Goal: Task Accomplishment & Management: Manage account settings

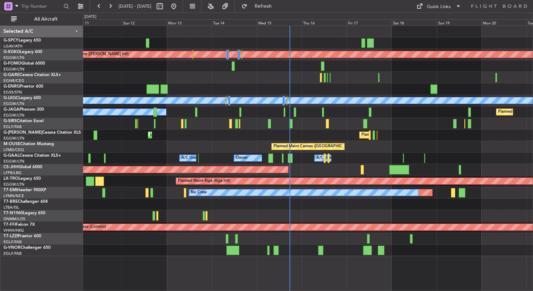
click at [319, 166] on div "Planned Maint [GEOGRAPHIC_DATA] ([GEOGRAPHIC_DATA])" at bounding box center [307, 170] width 449 height 12
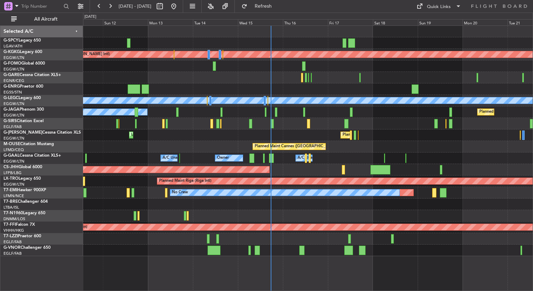
click at [349, 42] on div at bounding box center [351, 42] width 7 height 9
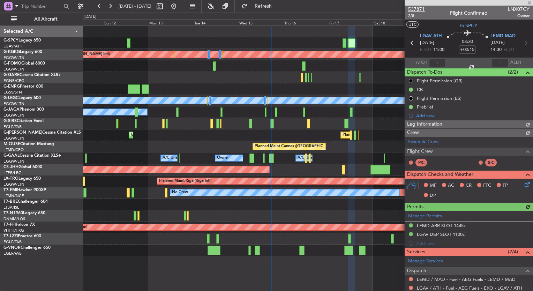
click at [420, 9] on span "537871" at bounding box center [416, 9] width 17 height 7
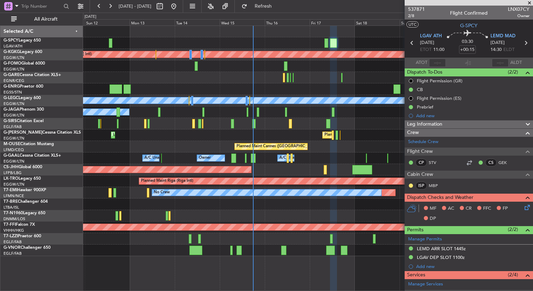
click at [268, 129] on div "Planned Maint Athens (Eleftherios Venizelos Intl) Planned Maint London (Stanste…" at bounding box center [307, 141] width 449 height 230
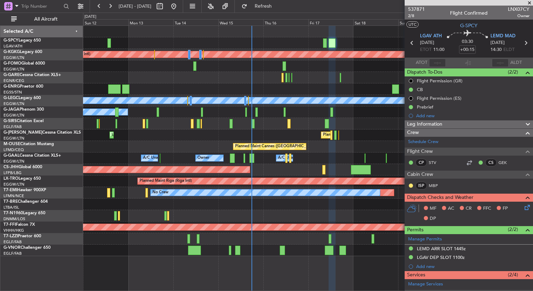
click at [291, 69] on div at bounding box center [307, 66] width 449 height 12
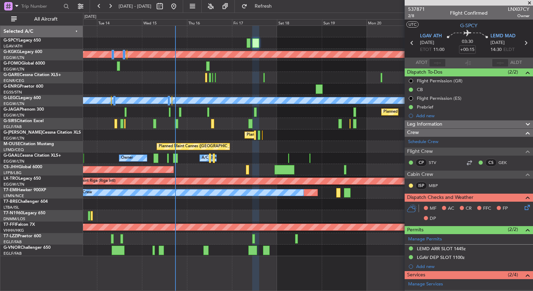
click at [233, 64] on div at bounding box center [307, 66] width 449 height 12
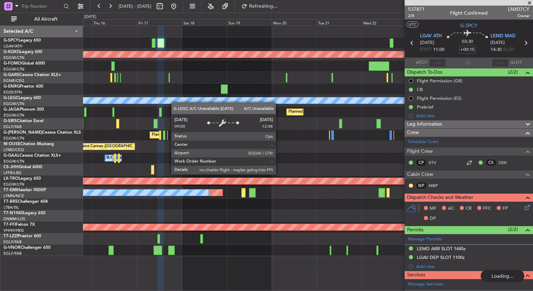
click at [165, 97] on div "Planned Maint Athens (Eleftherios Venizelos Intl) Planned Maint London (Stanste…" at bounding box center [307, 141] width 449 height 230
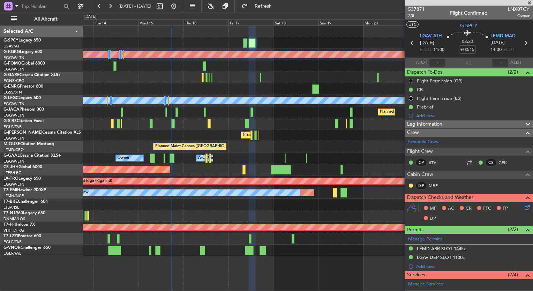
click at [417, 71] on fb-app "16 Oct 2025 - 26 Oct 2025 Refresh Quick Links All Aircraft Planned Maint Athens…" at bounding box center [266, 148] width 533 height 286
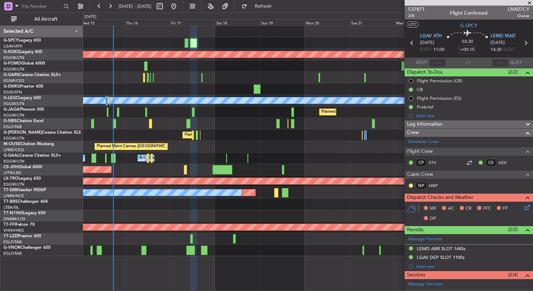
click at [211, 42] on div at bounding box center [307, 43] width 449 height 12
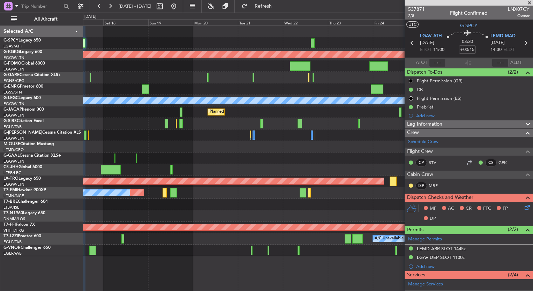
click at [248, 43] on div at bounding box center [307, 43] width 449 height 12
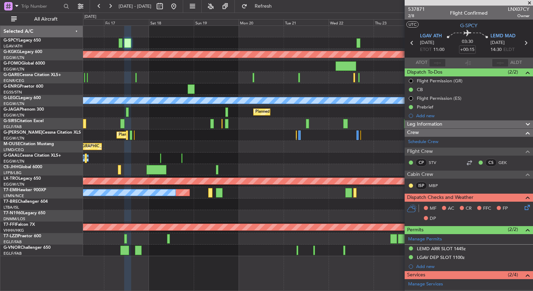
click at [295, 85] on div "Planned Maint Athens ([PERSON_NAME] Intl) Planned Maint [GEOGRAPHIC_DATA] ([GEO…" at bounding box center [307, 141] width 449 height 230
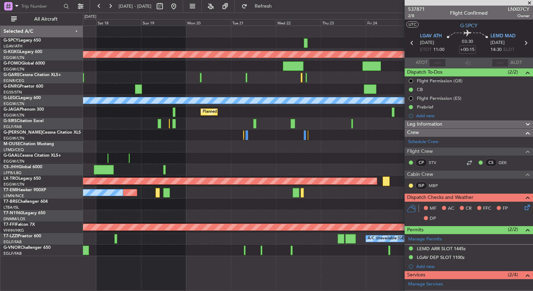
click at [114, 39] on div at bounding box center [307, 43] width 449 height 12
click at [287, 159] on div "Planned Maint Athens (Eleftherios Venizelos Intl) Planned Maint London (Stanste…" at bounding box center [307, 141] width 449 height 230
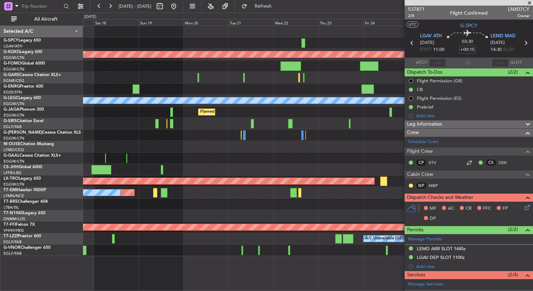
click at [219, 69] on div at bounding box center [307, 66] width 449 height 12
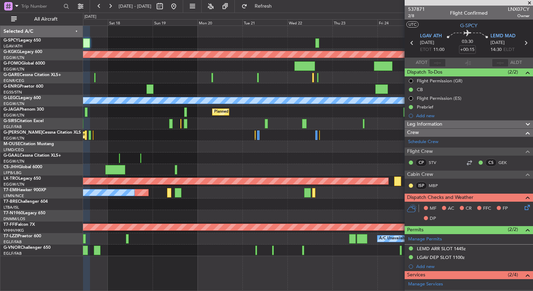
click at [249, 85] on div "Planned Maint Athens (Eleftherios Venizelos Intl) Planned Maint London (Stanste…" at bounding box center [307, 141] width 449 height 230
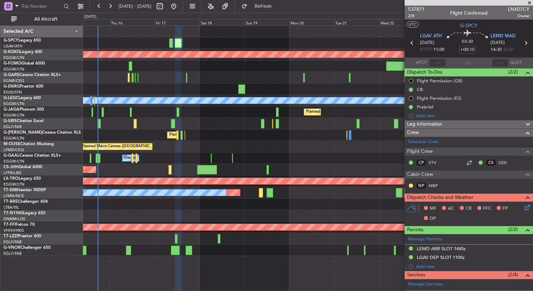
click at [337, 75] on div "Planned Maint Athens (Eleftherios Venizelos Intl) Planned Maint London (Stanste…" at bounding box center [307, 141] width 449 height 230
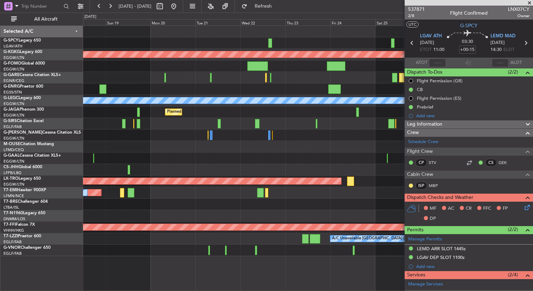
click at [182, 41] on div "Planned Maint Athens (Eleftherios Venizelos Intl) Planned Maint London (Stanste…" at bounding box center [307, 141] width 449 height 230
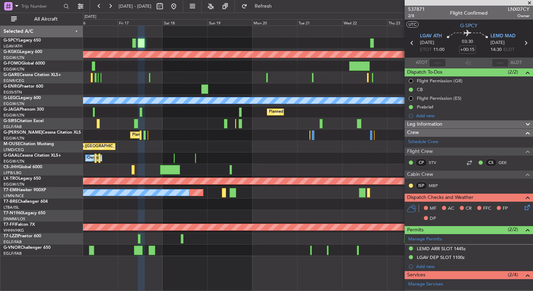
click at [337, 72] on div "Planned Maint Athens (Eleftherios Venizelos Intl) Planned Maint London (Stanste…" at bounding box center [307, 141] width 449 height 230
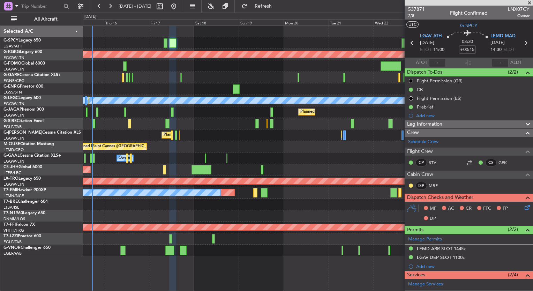
click at [530, 4] on span at bounding box center [529, 3] width 7 height 6
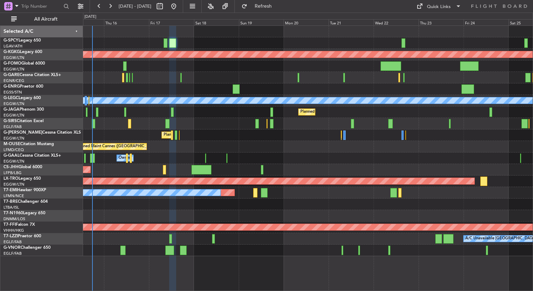
type input "0"
click at [127, 66] on div at bounding box center [124, 65] width 3 height 9
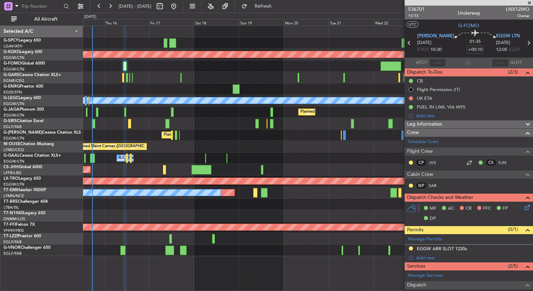
click at [308, 83] on div at bounding box center [307, 78] width 449 height 12
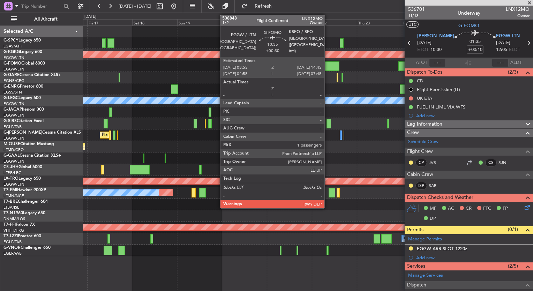
click at [327, 68] on div at bounding box center [329, 65] width 21 height 9
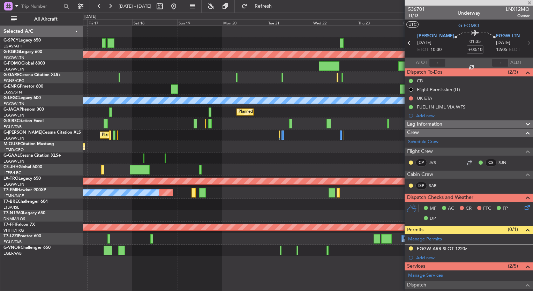
type input "+00:30"
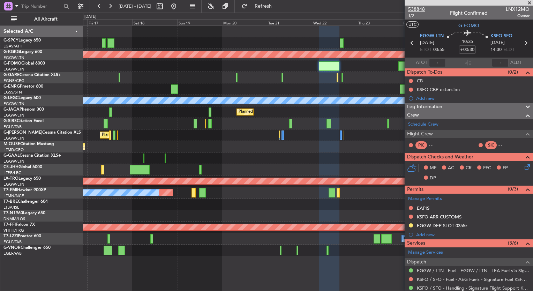
click at [414, 11] on span "538848" at bounding box center [416, 9] width 17 height 7
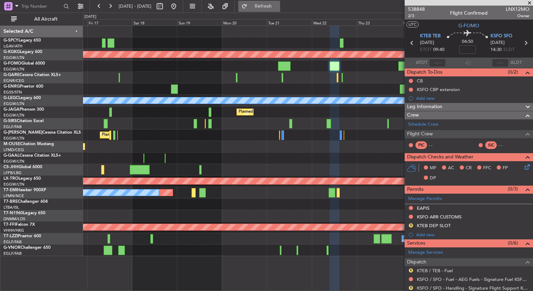
click at [271, 6] on span "Refresh" at bounding box center [263, 6] width 29 height 5
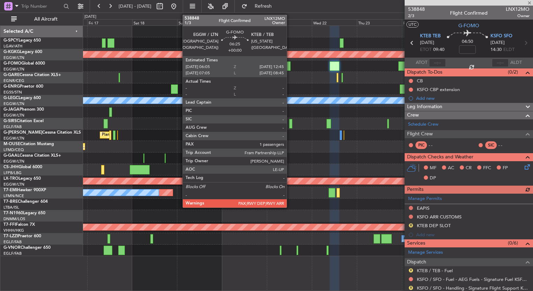
click at [288, 66] on div at bounding box center [284, 65] width 13 height 9
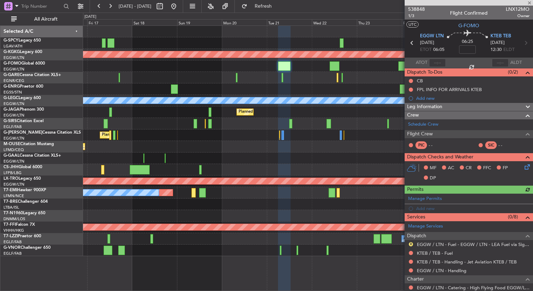
scroll to position [63, 0]
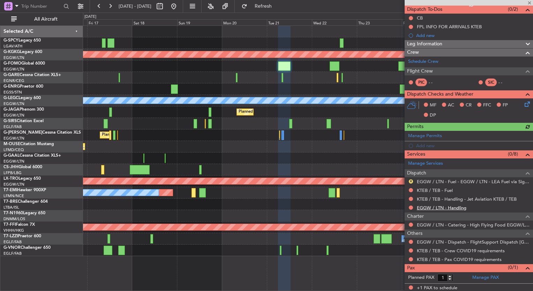
click at [454, 207] on link "EGGW / LTN - Handling" at bounding box center [442, 208] width 50 height 6
click at [277, 11] on button "Refresh" at bounding box center [259, 6] width 42 height 11
click at [440, 190] on div "EGGW / LTN - Fuel - EGGW / LTN - LEA Fuel via Signature in EGGW" at bounding box center [462, 192] width 123 height 9
click at [435, 189] on link "KTEB / TEB - Fuel" at bounding box center [435, 190] width 36 height 6
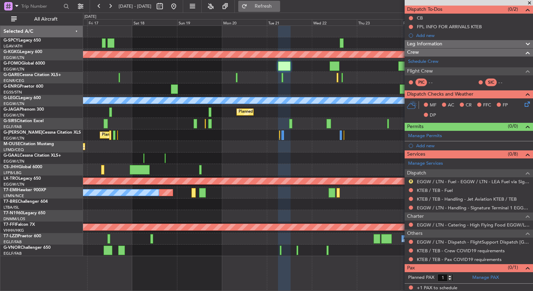
click at [278, 7] on span "Refresh" at bounding box center [263, 6] width 29 height 5
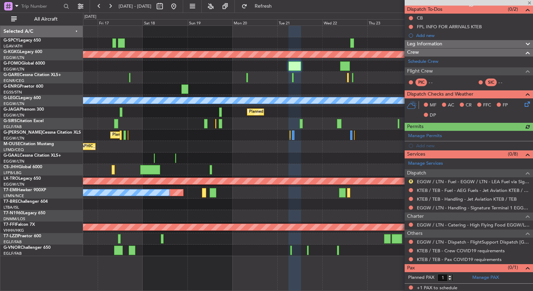
click at [252, 71] on div at bounding box center [307, 66] width 449 height 12
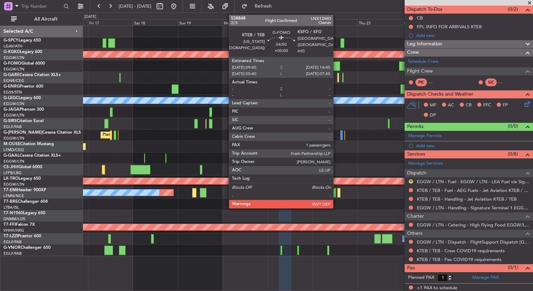
click at [335, 68] on div at bounding box center [335, 65] width 10 height 9
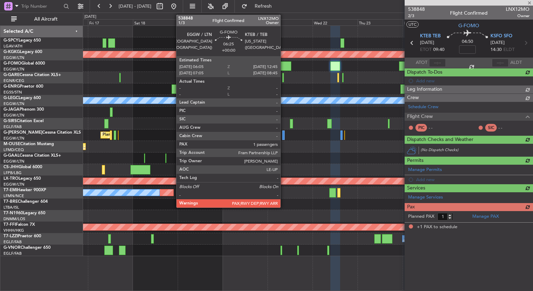
scroll to position [0, 0]
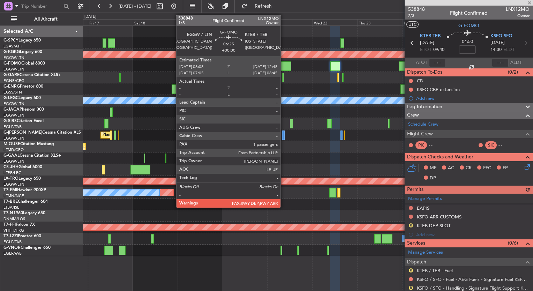
click at [283, 65] on div at bounding box center [285, 65] width 13 height 9
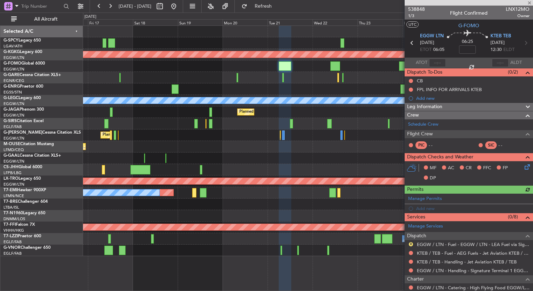
scroll to position [63, 0]
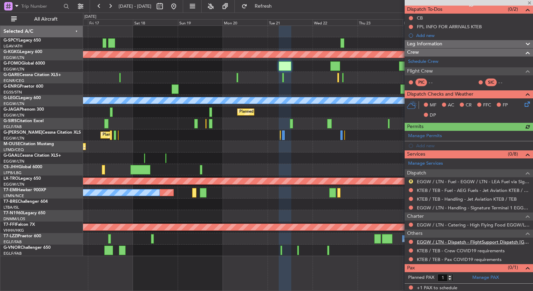
click at [476, 240] on link "EGGW / LTN - Dispatch - FlightSupport Dispatch [GEOGRAPHIC_DATA]" at bounding box center [473, 242] width 113 height 6
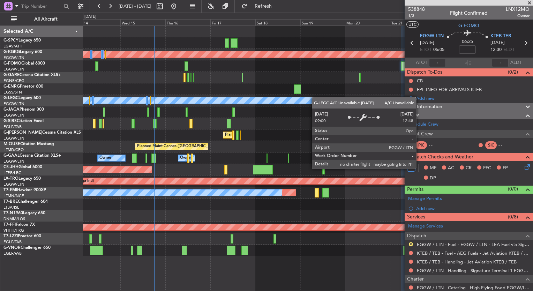
click at [328, 97] on div "Planned Maint Athens (Eleftherios Venizelos Intl) Planned Maint London (Stanste…" at bounding box center [307, 141] width 449 height 230
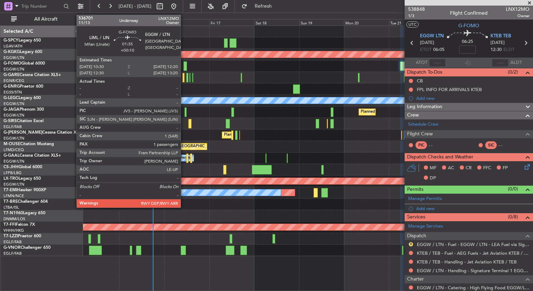
click at [184, 66] on div at bounding box center [184, 65] width 3 height 9
type input "+00:10"
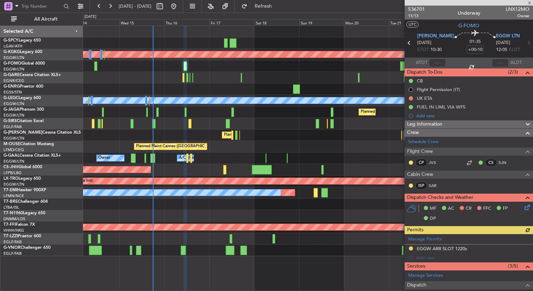
click at [279, 75] on div "Planned Maint Athens ([PERSON_NAME] Intl) Planned Maint [GEOGRAPHIC_DATA] ([GEO…" at bounding box center [307, 141] width 449 height 230
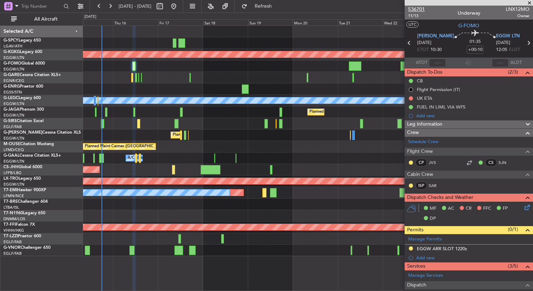
click at [418, 9] on span "536701" at bounding box center [416, 9] width 17 height 7
click at [140, 125] on div "Planned Maint Athens (Eleftherios Venizelos Intl) Planned Maint London (Stanste…" at bounding box center [307, 141] width 449 height 230
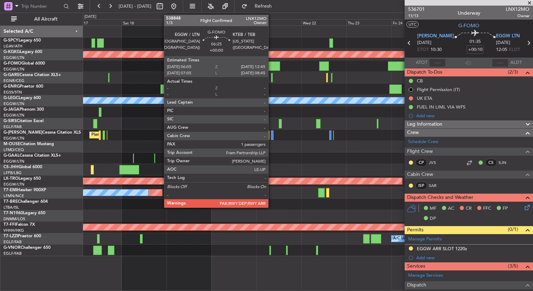
click at [272, 66] on div at bounding box center [273, 65] width 13 height 9
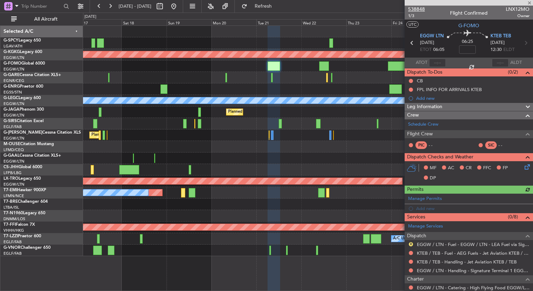
click at [421, 11] on span "538848" at bounding box center [416, 9] width 17 height 7
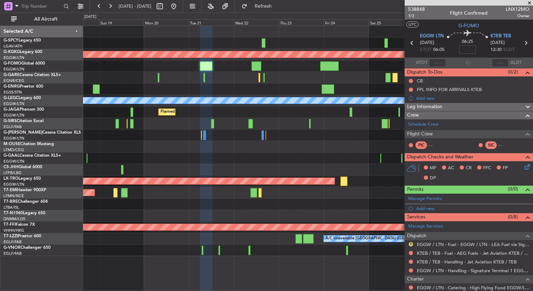
click at [231, 141] on div "Planned Maint Athens (Eleftherios Venizelos Intl) Planned Maint London (Stanste…" at bounding box center [307, 141] width 449 height 230
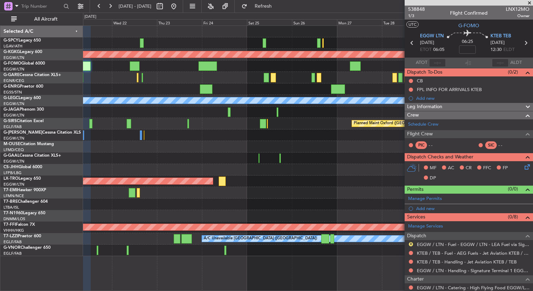
click at [166, 78] on div at bounding box center [307, 78] width 449 height 12
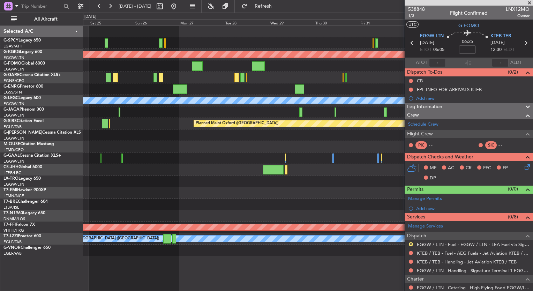
click at [165, 68] on div "Planned Maint Athens ([PERSON_NAME] Intl) Planned Maint [GEOGRAPHIC_DATA] ([GEO…" at bounding box center [307, 141] width 449 height 230
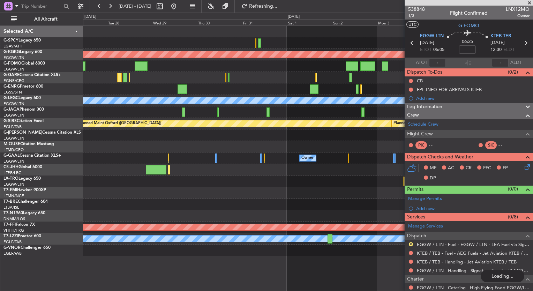
click at [133, 81] on div at bounding box center [307, 78] width 449 height 12
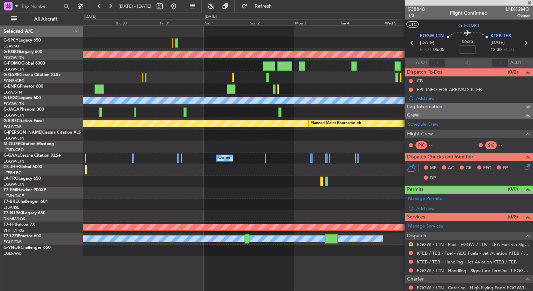
click at [138, 63] on div at bounding box center [307, 66] width 449 height 12
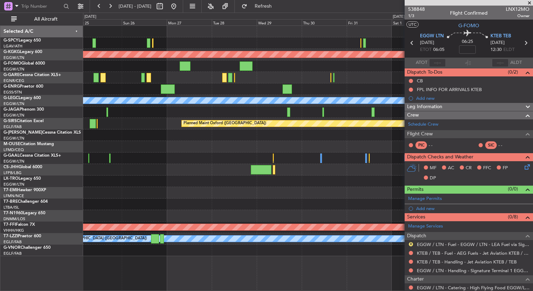
click at [403, 82] on div at bounding box center [307, 78] width 449 height 12
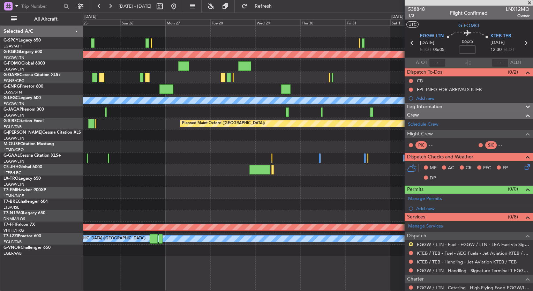
click at [402, 88] on div at bounding box center [307, 89] width 449 height 12
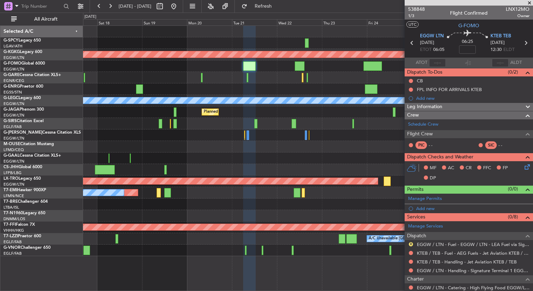
click at [310, 96] on div "Planned Maint Athens (Eleftherios Venizelos Intl) Planned Maint London (Stanste…" at bounding box center [307, 141] width 449 height 230
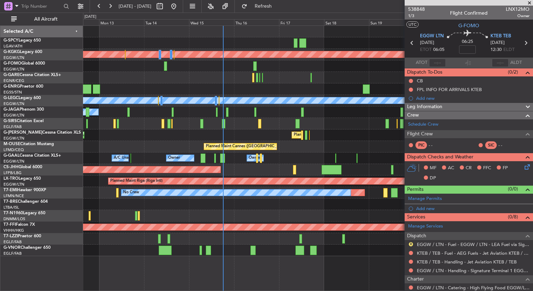
click at [361, 112] on div "Planned Maint Athens (Eleftherios Venizelos Intl) Planned Maint London (Stanste…" at bounding box center [307, 141] width 449 height 230
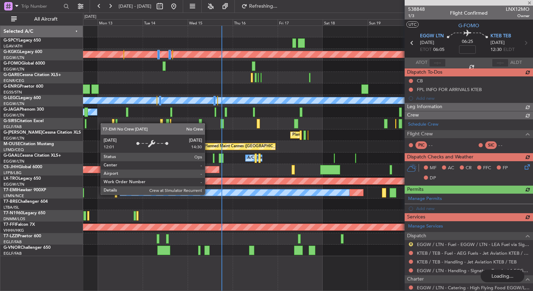
type input "+00:05"
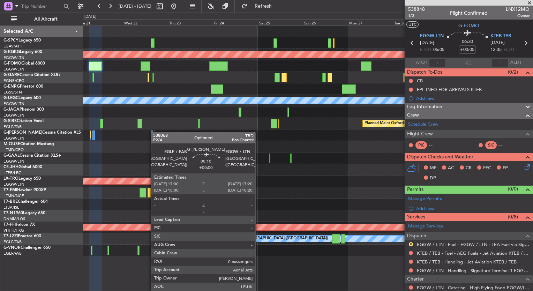
click at [154, 132] on div at bounding box center [154, 134] width 1 height 9
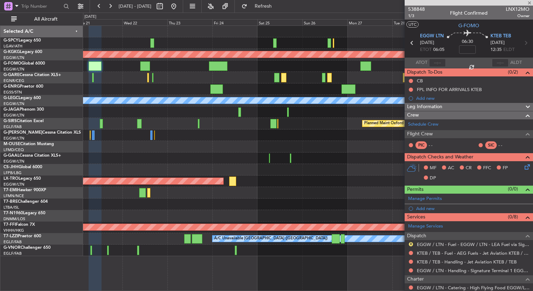
type input "0"
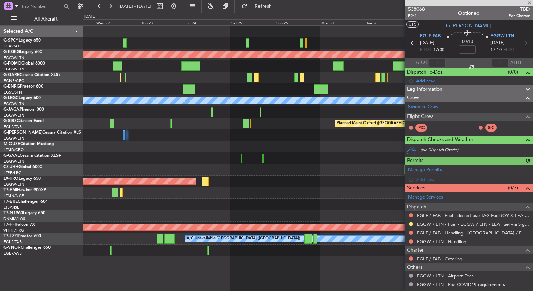
click at [273, 125] on div "Planned Maint Oxford ([GEOGRAPHIC_DATA])" at bounding box center [307, 124] width 449 height 12
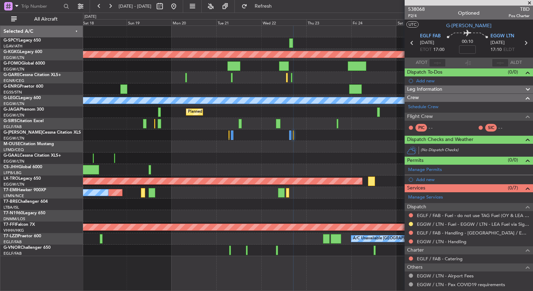
click at [382, 158] on div "Planned Maint Athens (Eleftherios Venizelos Intl) Planned Maint London (Stanste…" at bounding box center [307, 141] width 449 height 230
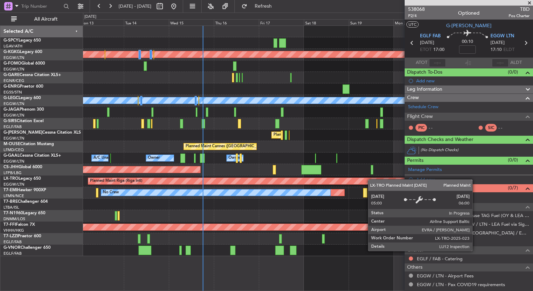
click at [387, 183] on div "Planned Maint Athens (Eleftherios Venizelos Intl) Planned Maint London (Stanste…" at bounding box center [307, 141] width 449 height 230
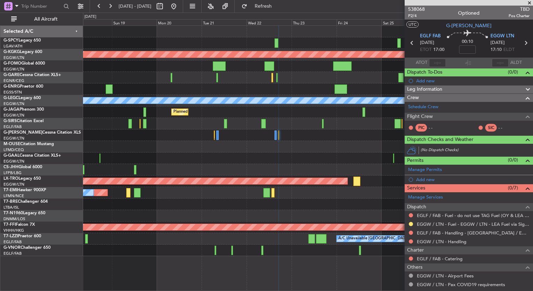
click at [54, 152] on div "Planned Maint Athens (Eleftherios Venizelos Intl) Planned Maint London (Stanste…" at bounding box center [266, 152] width 533 height 278
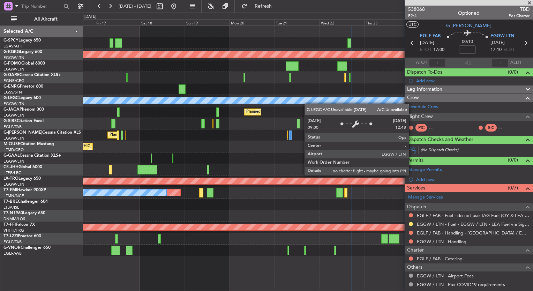
click at [260, 99] on div "Planned Maint Athens (Eleftherios Venizelos Intl) Planned Maint London (Stanste…" at bounding box center [307, 141] width 449 height 230
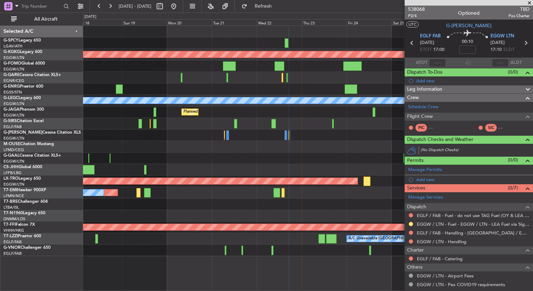
click at [251, 68] on div "Planned Maint Athens (Eleftherios Venizelos Intl) Planned Maint London (Stanste…" at bounding box center [307, 141] width 449 height 230
click at [170, 64] on div "Planned Maint Athens (Eleftherios Venizelos Intl) Planned Maint London (Stanste…" at bounding box center [307, 141] width 449 height 230
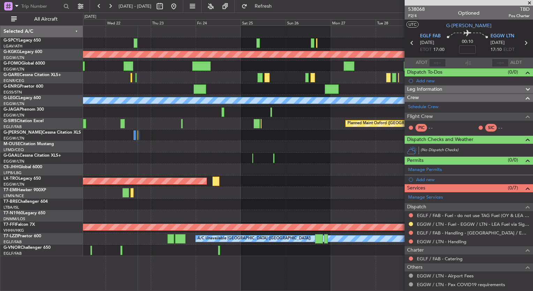
click at [135, 63] on div "Planned Maint Athens (Eleftherios Venizelos Intl) Planned Maint London (Stanste…" at bounding box center [307, 141] width 449 height 230
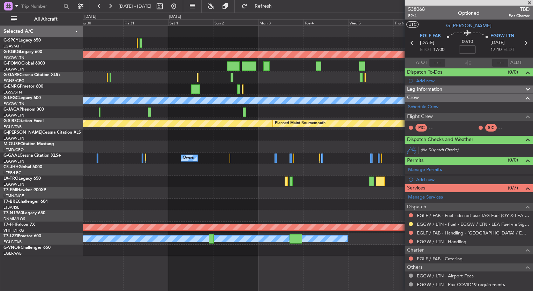
click at [79, 44] on div "Planned Maint Athens (Eleftherios Venizelos Intl) Planned Maint London (Stanste…" at bounding box center [266, 152] width 533 height 278
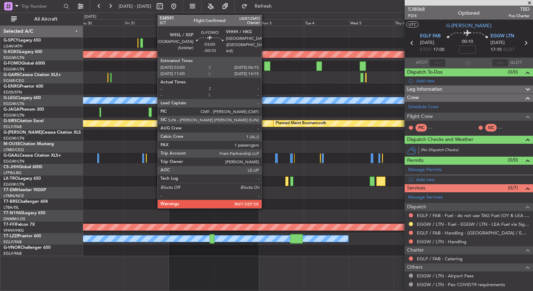
click at [265, 67] on div at bounding box center [267, 65] width 6 height 9
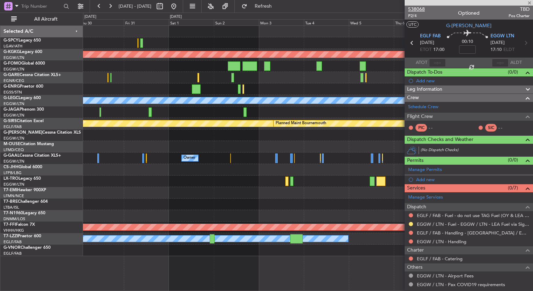
type input "-00:10"
type input "1"
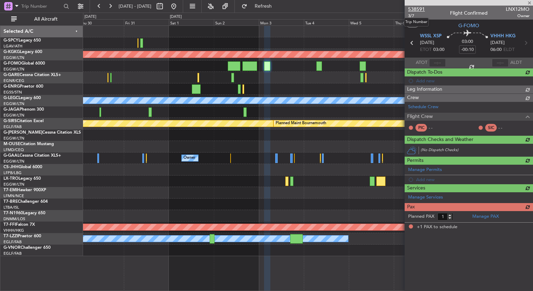
click at [416, 9] on span "538591" at bounding box center [416, 9] width 17 height 7
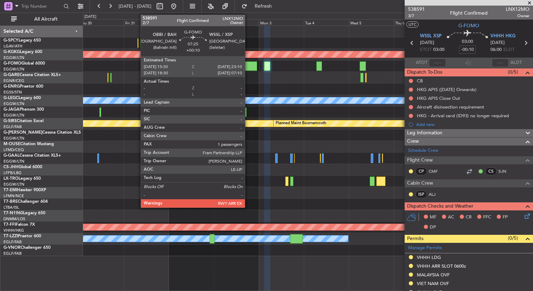
click at [248, 69] on div at bounding box center [249, 65] width 15 height 9
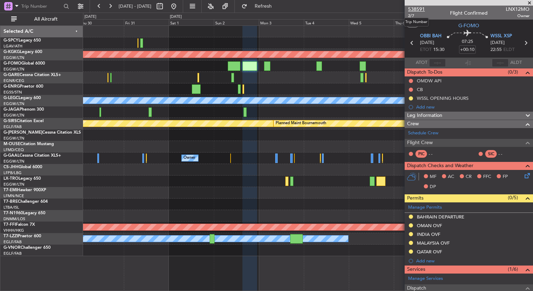
click at [419, 8] on span "538591" at bounding box center [416, 9] width 17 height 7
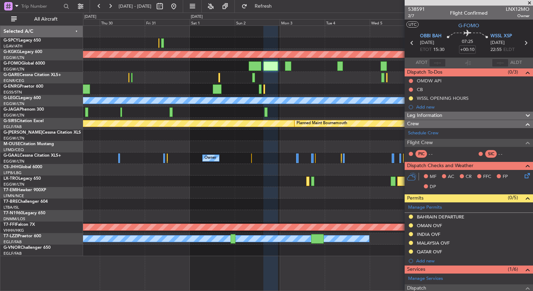
click at [223, 72] on div at bounding box center [307, 78] width 449 height 12
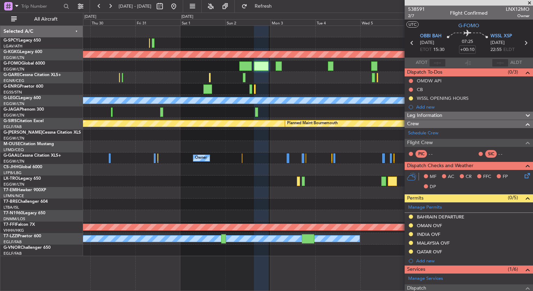
click at [185, 40] on div at bounding box center [307, 43] width 449 height 12
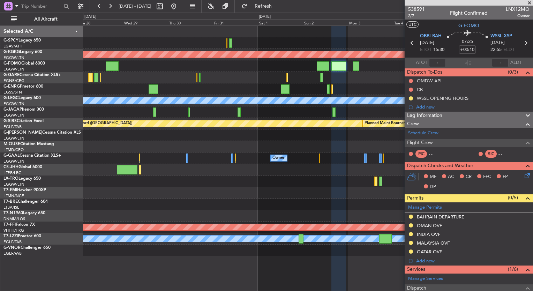
click at [379, 62] on div "Planned Maint Athens ([PERSON_NAME] Intl) Planned Maint [GEOGRAPHIC_DATA] ([GEO…" at bounding box center [307, 141] width 449 height 230
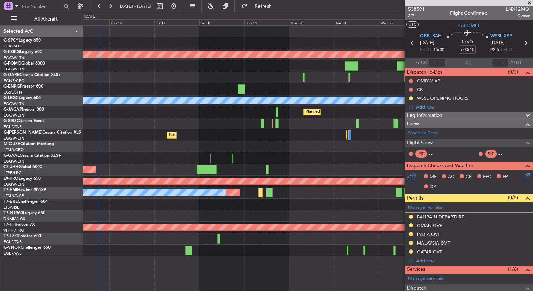
click at [377, 94] on div "Planned Maint Athens (Eleftherios Venizelos Intl) Planned Maint London (Stanste…" at bounding box center [307, 141] width 449 height 230
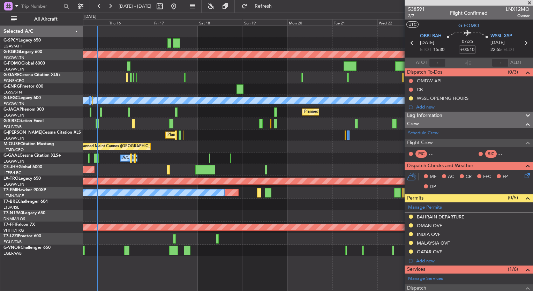
click at [154, 37] on div "Planned Maint Athens (Eleftherios Venizelos Intl) Planned Maint London (Stanste…" at bounding box center [307, 141] width 449 height 230
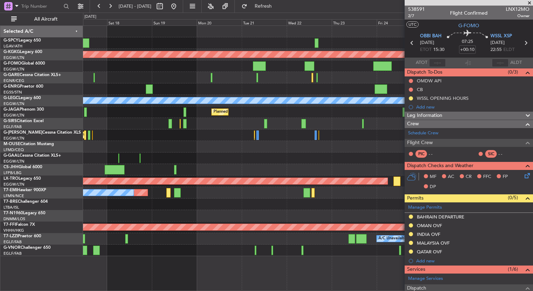
click at [294, 43] on div at bounding box center [307, 43] width 449 height 12
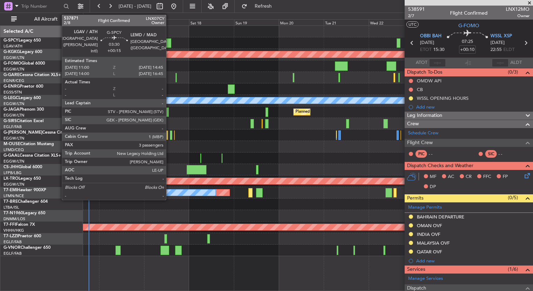
click at [169, 40] on div at bounding box center [167, 42] width 7 height 9
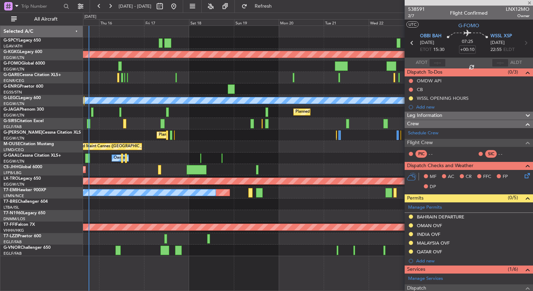
type input "+00:15"
type input "3"
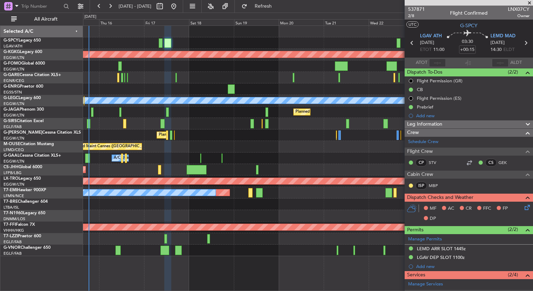
click at [195, 42] on div at bounding box center [307, 43] width 449 height 12
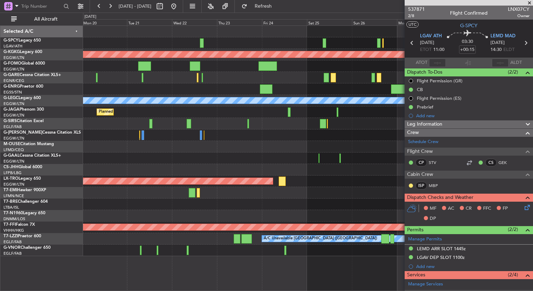
click at [79, 125] on div "Planned Maint Athens (Eleftherios Venizelos Intl) Planned Maint London (Stanste…" at bounding box center [266, 152] width 533 height 278
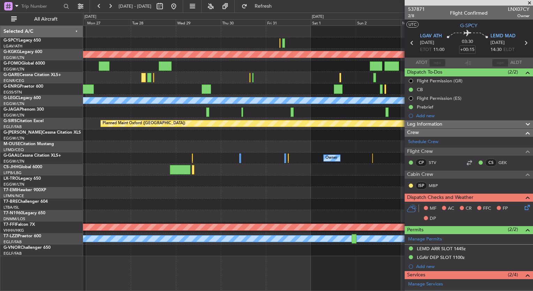
click at [32, 128] on div "Planned Maint Athens (Eleftherios Venizelos Intl) Planned Maint London (Stanste…" at bounding box center [266, 152] width 533 height 278
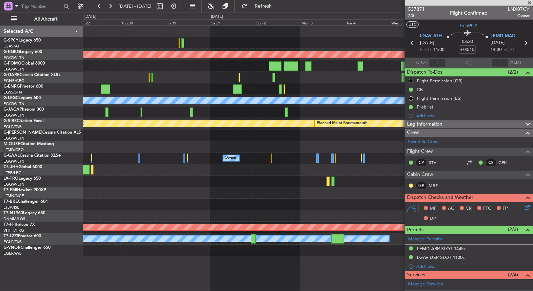
click at [151, 145] on div at bounding box center [307, 147] width 449 height 12
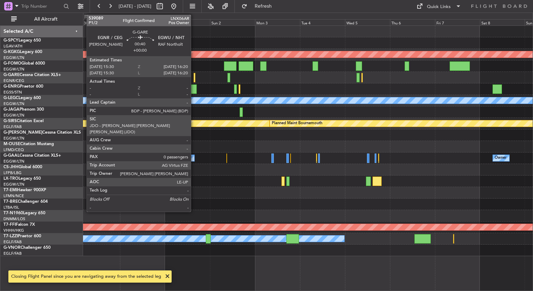
click at [194, 76] on div at bounding box center [194, 77] width 2 height 9
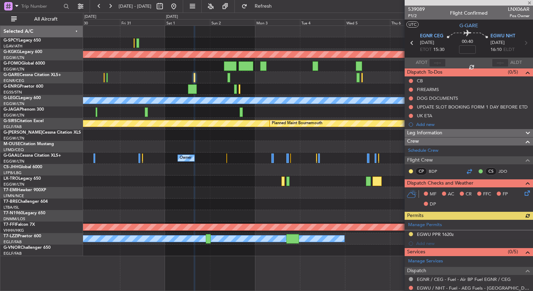
click at [467, 171] on div at bounding box center [469, 171] width 8 height 8
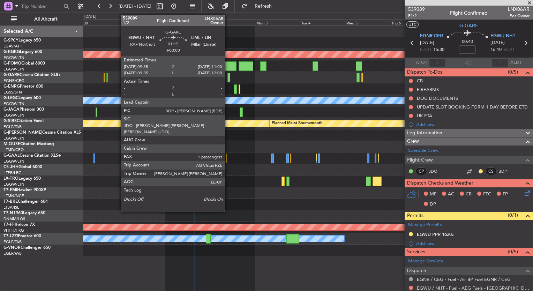
click at [228, 76] on div at bounding box center [228, 77] width 3 height 9
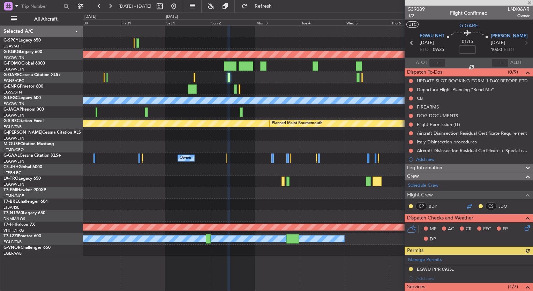
click at [467, 206] on div at bounding box center [469, 206] width 8 height 8
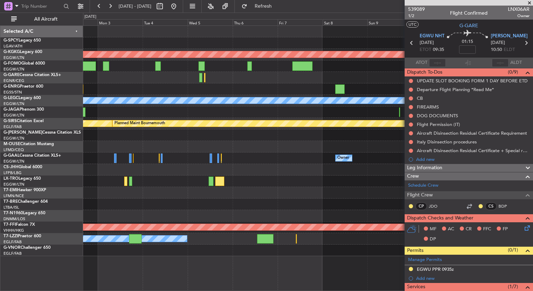
click at [54, 162] on div "Planned Maint Athens (Eleftherios Venizelos Intl) A/C Unavailable London (Luton…" at bounding box center [266, 152] width 533 height 278
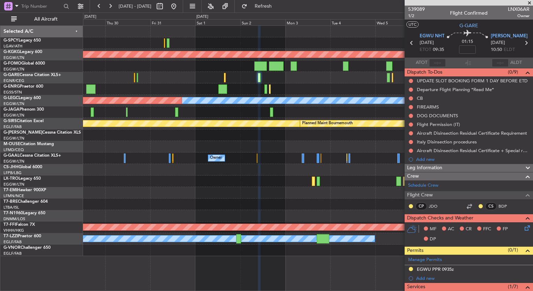
click at [371, 157] on div "Planned Maint Athens (Eleftherios Venizelos Intl) A/C Unavailable London (Luton…" at bounding box center [307, 141] width 449 height 230
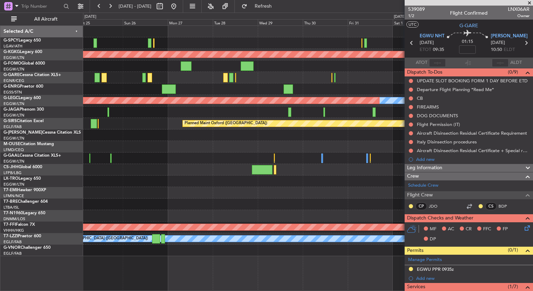
click at [367, 161] on div "Planned Maint Athens (Eleftherios Venizelos Intl) A/C Unavailable London (Luton…" at bounding box center [307, 141] width 449 height 230
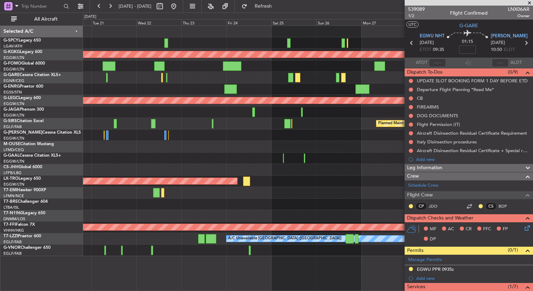
click at [366, 183] on div "Planned Maint Athens (Eleftherios Venizelos Intl) A/C Unavailable London (Luton…" at bounding box center [307, 141] width 449 height 230
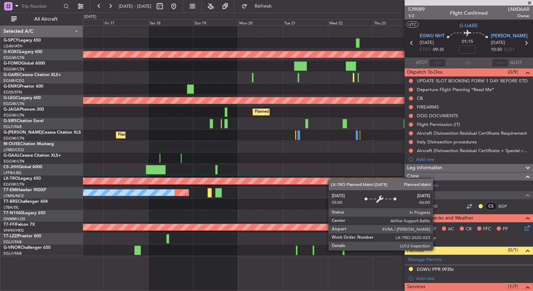
click at [354, 182] on div "Planned Maint Athens (Eleftherios Venizelos Intl) A/C Unavailable London (Luton…" at bounding box center [307, 141] width 449 height 230
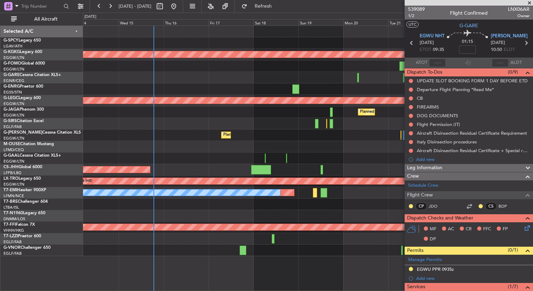
click at [278, 146] on div at bounding box center [307, 147] width 449 height 12
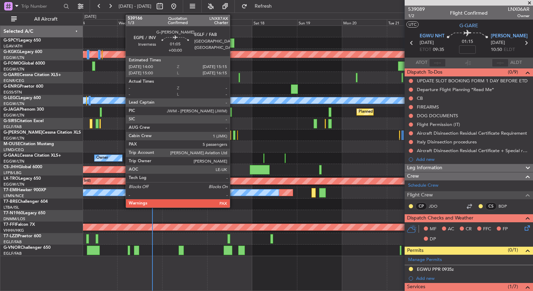
click at [233, 137] on div at bounding box center [234, 134] width 2 height 9
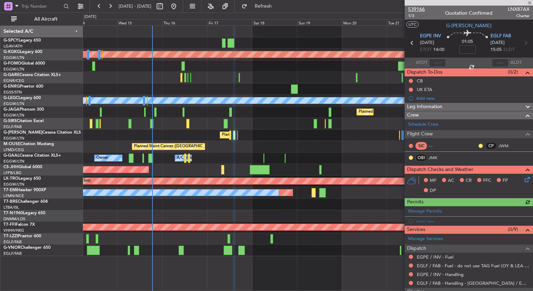
click at [423, 9] on span "539166" at bounding box center [416, 9] width 17 height 7
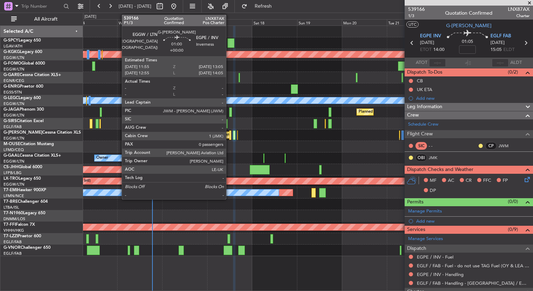
click at [229, 136] on div at bounding box center [230, 134] width 2 height 9
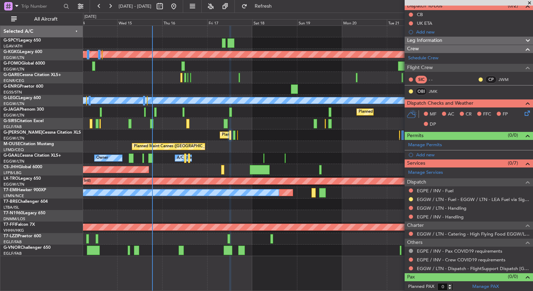
scroll to position [66, 0]
click at [439, 218] on link "EGPE / INV - Handling" at bounding box center [440, 217] width 47 height 6
click at [275, 10] on button "Refresh" at bounding box center [259, 6] width 42 height 11
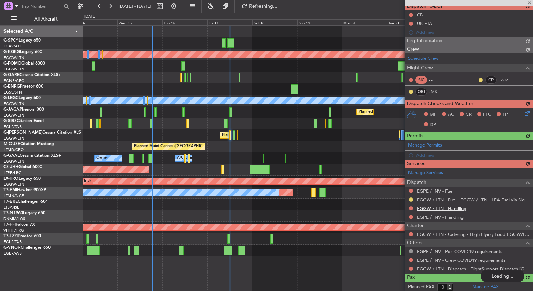
click at [449, 208] on div "Manage Services Dispatch EGPE / INV - Fuel EGGW / LTN - Fuel - EGGW / LTN - LEA…" at bounding box center [468, 220] width 128 height 105
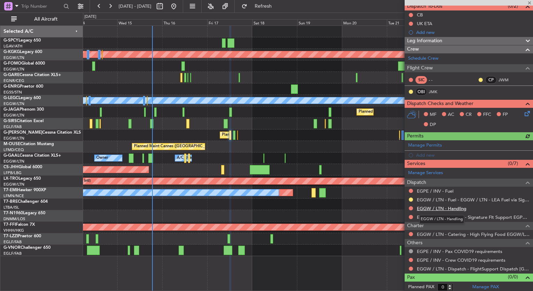
click at [449, 208] on link "EGGW / LTN - Handling" at bounding box center [442, 208] width 50 height 6
click at [274, 10] on button "Refresh" at bounding box center [259, 6] width 42 height 11
click at [444, 189] on link "EGPE / INV - Fuel" at bounding box center [435, 191] width 37 height 6
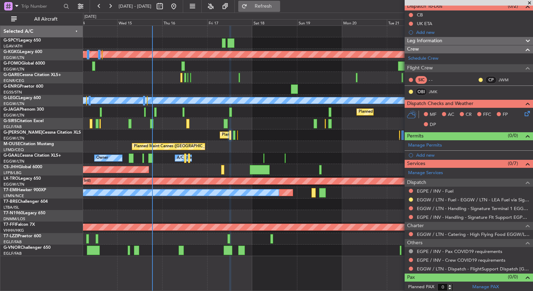
click at [268, 7] on button "Refresh" at bounding box center [259, 6] width 42 height 11
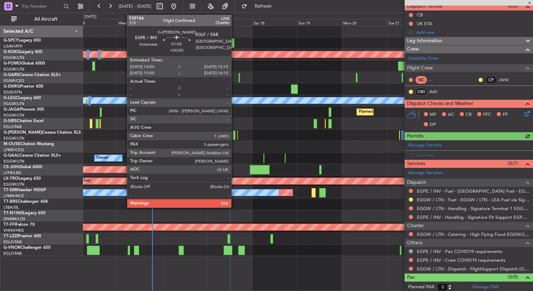
click at [234, 137] on div at bounding box center [234, 134] width 2 height 9
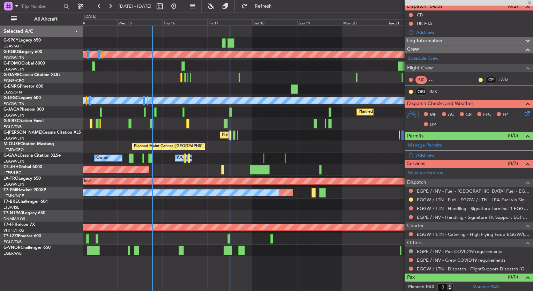
type input "5"
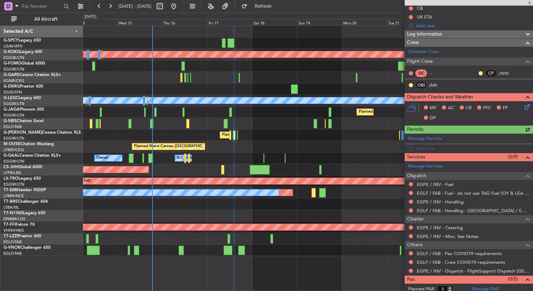
scroll to position [84, 0]
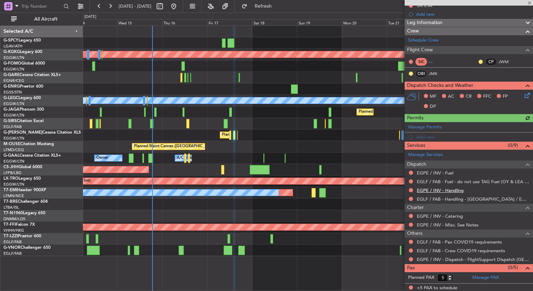
click at [446, 189] on link "EGPE / INV - Handling" at bounding box center [440, 190] width 47 height 6
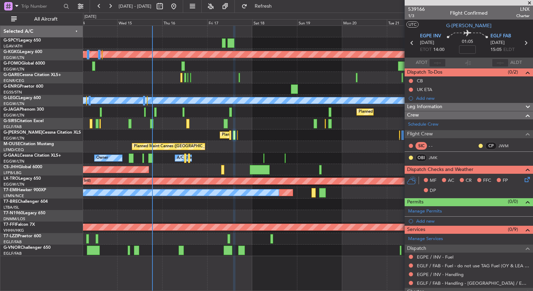
scroll to position [84, 0]
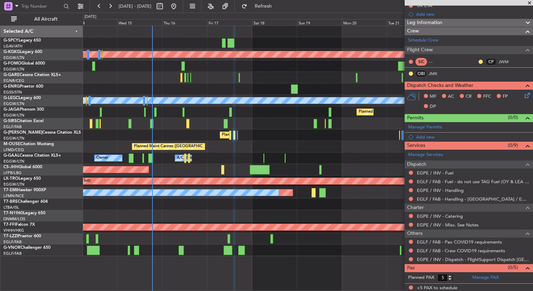
click at [290, 13] on div "Planned Maint Athens ([PERSON_NAME] Intl) Planned Maint [GEOGRAPHIC_DATA] ([GEO…" at bounding box center [266, 152] width 533 height 278
click at [280, 11] on button "Refresh" at bounding box center [259, 6] width 42 height 11
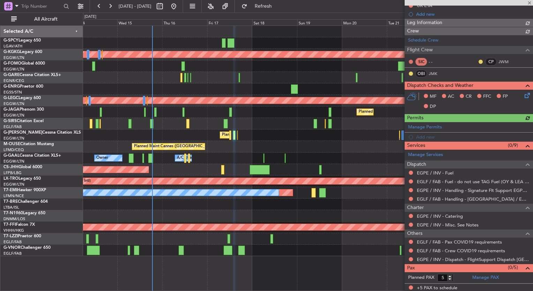
click at [444, 172] on link "EGPE / INV - Fuel" at bounding box center [435, 173] width 37 height 6
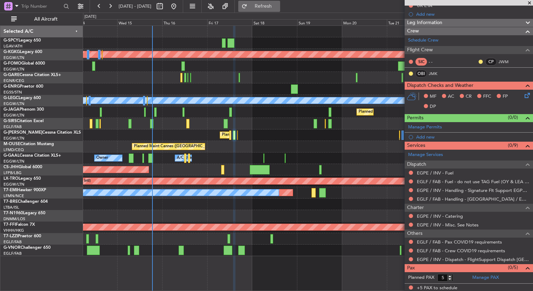
click at [280, 9] on button "Refresh" at bounding box center [259, 6] width 42 height 11
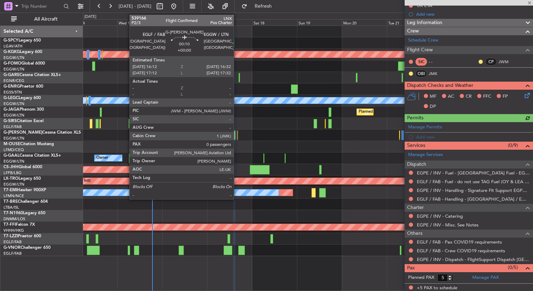
click at [237, 137] on div at bounding box center [237, 134] width 1 height 9
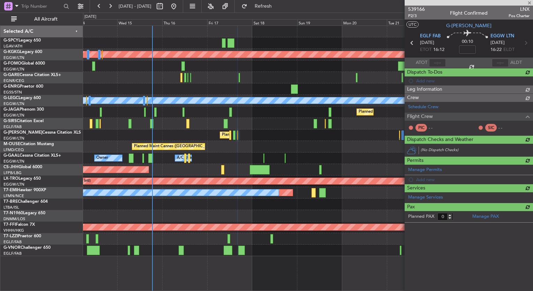
scroll to position [0, 0]
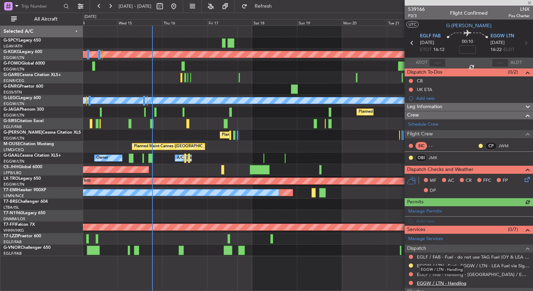
click at [461, 282] on link "EGGW / LTN - Handling" at bounding box center [442, 283] width 50 height 6
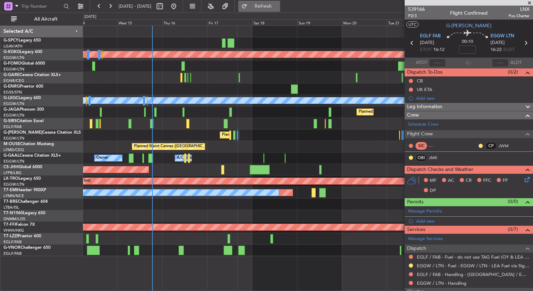
click at [266, 4] on button "Refresh" at bounding box center [259, 6] width 42 height 11
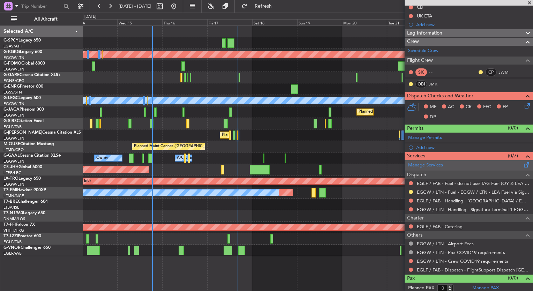
scroll to position [73, 0]
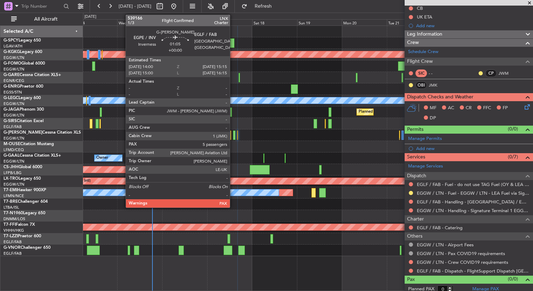
click at [233, 135] on div at bounding box center [234, 134] width 2 height 9
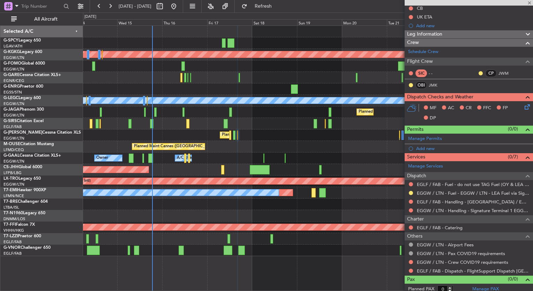
type input "5"
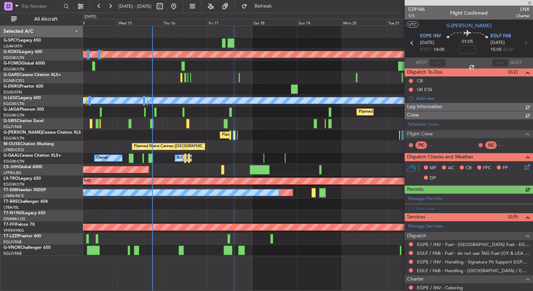
scroll to position [84, 0]
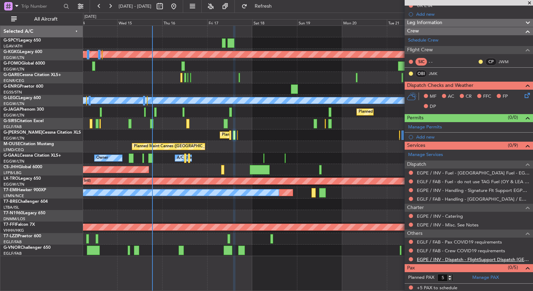
click at [493, 259] on link "EGPE / INV - Dispatch - FlightSupport Dispatch [GEOGRAPHIC_DATA]" at bounding box center [473, 259] width 113 height 6
click at [278, 5] on span "Refresh" at bounding box center [263, 6] width 29 height 5
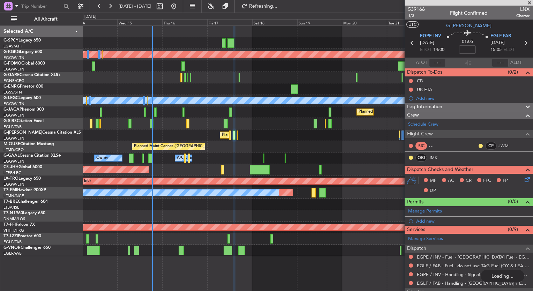
scroll to position [0, 0]
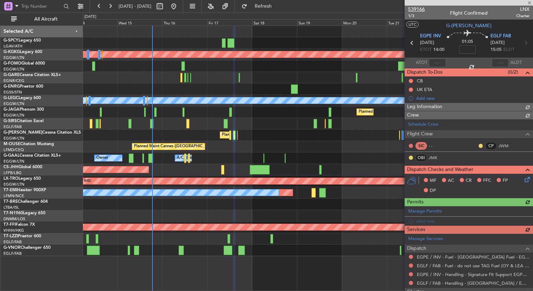
click at [413, 7] on span "539166" at bounding box center [416, 9] width 17 height 7
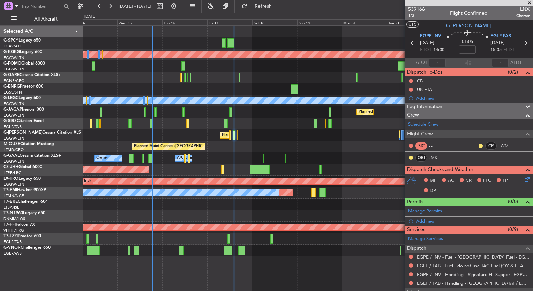
click at [333, 9] on div "14 Oct 2025 - 24 Oct 2025 Refresh Quick Links All Aircraft" at bounding box center [266, 6] width 533 height 13
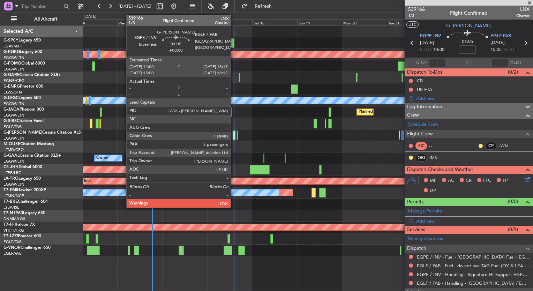
click at [234, 136] on div at bounding box center [234, 134] width 2 height 9
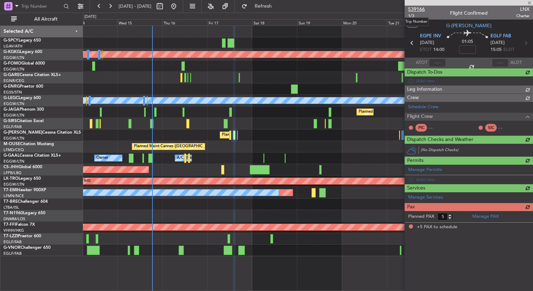
click at [421, 7] on span "539166" at bounding box center [416, 9] width 17 height 7
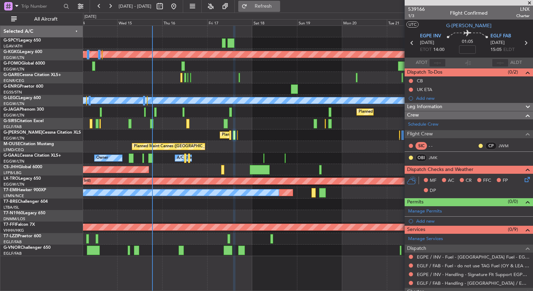
click at [271, 8] on span "Refresh" at bounding box center [263, 6] width 29 height 5
click at [110, 8] on button at bounding box center [110, 6] width 11 height 11
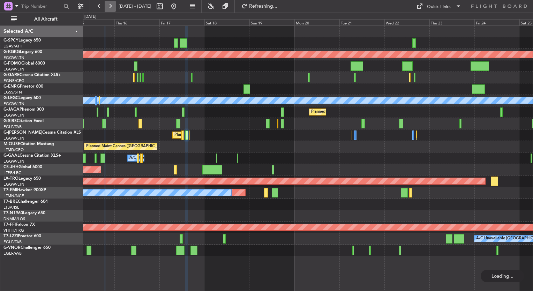
click at [110, 8] on button at bounding box center [110, 6] width 11 height 11
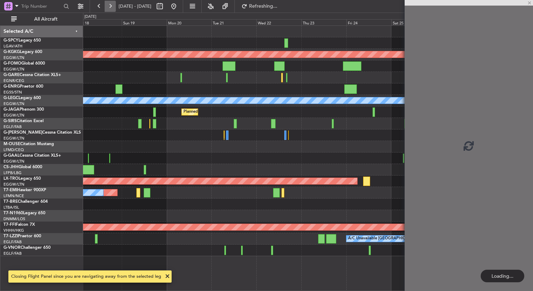
click at [110, 8] on button at bounding box center [110, 6] width 11 height 11
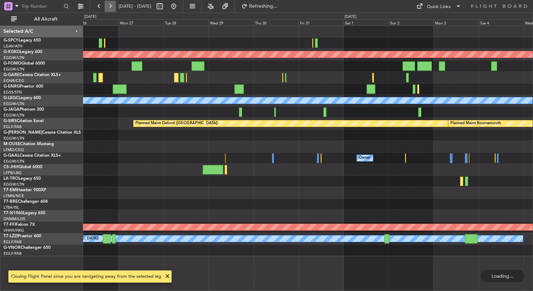
click at [110, 8] on button at bounding box center [110, 6] width 11 height 11
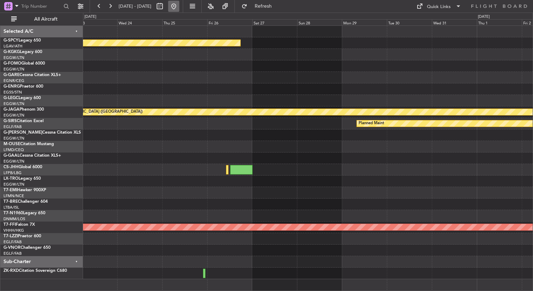
click at [179, 8] on button at bounding box center [173, 6] width 11 height 11
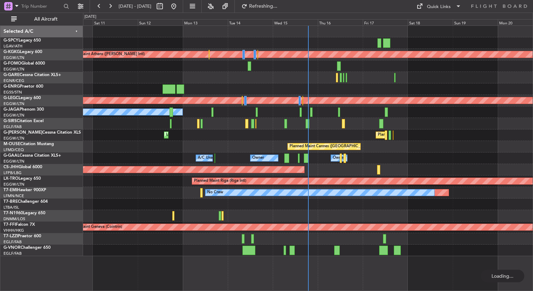
click at [68, 142] on div "Planned Maint Athens (Eleftherios Venizelos Intl) A/C Unavailable London (Luton…" at bounding box center [266, 152] width 533 height 278
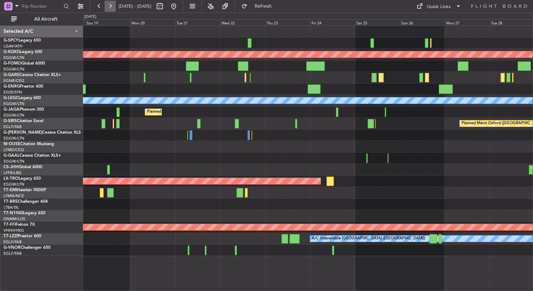
click at [107, 5] on button at bounding box center [110, 6] width 11 height 11
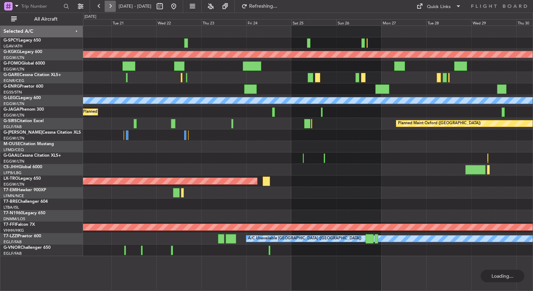
click at [107, 5] on button at bounding box center [110, 6] width 11 height 11
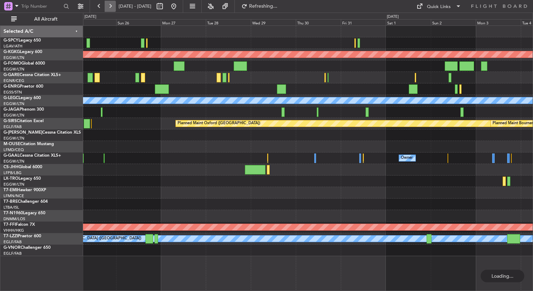
click at [107, 5] on button at bounding box center [110, 6] width 11 height 11
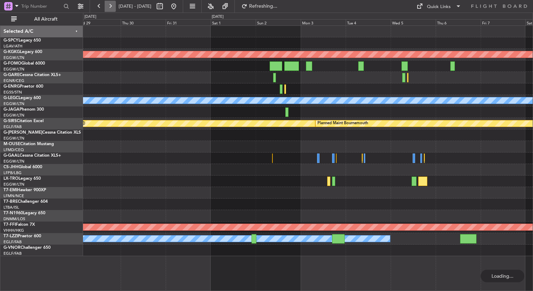
click at [107, 5] on button at bounding box center [110, 6] width 11 height 11
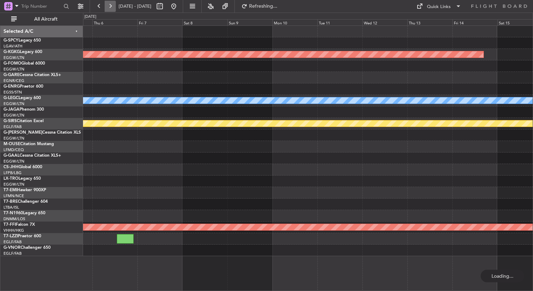
click at [107, 5] on button at bounding box center [110, 6] width 11 height 11
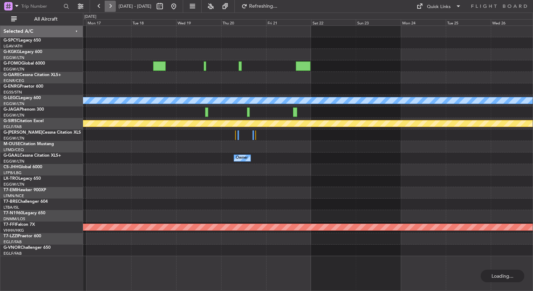
click at [107, 5] on button at bounding box center [110, 6] width 11 height 11
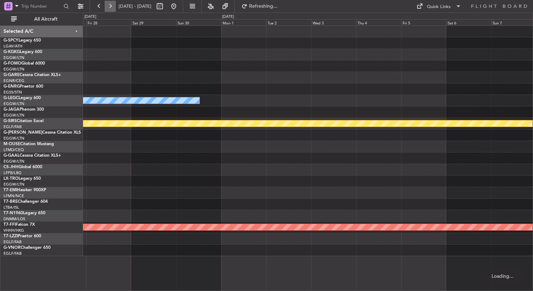
click at [107, 5] on button at bounding box center [110, 6] width 11 height 11
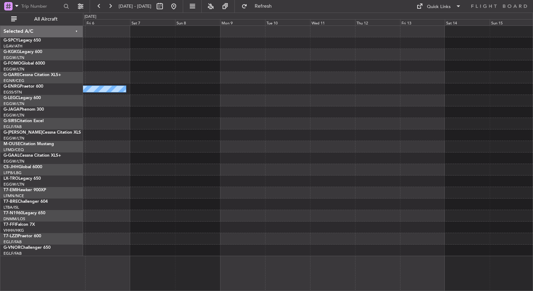
click at [93, 4] on fb-range-datepicker "05 Feb 2026 - 15 Feb 2026" at bounding box center [136, 6] width 93 height 13
click at [99, 8] on button at bounding box center [98, 6] width 11 height 11
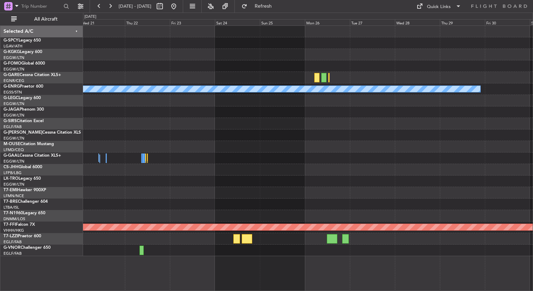
click at [473, 160] on div "Owner Owner Planned Maint Geneva (Cointrin)" at bounding box center [307, 141] width 449 height 230
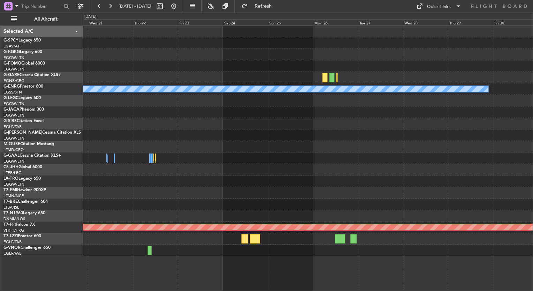
click at [530, 192] on div "Owner Owner Planned Maint Geneva (Cointrin)" at bounding box center [307, 141] width 449 height 230
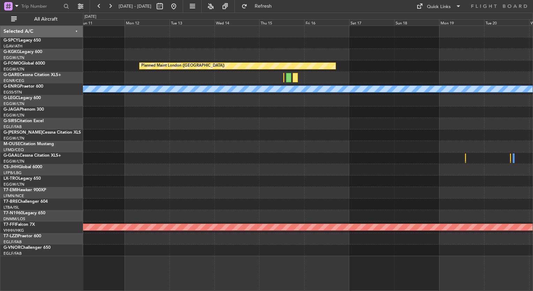
click at [532, 189] on html "26 Jan 2026 - 05 Feb 2026 Refresh Quick Links All Aircraft Planned Maint London…" at bounding box center [266, 145] width 533 height 291
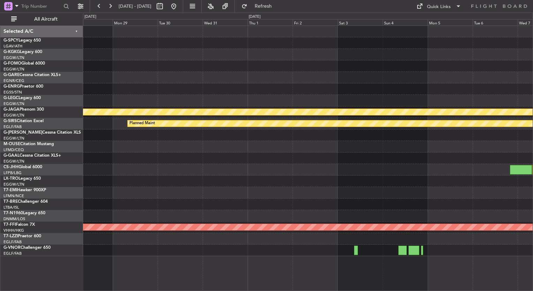
click at [476, 167] on div "Planned Maint Planned Maint St Gallen (Altenrhein) Planned Maint Planned Maint …" at bounding box center [307, 141] width 449 height 230
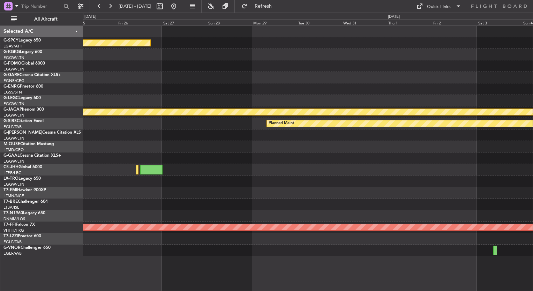
click at [353, 199] on div "Planned Maint Planned Maint St Gallen (Altenrhein) Planned Maint Planned Maint …" at bounding box center [307, 141] width 449 height 230
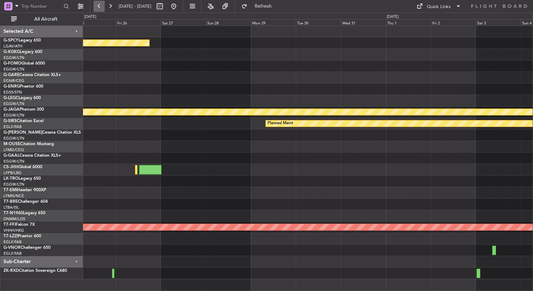
click at [99, 7] on button at bounding box center [98, 6] width 11 height 11
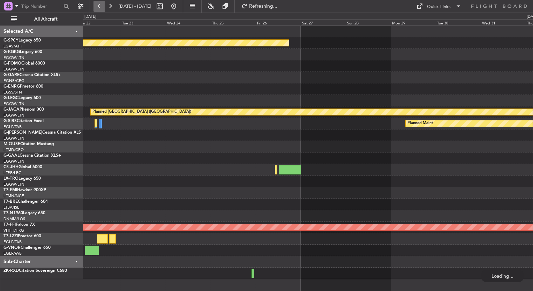
click at [99, 7] on button at bounding box center [98, 6] width 11 height 11
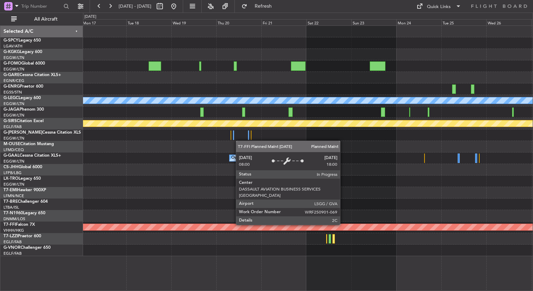
click at [262, 188] on div at bounding box center [307, 193] width 449 height 12
click at [388, 193] on div at bounding box center [307, 193] width 449 height 12
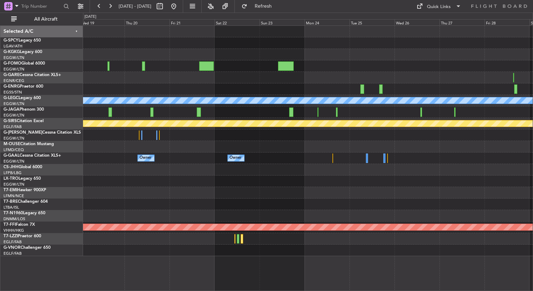
click at [494, 197] on div "A/C Unavailable London (Luton) Planned Maint Bournemouth Owner Owner Owner Plan…" at bounding box center [307, 141] width 449 height 230
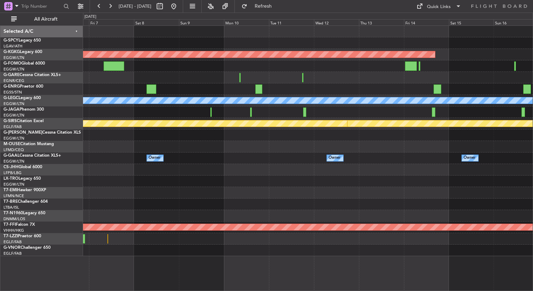
click at [368, 171] on div "Planned Maint Athens (Eleftherios Venizelos Intl) A/C Unavailable London (Luton…" at bounding box center [307, 141] width 449 height 230
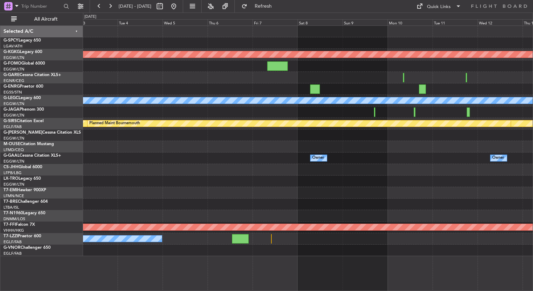
click at [445, 166] on div at bounding box center [307, 170] width 449 height 12
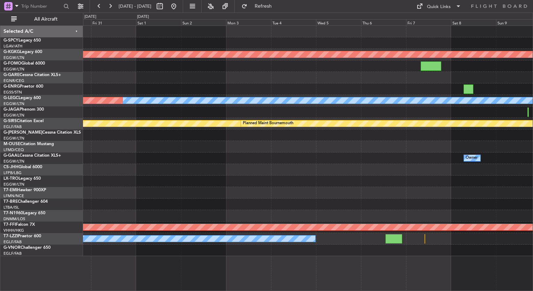
click at [305, 153] on div "Planned Maint Athens (Eleftherios Venizelos Intl) A/C Unavailable London (Luton…" at bounding box center [307, 141] width 449 height 230
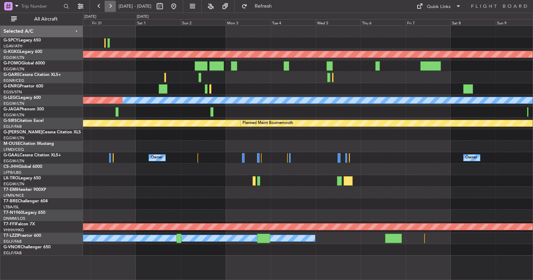
click at [107, 8] on button at bounding box center [110, 6] width 11 height 11
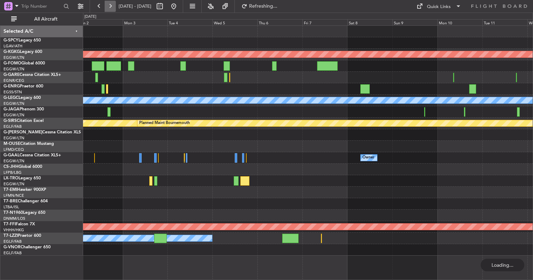
click at [107, 8] on button at bounding box center [110, 6] width 11 height 11
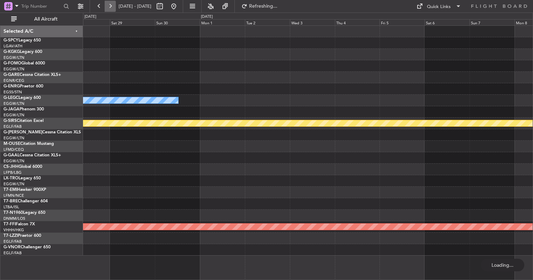
click at [107, 8] on button at bounding box center [110, 6] width 11 height 11
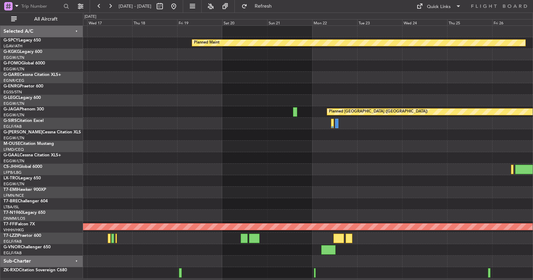
click at [325, 88] on div "Planned Maint Planned Maint St Gallen (Altenrhein) Planned Maint Planned Maint …" at bounding box center [307, 152] width 449 height 253
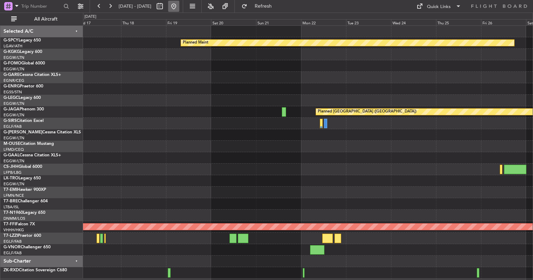
click at [179, 6] on button at bounding box center [173, 6] width 11 height 11
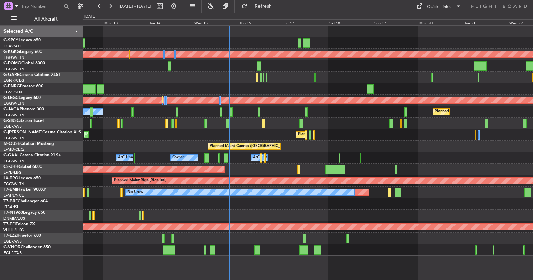
click at [297, 84] on div at bounding box center [307, 89] width 449 height 12
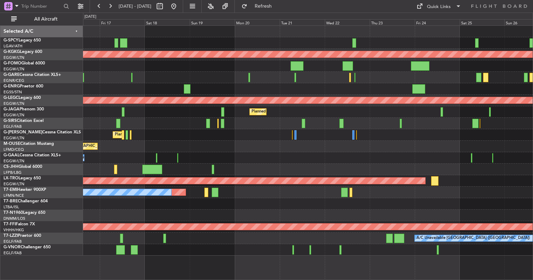
click at [160, 107] on div "Planned Maint [GEOGRAPHIC_DATA] ([GEOGRAPHIC_DATA])" at bounding box center [307, 112] width 449 height 12
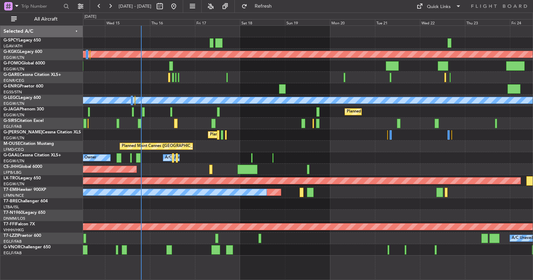
click at [364, 163] on div "Planned Maint Athens (Eleftherios Venizelos Intl) Planned Maint London (Stanste…" at bounding box center [307, 141] width 449 height 230
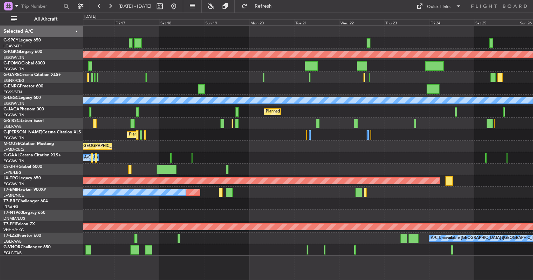
click at [290, 114] on div "Planned Maint Athens ([PERSON_NAME] Intl) Planned Maint [GEOGRAPHIC_DATA] ([GEO…" at bounding box center [307, 141] width 449 height 230
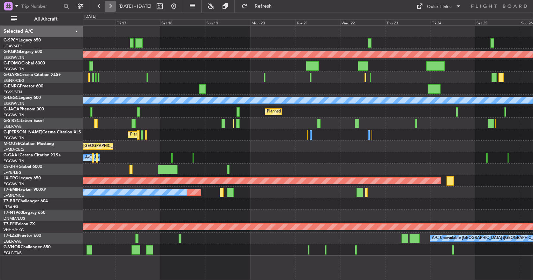
click at [105, 5] on button at bounding box center [110, 6] width 11 height 11
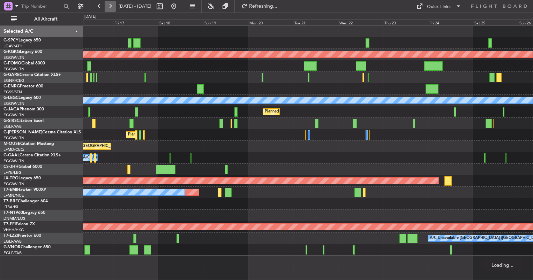
click at [105, 5] on button at bounding box center [110, 6] width 11 height 11
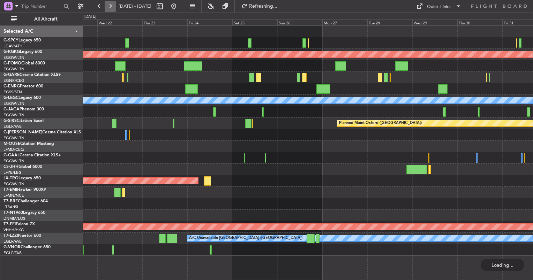
click at [105, 5] on button at bounding box center [110, 6] width 11 height 11
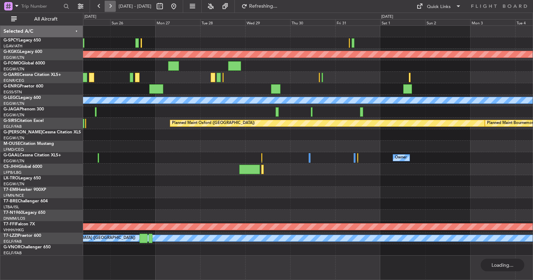
click at [105, 5] on button at bounding box center [110, 6] width 11 height 11
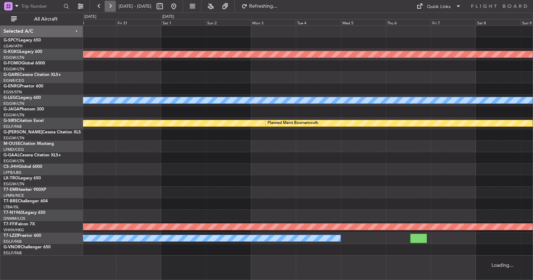
click at [105, 5] on button at bounding box center [110, 6] width 11 height 11
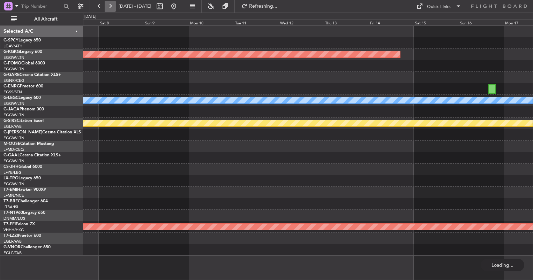
click at [105, 5] on button at bounding box center [110, 6] width 11 height 11
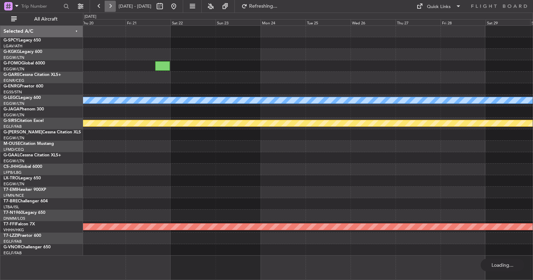
click at [105, 5] on button at bounding box center [110, 6] width 11 height 11
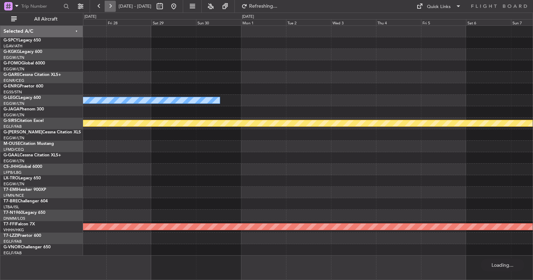
click at [105, 5] on button at bounding box center [110, 6] width 11 height 11
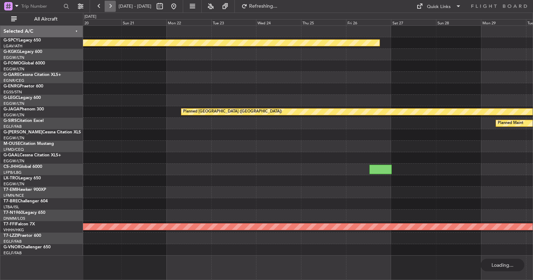
click at [105, 5] on button at bounding box center [110, 6] width 11 height 11
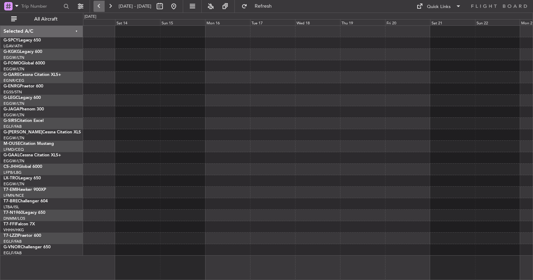
click at [96, 5] on button at bounding box center [98, 6] width 11 height 11
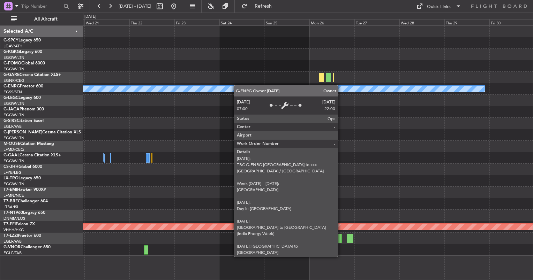
click at [415, 111] on div "Owner Owner Planned Maint Geneva (Cointrin)" at bounding box center [307, 141] width 449 height 230
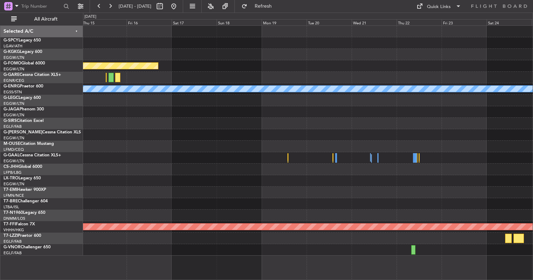
click at [376, 96] on div "Planned Maint London (Biggin Hill) Owner Planned Maint Geneva (Cointrin)" at bounding box center [307, 141] width 449 height 230
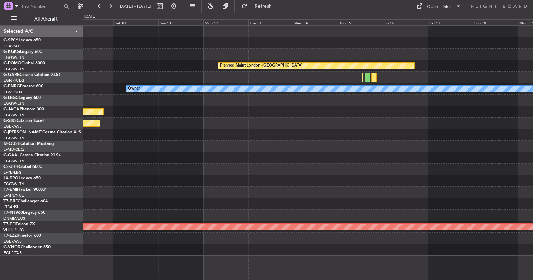
click at [355, 140] on div "Planned Maint London (Biggin Hill) Owner Planned Maint St Gallen (Altenrhein) P…" at bounding box center [307, 141] width 449 height 230
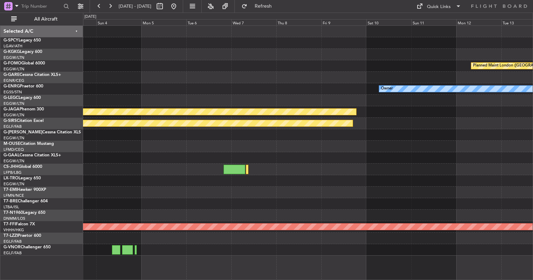
click at [376, 128] on div "Planned Maint London (Biggin Hill) Owner Planned Maint St Gallen (Altenrhein) P…" at bounding box center [307, 141] width 449 height 230
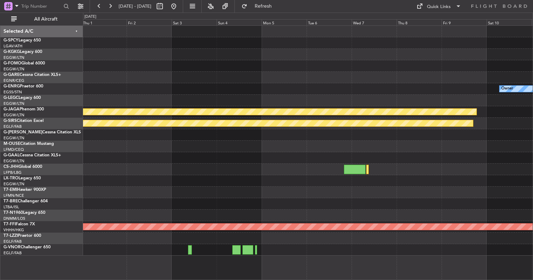
click at [269, 102] on div "Planned Maint London (Biggin Hill) Owner Planned Maint St Gallen (Altenrhein) P…" at bounding box center [307, 141] width 449 height 230
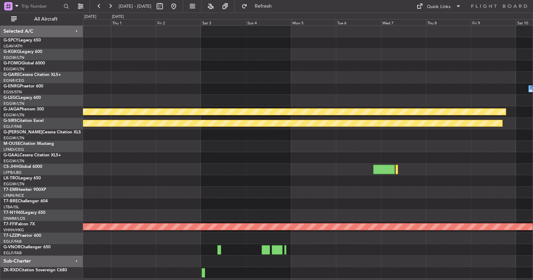
click at [261, 68] on div "Planned Maint London (Biggin Hill) Owner Planned Maint St Gallen (Altenrhein) P…" at bounding box center [307, 152] width 449 height 253
click at [185, 66] on div "Planned Maint London (Biggin Hill) Owner Planned Maint St Gallen (Altenrhein) P…" at bounding box center [307, 152] width 449 height 253
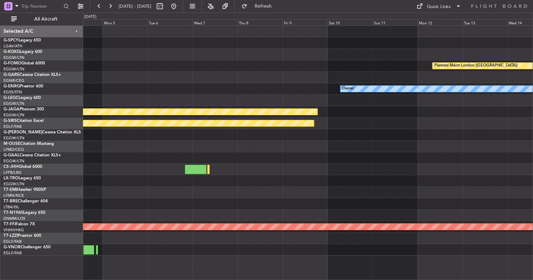
click at [425, 77] on div at bounding box center [307, 78] width 449 height 12
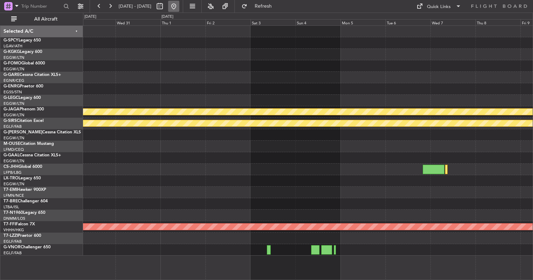
click at [179, 8] on button at bounding box center [173, 6] width 11 height 11
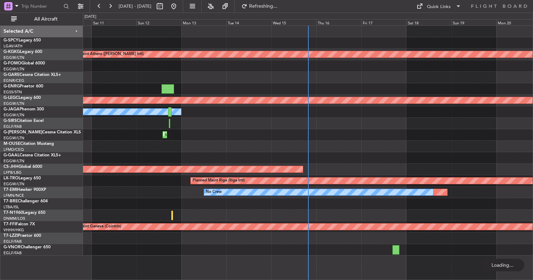
click at [123, 80] on div "Planned Maint Athens (Eleftherios Venizelos Intl) A/C Unavailable London (Luton…" at bounding box center [307, 141] width 449 height 230
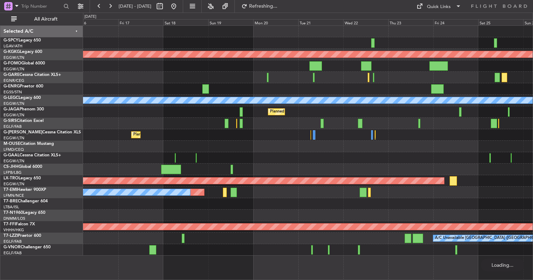
click at [137, 105] on div "Planned Maint Athens (Eleftherios Venizelos Intl) Planned Maint London (Stanste…" at bounding box center [307, 141] width 449 height 230
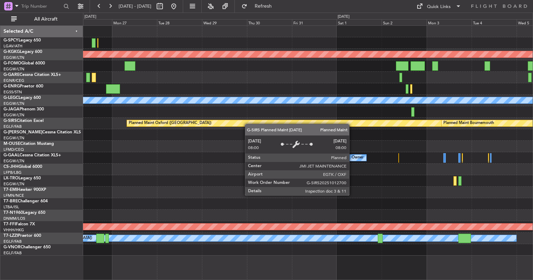
click at [156, 111] on div "Planned Maint Athens ([PERSON_NAME] Intl) Planned Maint [GEOGRAPHIC_DATA] ([GEO…" at bounding box center [307, 141] width 449 height 230
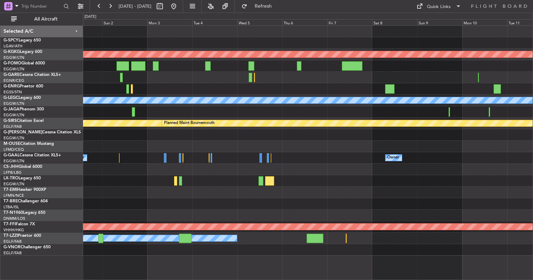
click at [185, 167] on div "Planned Maint Athens (Eleftherios Venizelos Intl) A/C Unavailable London (Luton…" at bounding box center [307, 141] width 449 height 230
click at [179, 7] on button at bounding box center [173, 6] width 11 height 11
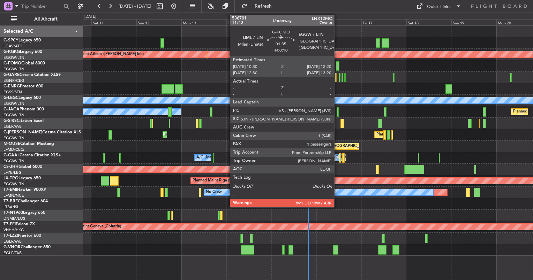
click at [337, 66] on div at bounding box center [337, 65] width 3 height 9
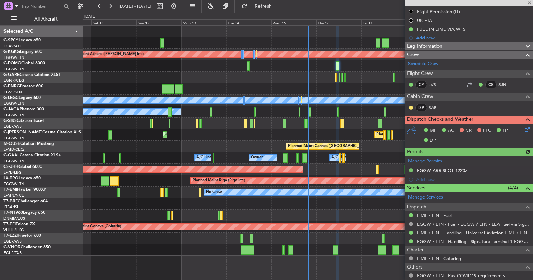
scroll to position [78, 0]
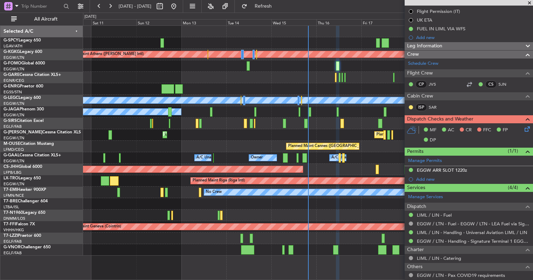
click at [523, 128] on icon at bounding box center [526, 128] width 6 height 6
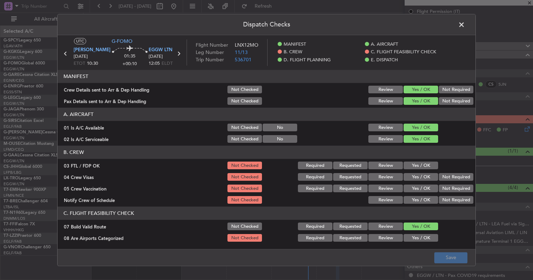
click at [411, 159] on header "B. CREW" at bounding box center [267, 152] width 418 height 13
click at [411, 162] on button "Yes / OK" at bounding box center [420, 166] width 35 height 8
click at [413, 178] on button "Yes / OK" at bounding box center [420, 178] width 35 height 8
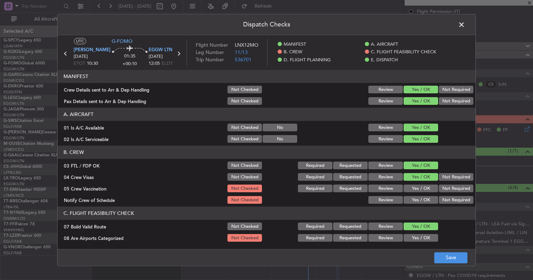
click at [416, 191] on button "Yes / OK" at bounding box center [420, 189] width 35 height 8
click at [417, 199] on button "Yes / OK" at bounding box center [420, 201] width 35 height 8
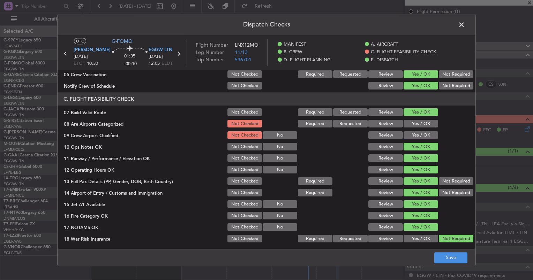
scroll to position [121, 0]
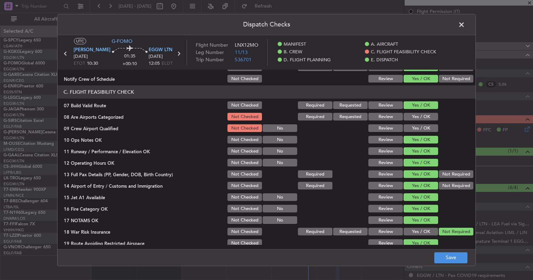
click at [417, 118] on button "Yes / OK" at bounding box center [420, 117] width 35 height 8
click at [421, 127] on button "Yes / OK" at bounding box center [420, 129] width 35 height 8
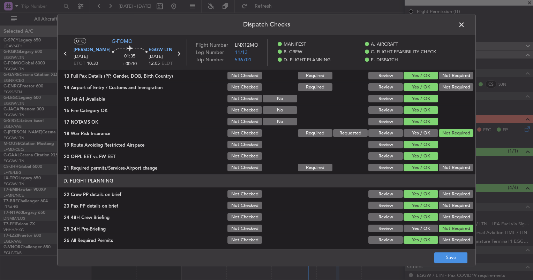
scroll to position [220, 0]
click at [455, 261] on button "Save" at bounding box center [450, 257] width 33 height 11
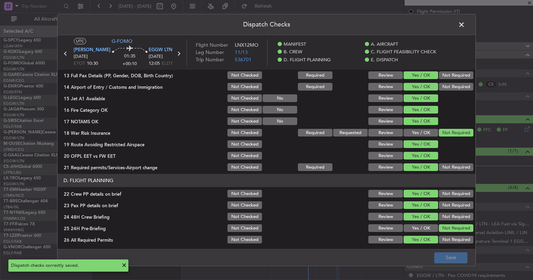
click at [465, 25] on span at bounding box center [465, 27] width 0 height 14
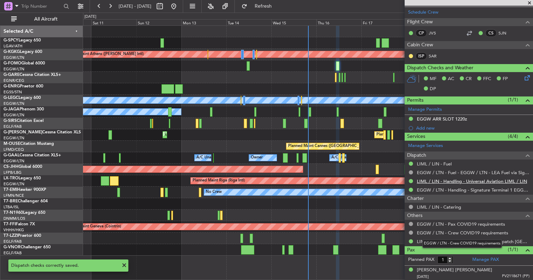
scroll to position [0, 0]
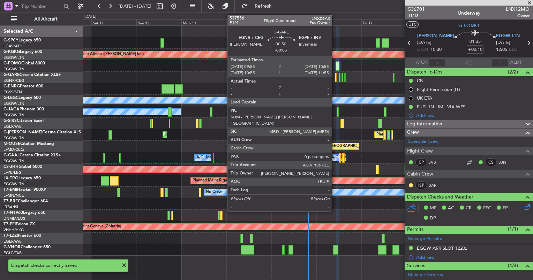
click at [335, 81] on div at bounding box center [336, 77] width 2 height 9
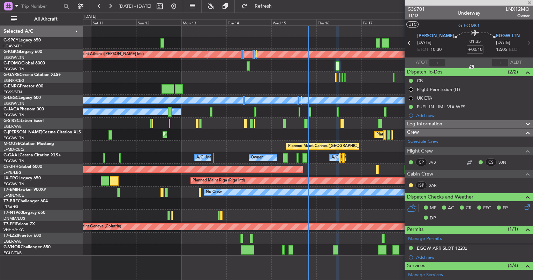
type input "-00:05"
type input "0"
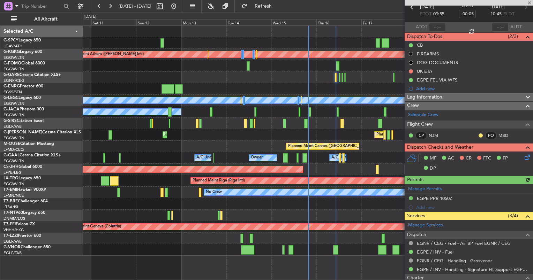
scroll to position [38, 0]
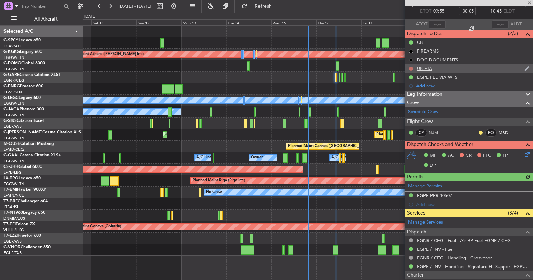
click at [411, 70] on button at bounding box center [411, 69] width 4 height 4
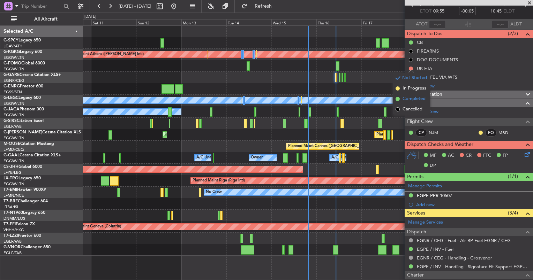
click at [414, 99] on span "Completed" at bounding box center [413, 99] width 23 height 7
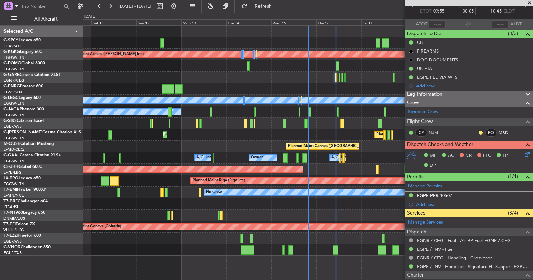
click at [523, 155] on icon at bounding box center [526, 154] width 6 height 6
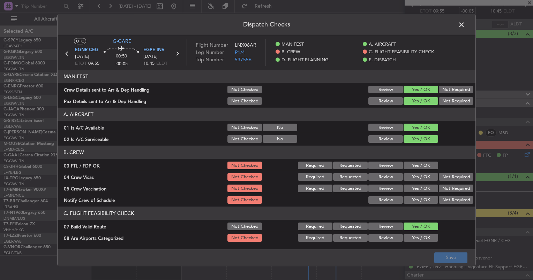
click at [417, 165] on button "Yes / OK" at bounding box center [420, 166] width 35 height 8
click at [417, 174] on button "Yes / OK" at bounding box center [420, 178] width 35 height 8
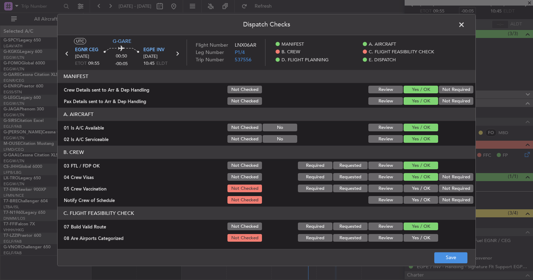
click at [418, 190] on button "Yes / OK" at bounding box center [420, 189] width 35 height 8
click at [419, 196] on div "Yes / OK" at bounding box center [419, 201] width 35 height 10
click at [420, 198] on button "Yes / OK" at bounding box center [420, 201] width 35 height 8
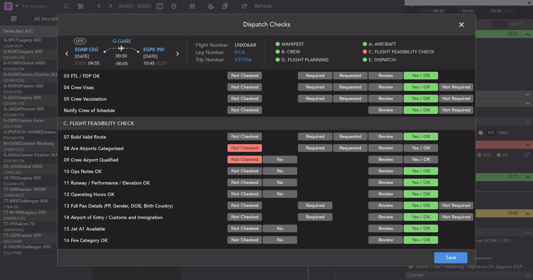
click at [410, 148] on button "Yes / OK" at bounding box center [420, 149] width 35 height 8
click at [414, 157] on button "Yes / OK" at bounding box center [420, 160] width 35 height 8
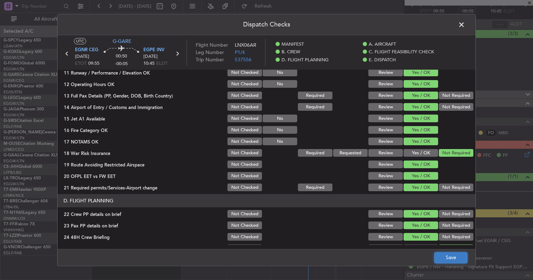
click at [446, 256] on button "Save" at bounding box center [450, 257] width 33 height 11
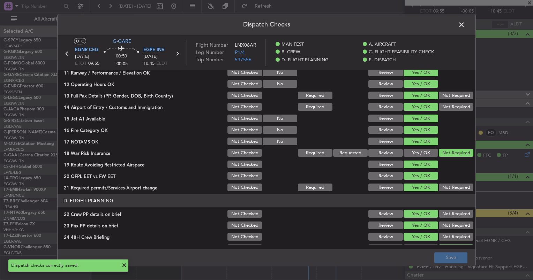
click at [465, 26] on span at bounding box center [465, 27] width 0 height 14
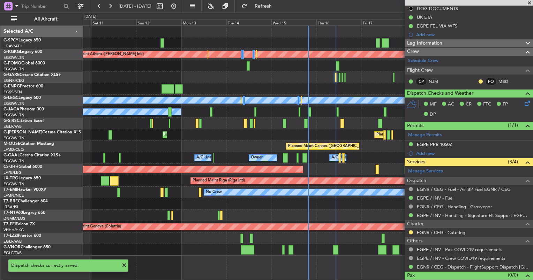
scroll to position [99, 0]
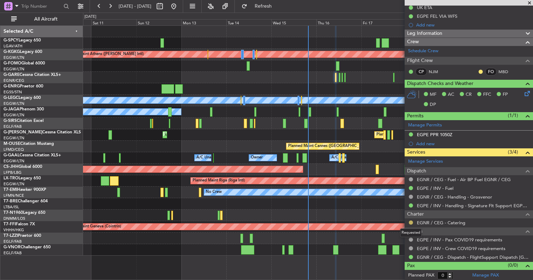
click at [411, 222] on button at bounding box center [411, 223] width 4 height 4
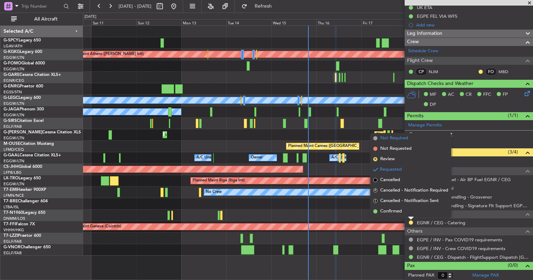
click at [388, 139] on span "Not Required" at bounding box center [394, 138] width 28 height 7
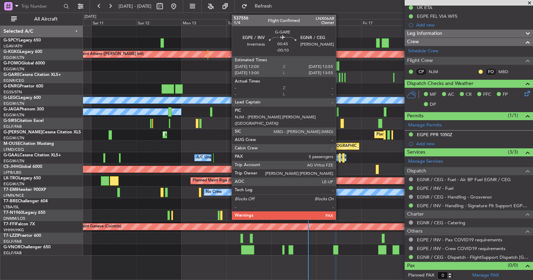
click at [339, 81] on div at bounding box center [340, 77] width 2 height 9
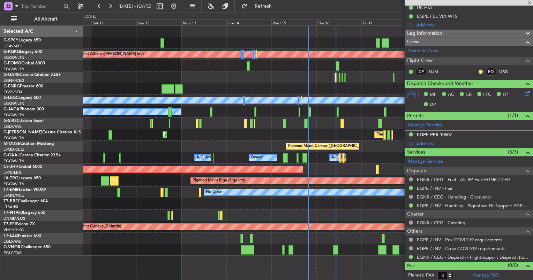
type input "-00:10"
type input "5"
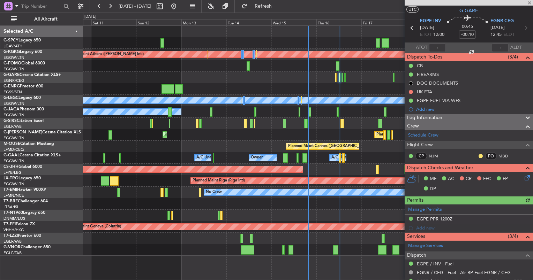
scroll to position [15, 0]
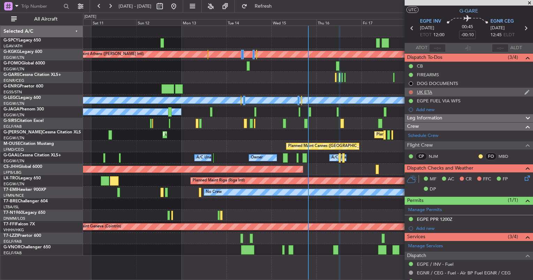
click at [411, 92] on button at bounding box center [411, 92] width 4 height 4
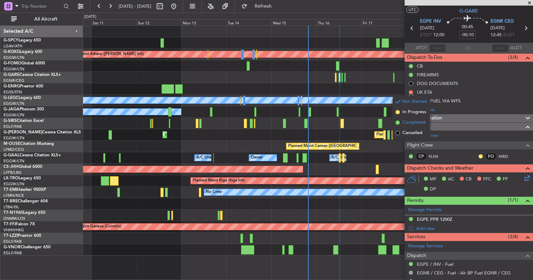
click at [414, 125] on span "Completed" at bounding box center [413, 122] width 23 height 7
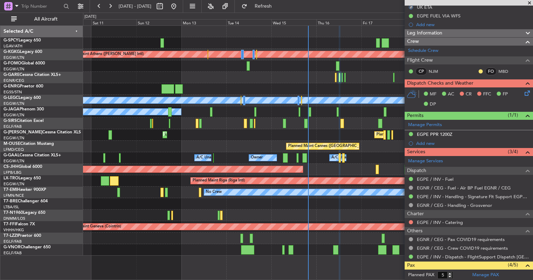
scroll to position [100, 0]
click at [523, 94] on icon at bounding box center [526, 92] width 6 height 6
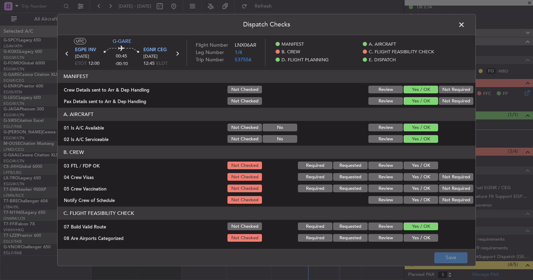
click at [408, 161] on div "Yes / OK" at bounding box center [419, 166] width 35 height 10
click at [419, 166] on button "Yes / OK" at bounding box center [420, 166] width 35 height 8
click at [420, 178] on button "Yes / OK" at bounding box center [420, 178] width 35 height 8
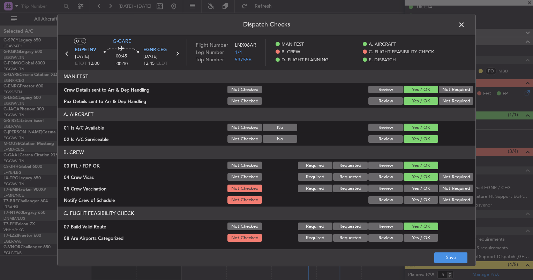
click at [421, 193] on div "Yes / OK" at bounding box center [419, 189] width 35 height 10
click at [421, 191] on button "Yes / OK" at bounding box center [420, 189] width 35 height 8
click at [421, 195] on section "B. CREW 03 FTL / FDP OK Not Checked Required Requested Review Yes / OK 04 Crew …" at bounding box center [267, 175] width 418 height 59
click at [421, 197] on button "Yes / OK" at bounding box center [420, 201] width 35 height 8
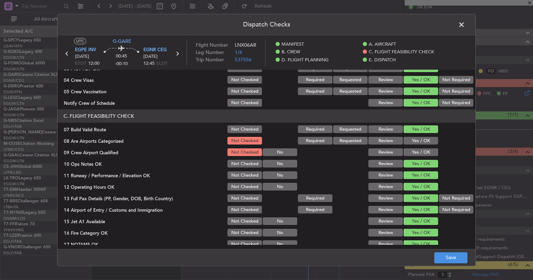
scroll to position [98, 0]
click at [415, 140] on button "Yes / OK" at bounding box center [420, 141] width 35 height 8
click at [417, 149] on button "Yes / OK" at bounding box center [420, 153] width 35 height 8
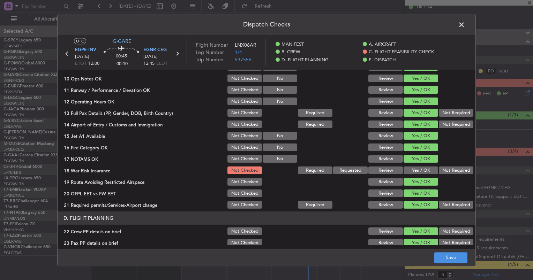
scroll to position [184, 0]
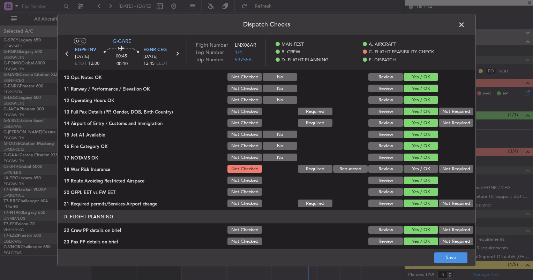
click at [450, 169] on button "Not Required" at bounding box center [456, 170] width 35 height 8
click at [450, 259] on button "Save" at bounding box center [450, 257] width 33 height 11
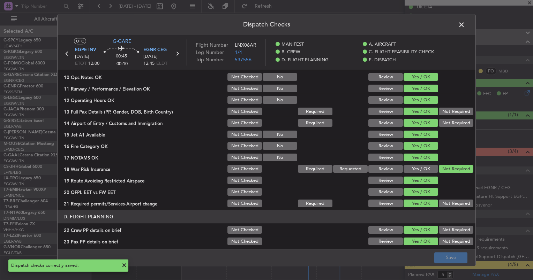
click at [465, 24] on span at bounding box center [465, 27] width 0 height 14
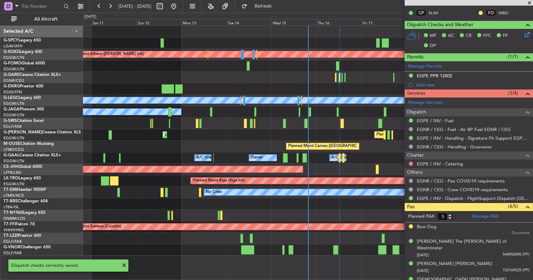
scroll to position [159, 0]
click at [409, 161] on button at bounding box center [411, 163] width 4 height 4
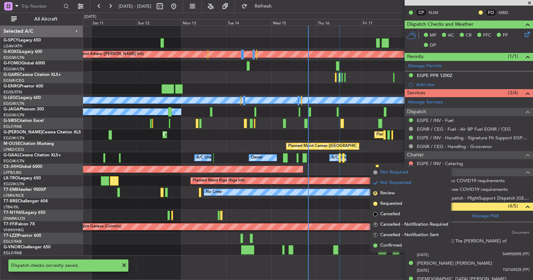
click at [391, 176] on li "Not Required" at bounding box center [410, 172] width 81 height 10
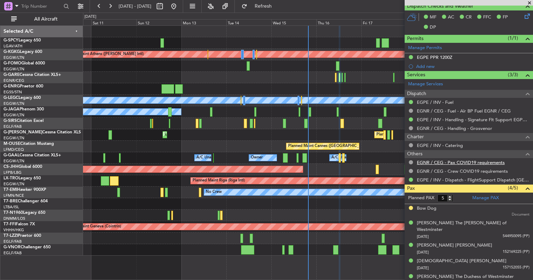
scroll to position [0, 0]
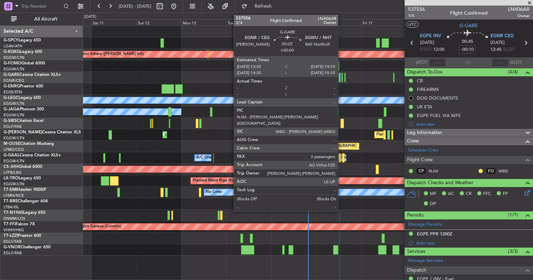
click at [341, 79] on div at bounding box center [341, 77] width 1 height 9
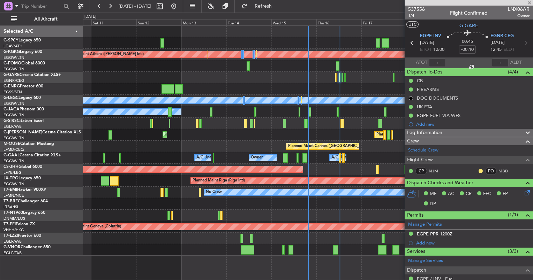
type input "2"
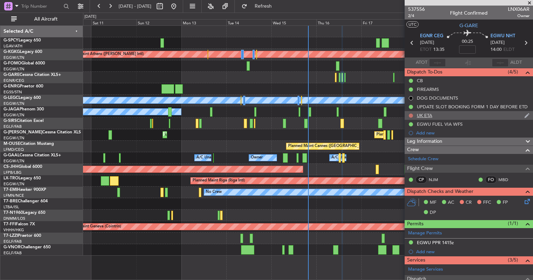
click at [409, 116] on button at bounding box center [411, 116] width 4 height 4
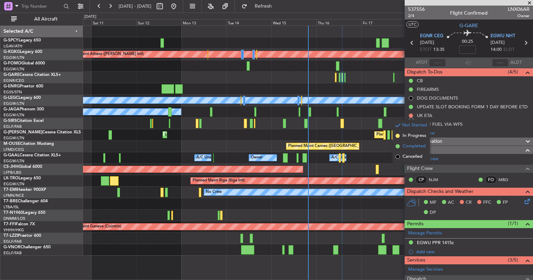
click at [414, 142] on li "Completed" at bounding box center [411, 146] width 37 height 10
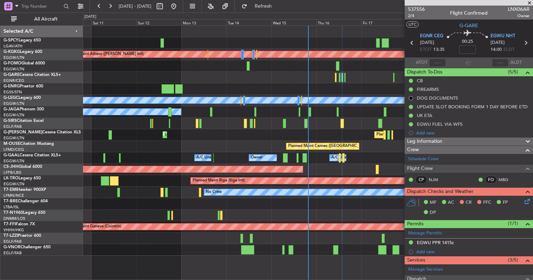
click at [523, 201] on icon at bounding box center [526, 201] width 6 height 6
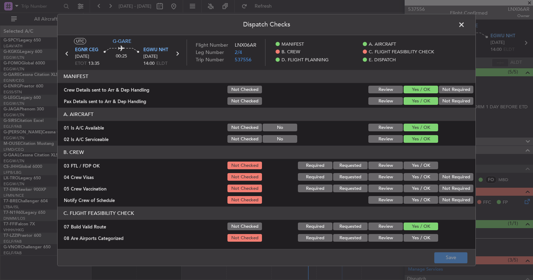
click at [405, 168] on button "Yes / OK" at bounding box center [420, 166] width 35 height 8
click at [408, 174] on button "Yes / OK" at bounding box center [420, 178] width 35 height 8
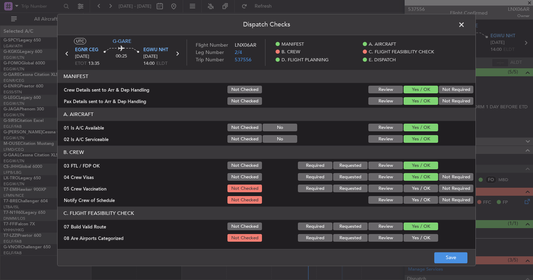
click at [410, 193] on div "Yes / OK" at bounding box center [419, 189] width 35 height 10
click at [412, 190] on button "Yes / OK" at bounding box center [420, 189] width 35 height 8
click at [414, 198] on button "Yes / OK" at bounding box center [420, 201] width 35 height 8
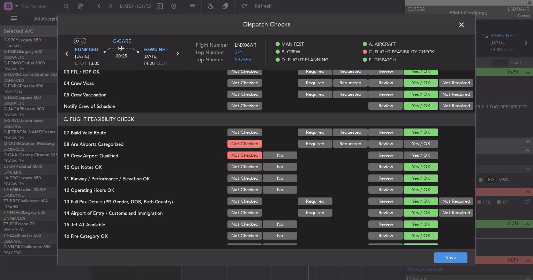
scroll to position [96, 0]
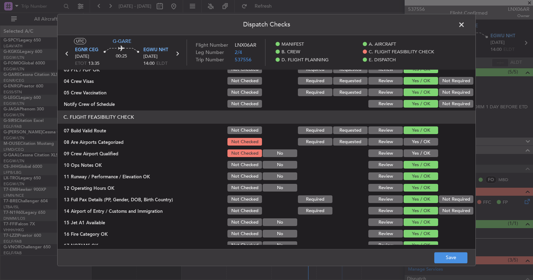
click at [414, 142] on button "Yes / OK" at bounding box center [420, 142] width 35 height 8
click at [417, 153] on button "Yes / OK" at bounding box center [420, 154] width 35 height 8
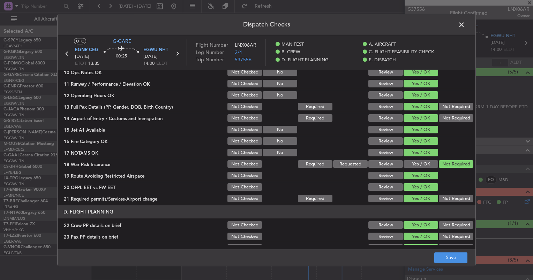
scroll to position [194, 0]
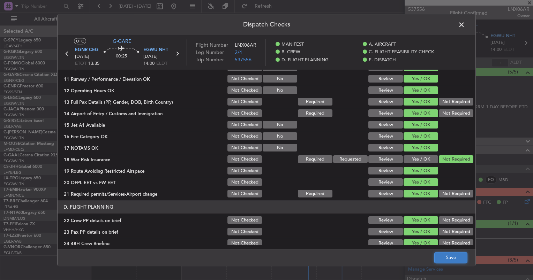
click at [447, 255] on button "Save" at bounding box center [450, 257] width 33 height 11
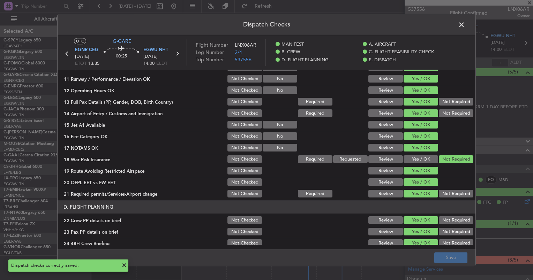
click at [465, 23] on span at bounding box center [465, 27] width 0 height 14
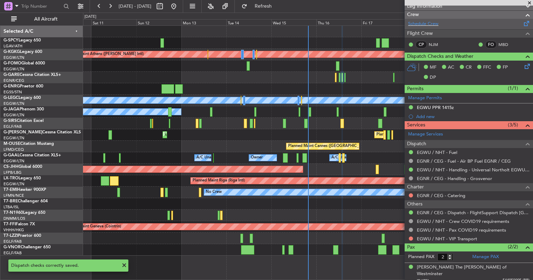
scroll to position [148, 0]
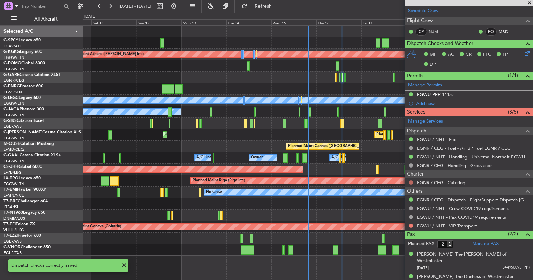
click at [409, 181] on button at bounding box center [411, 183] width 4 height 4
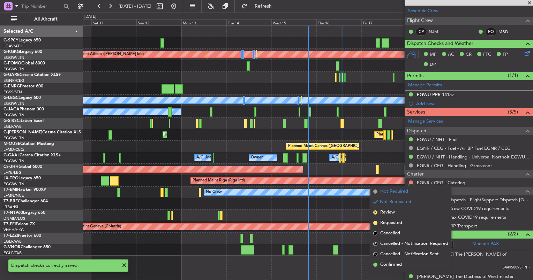
click at [397, 192] on span "Not Required" at bounding box center [394, 191] width 28 height 7
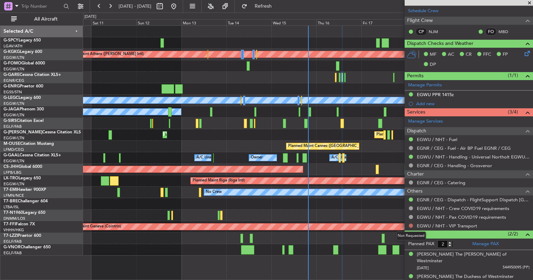
click at [409, 224] on button at bounding box center [411, 226] width 4 height 4
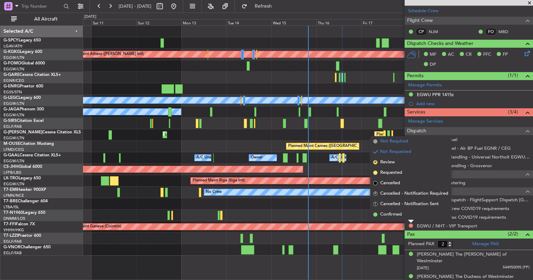
click at [396, 142] on span "Not Required" at bounding box center [394, 141] width 28 height 7
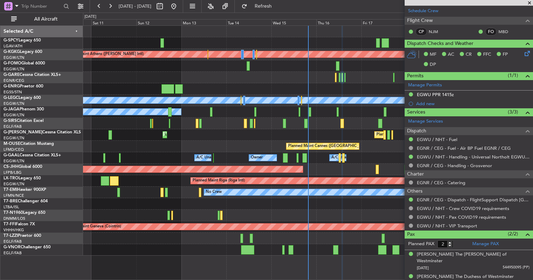
scroll to position [0, 0]
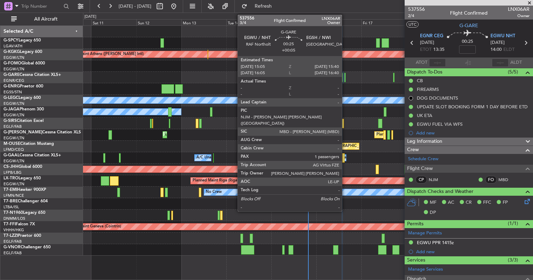
click at [344, 80] on div at bounding box center [344, 77] width 1 height 9
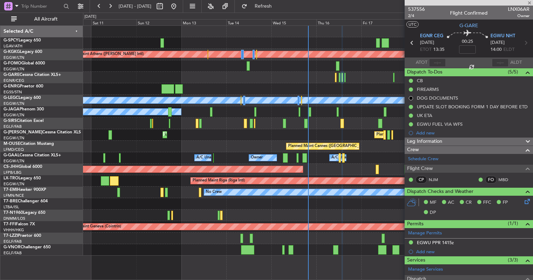
type input "+00:05"
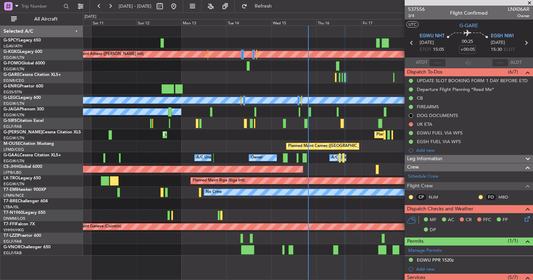
click at [523, 219] on icon at bounding box center [526, 218] width 6 height 6
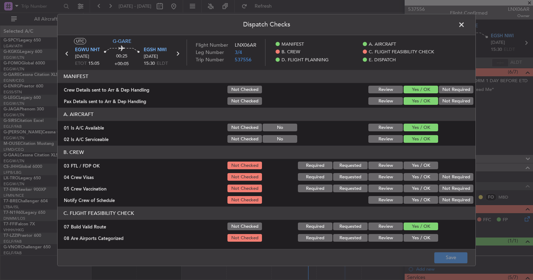
click at [418, 165] on button "Yes / OK" at bounding box center [420, 166] width 35 height 8
click at [420, 178] on button "Yes / OK" at bounding box center [420, 178] width 35 height 8
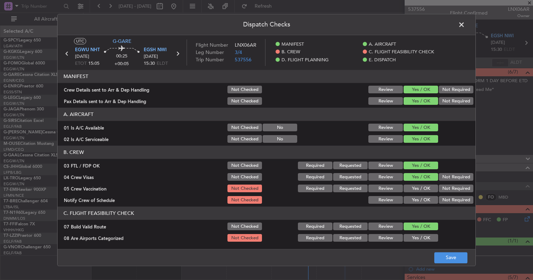
click at [419, 188] on button "Yes / OK" at bounding box center [420, 189] width 35 height 8
click at [421, 199] on button "Yes / OK" at bounding box center [420, 201] width 35 height 8
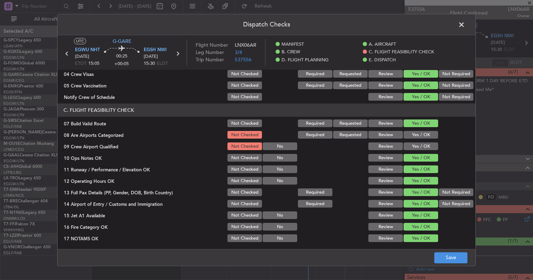
click at [420, 138] on button "Yes / OK" at bounding box center [420, 135] width 35 height 8
click at [421, 143] on button "Yes / OK" at bounding box center [420, 147] width 35 height 8
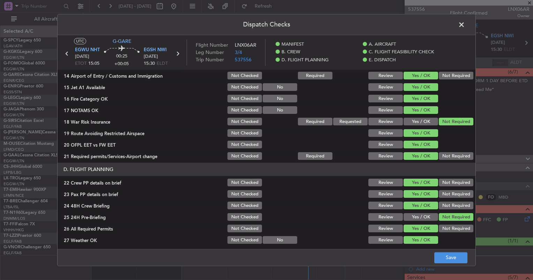
scroll to position [233, 0]
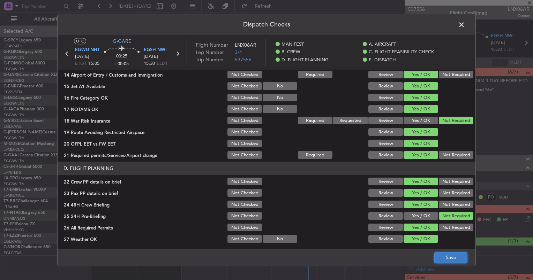
click at [450, 260] on button "Save" at bounding box center [450, 257] width 33 height 11
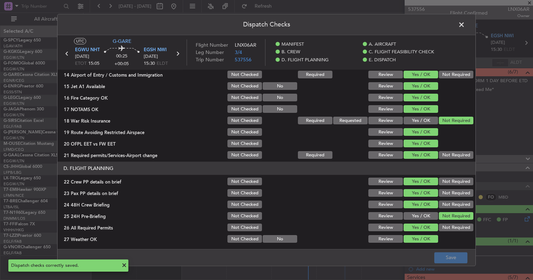
click at [465, 26] on span at bounding box center [465, 27] width 0 height 14
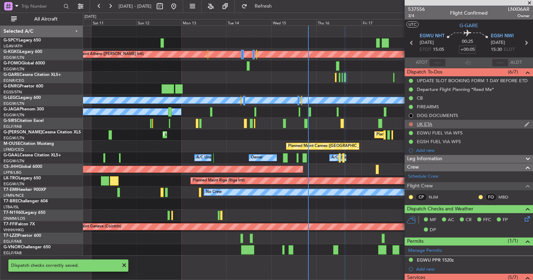
click at [410, 124] on button at bounding box center [411, 124] width 4 height 4
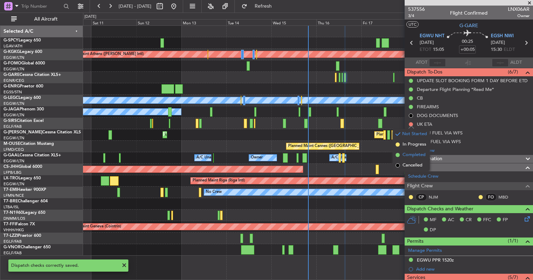
click at [411, 156] on span "Completed" at bounding box center [413, 155] width 23 height 7
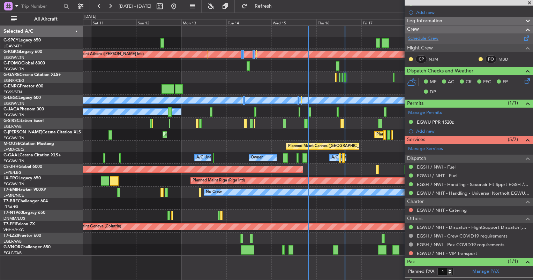
scroll to position [150, 0]
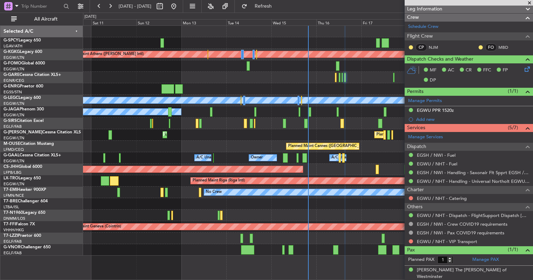
click at [408, 196] on nimbus-traffic-light at bounding box center [411, 199] width 6 height 6
click at [410, 198] on button at bounding box center [411, 198] width 4 height 4
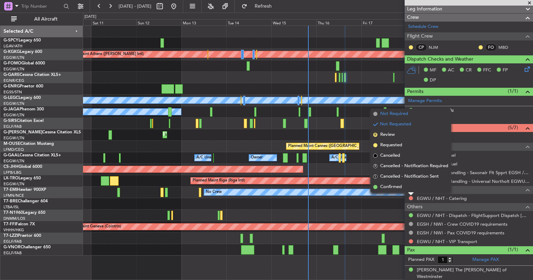
click at [407, 117] on span "Not Required" at bounding box center [394, 114] width 28 height 7
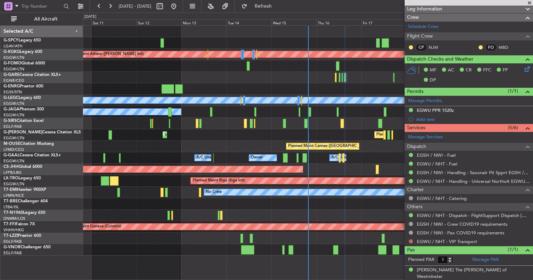
click at [409, 240] on button at bounding box center [411, 241] width 4 height 4
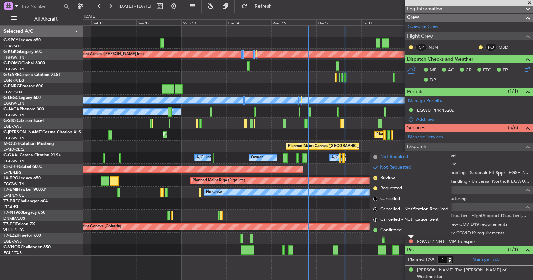
click at [395, 162] on li "Not Required" at bounding box center [410, 157] width 81 height 10
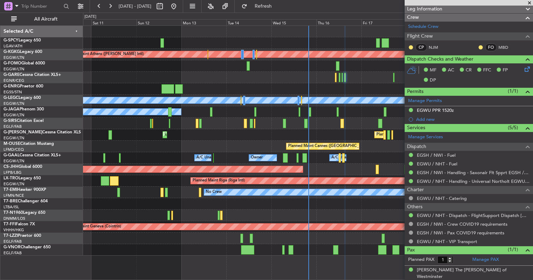
click at [526, 3] on span at bounding box center [529, 3] width 7 height 6
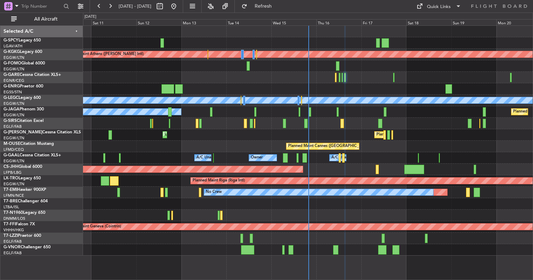
type input "0"
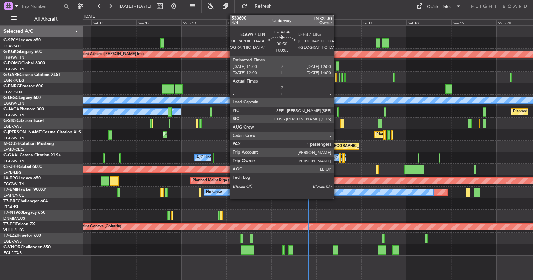
click at [337, 113] on div at bounding box center [337, 111] width 2 height 9
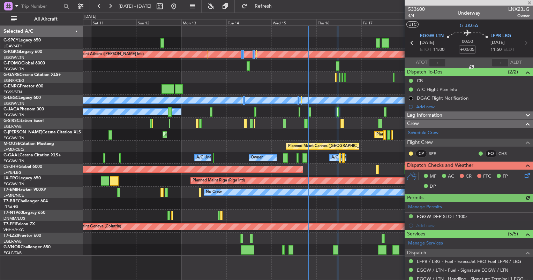
click at [523, 174] on icon at bounding box center [526, 175] width 6 height 6
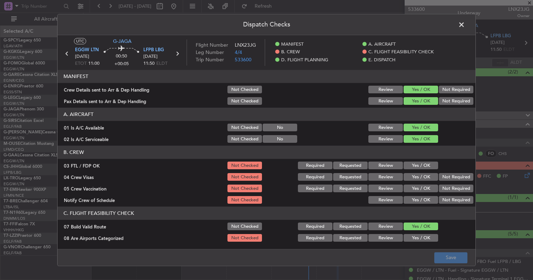
click at [408, 164] on button "Yes / OK" at bounding box center [420, 166] width 35 height 8
click at [416, 177] on button "Yes / OK" at bounding box center [420, 178] width 35 height 8
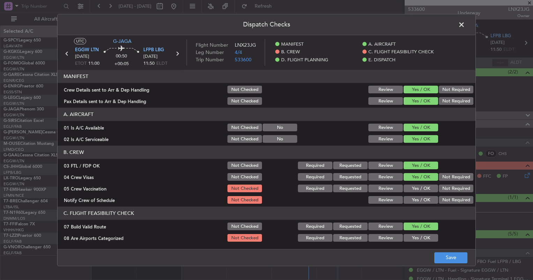
click at [419, 190] on button "Yes / OK" at bounding box center [420, 189] width 35 height 8
click at [419, 203] on button "Yes / OK" at bounding box center [420, 201] width 35 height 8
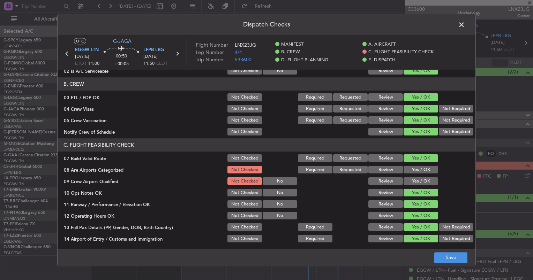
scroll to position [68, 0]
click at [412, 166] on button "Yes / OK" at bounding box center [420, 170] width 35 height 8
click at [416, 184] on button "Yes / OK" at bounding box center [420, 182] width 35 height 8
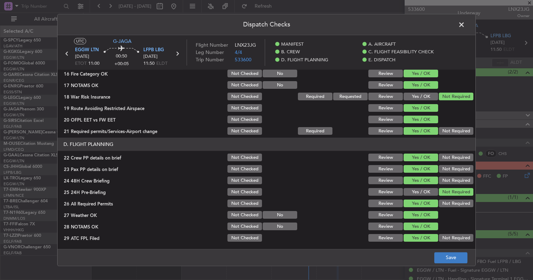
scroll to position [258, 0]
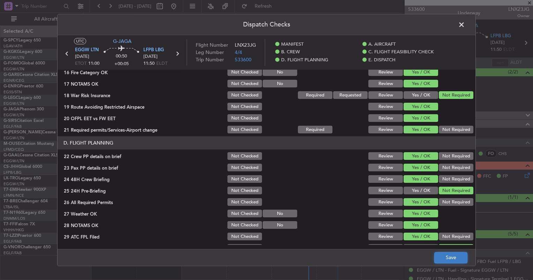
click at [441, 255] on button "Save" at bounding box center [450, 257] width 33 height 11
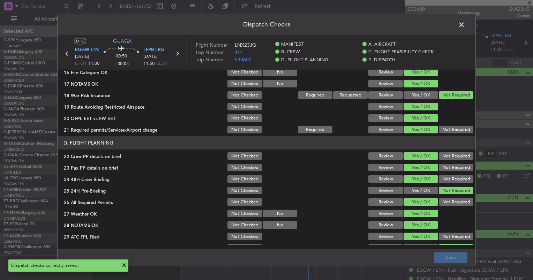
click at [465, 23] on span at bounding box center [465, 27] width 0 height 14
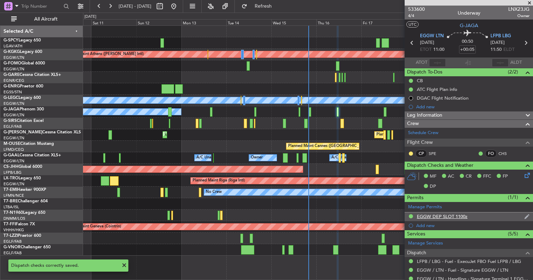
scroll to position [98, 0]
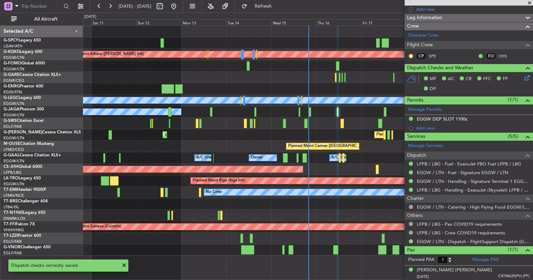
click at [530, 2] on span at bounding box center [529, 3] width 7 height 6
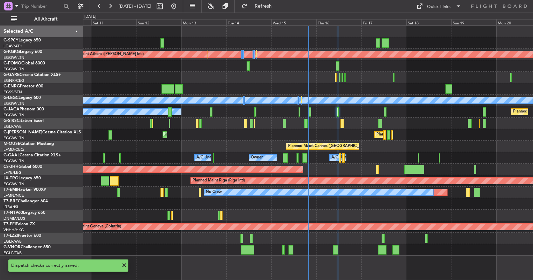
type input "0"
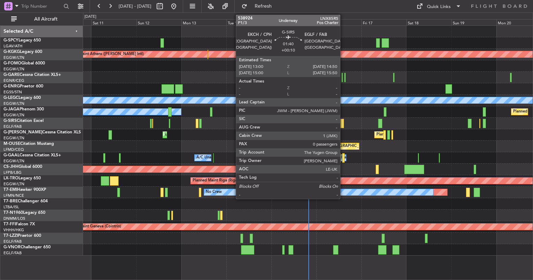
click at [343, 123] on div at bounding box center [341, 123] width 3 height 9
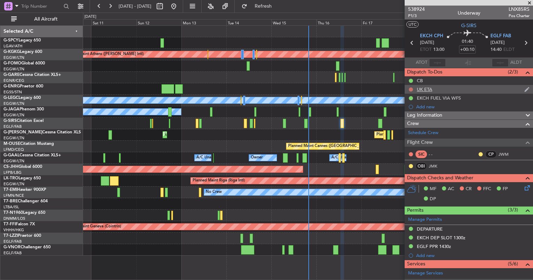
click at [409, 89] on button at bounding box center [411, 90] width 4 height 4
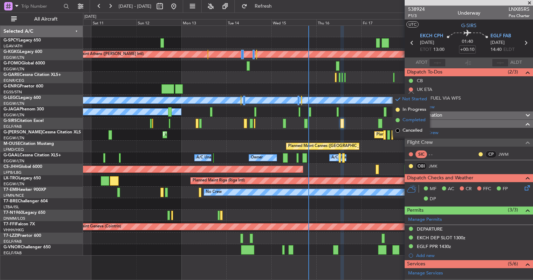
click at [415, 120] on span "Completed" at bounding box center [413, 120] width 23 height 7
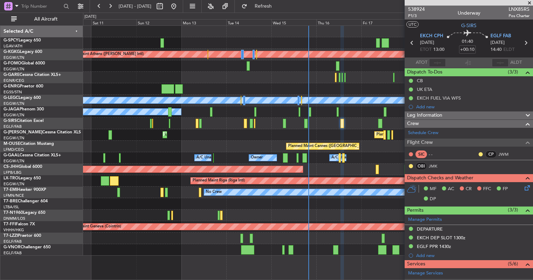
click at [523, 188] on icon at bounding box center [526, 187] width 6 height 6
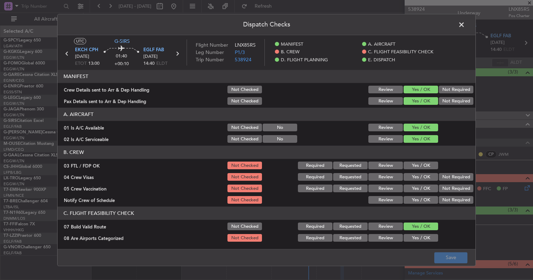
click at [412, 167] on button "Yes / OK" at bounding box center [420, 166] width 35 height 8
click at [413, 177] on button "Yes / OK" at bounding box center [420, 178] width 35 height 8
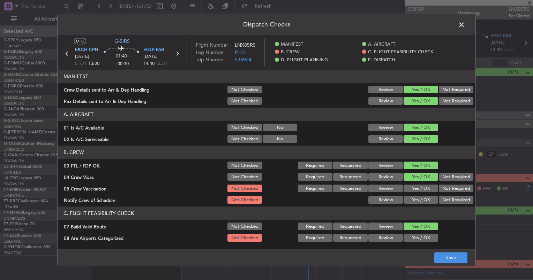
click at [415, 188] on button "Yes / OK" at bounding box center [420, 189] width 35 height 8
click at [416, 203] on button "Yes / OK" at bounding box center [420, 201] width 35 height 8
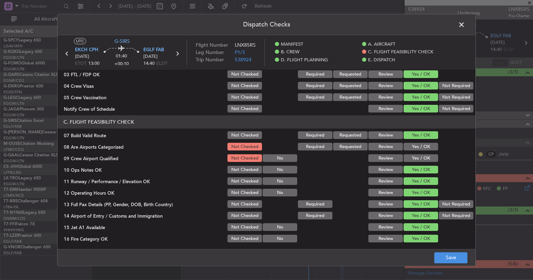
click at [418, 146] on button "Yes / OK" at bounding box center [420, 147] width 35 height 8
click at [421, 160] on button "Yes / OK" at bounding box center [420, 159] width 35 height 8
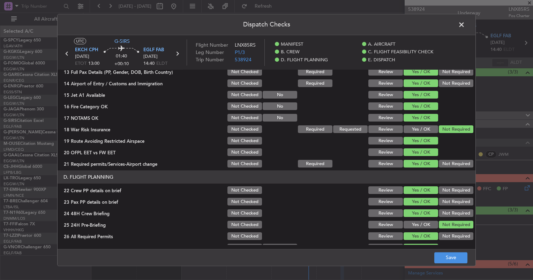
scroll to position [224, 0]
click at [446, 256] on button "Save" at bounding box center [450, 257] width 33 height 11
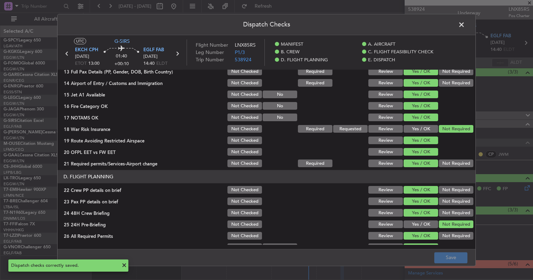
click at [465, 22] on span at bounding box center [465, 27] width 0 height 14
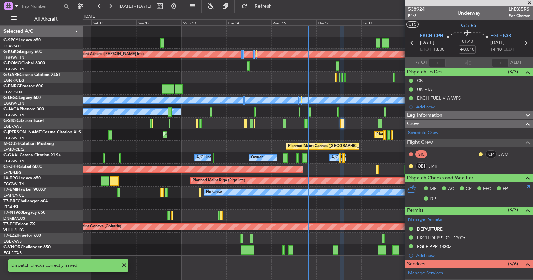
scroll to position [112, 0]
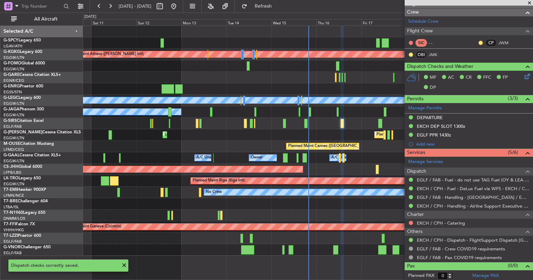
click at [410, 224] on div at bounding box center [411, 223] width 6 height 6
click at [410, 223] on button at bounding box center [411, 223] width 4 height 4
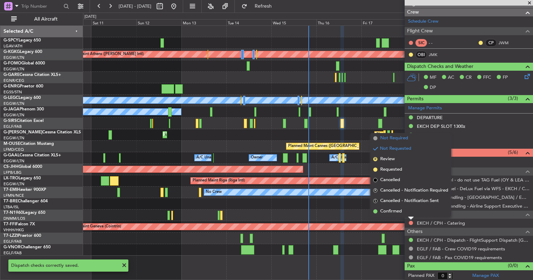
click at [403, 139] on span "Not Required" at bounding box center [394, 138] width 28 height 7
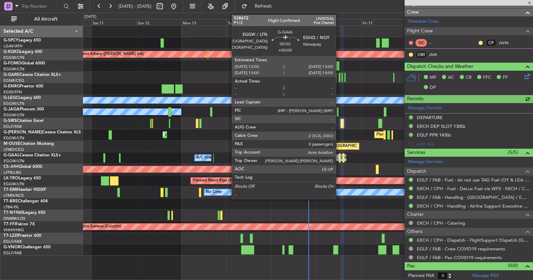
click at [339, 159] on div at bounding box center [340, 157] width 2 height 9
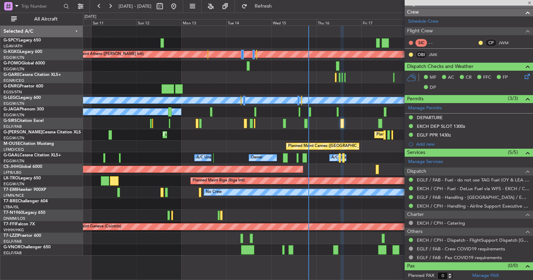
scroll to position [0, 0]
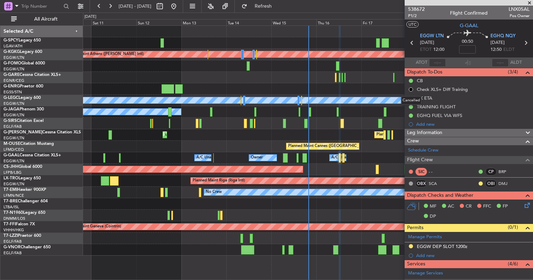
click at [412, 99] on div "Cancelled" at bounding box center [411, 100] width 20 height 9
click at [409, 98] on button at bounding box center [411, 98] width 4 height 4
drag, startPoint x: 411, startPoint y: 139, endPoint x: 408, endPoint y: 127, distance: 12.7
click at [408, 127] on ul "Not Started In Progress Completed Cancelled" at bounding box center [411, 124] width 37 height 42
click at [408, 127] on span "Completed" at bounding box center [413, 128] width 23 height 7
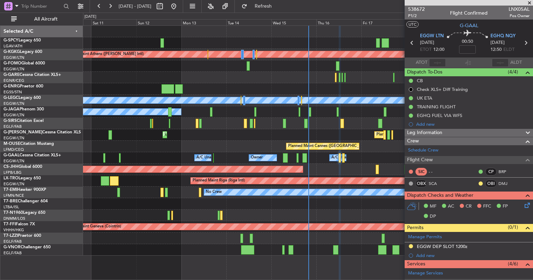
click at [523, 206] on icon at bounding box center [526, 204] width 6 height 6
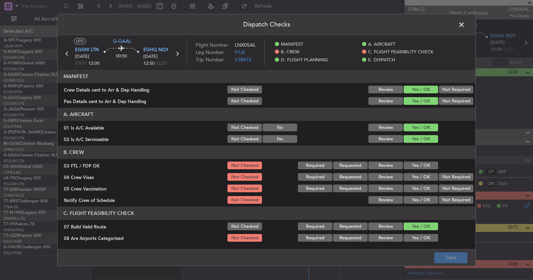
click at [403, 165] on button "Yes / OK" at bounding box center [420, 166] width 35 height 8
click at [406, 174] on button "Yes / OK" at bounding box center [420, 178] width 35 height 8
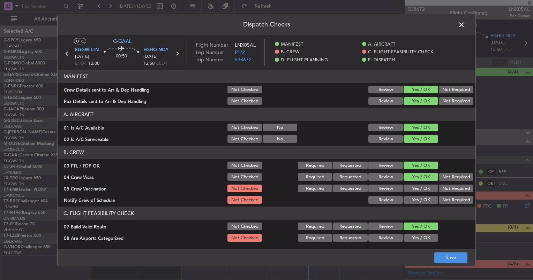
click at [411, 186] on button "Yes / OK" at bounding box center [420, 189] width 35 height 8
click at [416, 200] on button "Yes / OK" at bounding box center [420, 201] width 35 height 8
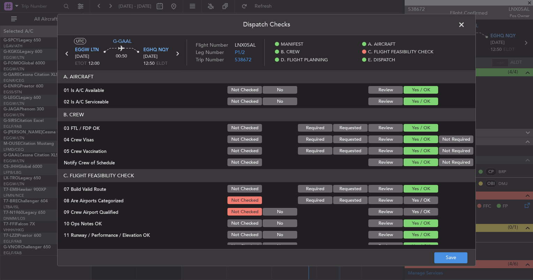
scroll to position [39, 0]
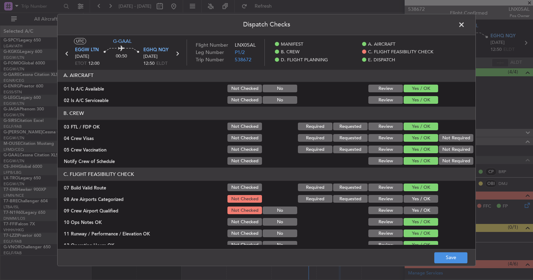
click at [422, 196] on button "Yes / OK" at bounding box center [420, 200] width 35 height 8
click at [426, 212] on button "Yes / OK" at bounding box center [420, 211] width 35 height 8
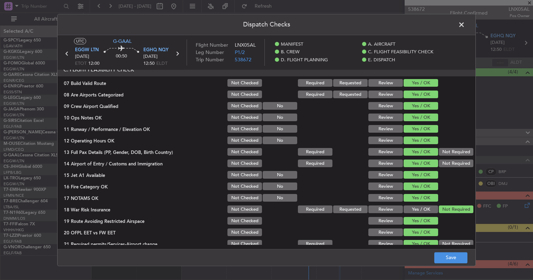
scroll to position [153, 0]
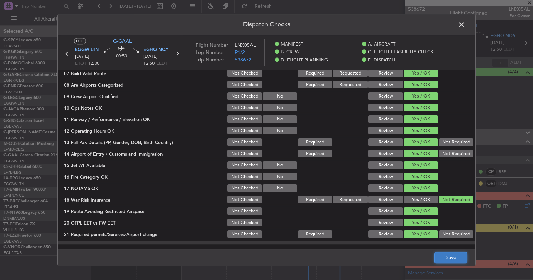
click at [445, 259] on button "Save" at bounding box center [450, 257] width 33 height 11
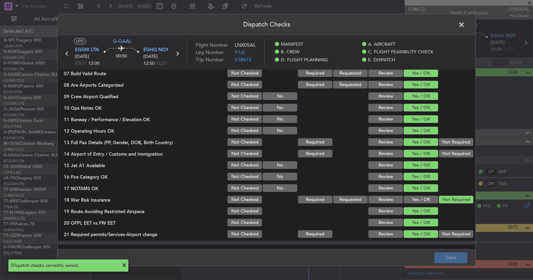
click at [465, 25] on span at bounding box center [465, 27] width 0 height 14
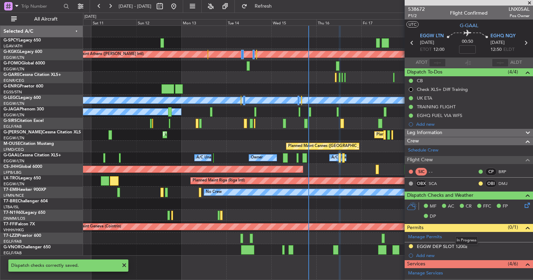
scroll to position [138, 0]
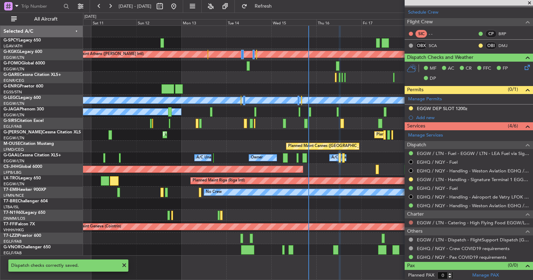
click at [412, 222] on button at bounding box center [411, 223] width 4 height 4
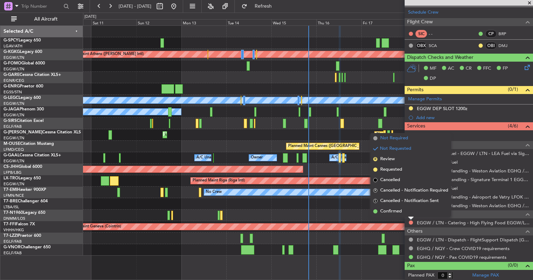
click at [397, 140] on span "Not Required" at bounding box center [394, 138] width 28 height 7
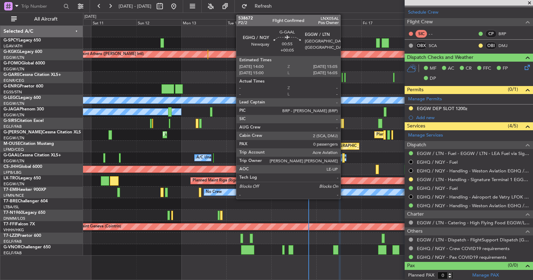
click at [343, 159] on div at bounding box center [343, 157] width 2 height 9
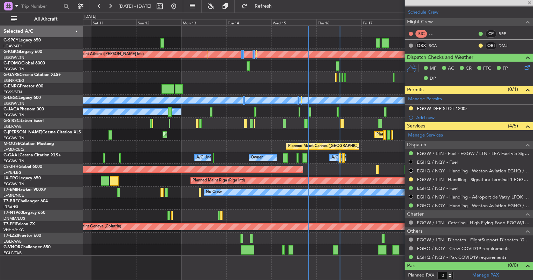
type input "+00:05"
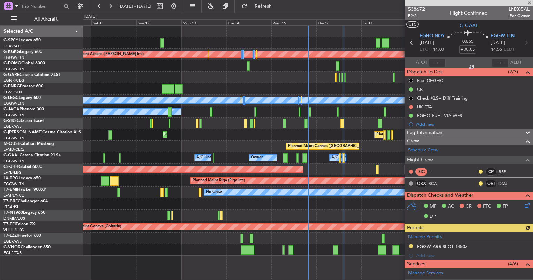
click at [523, 204] on icon at bounding box center [526, 204] width 6 height 6
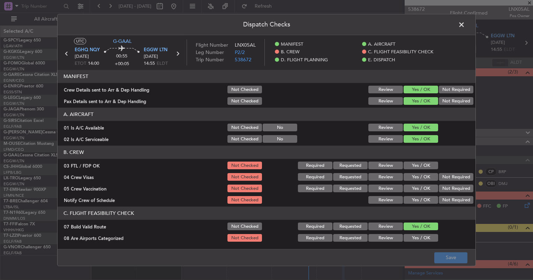
click at [410, 165] on button "Yes / OK" at bounding box center [420, 166] width 35 height 8
click at [413, 176] on button "Yes / OK" at bounding box center [420, 178] width 35 height 8
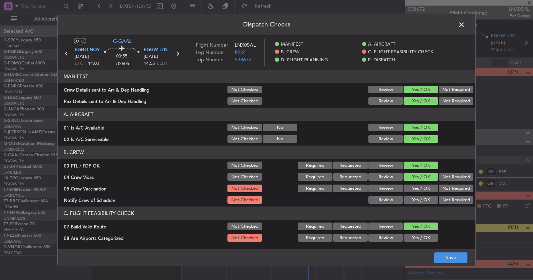
click at [416, 184] on div "Yes / OK" at bounding box center [419, 189] width 35 height 10
click at [419, 188] on button "Yes / OK" at bounding box center [420, 189] width 35 height 8
click at [420, 204] on button "Yes / OK" at bounding box center [420, 201] width 35 height 8
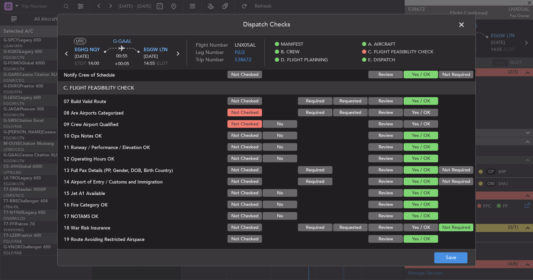
scroll to position [128, 0]
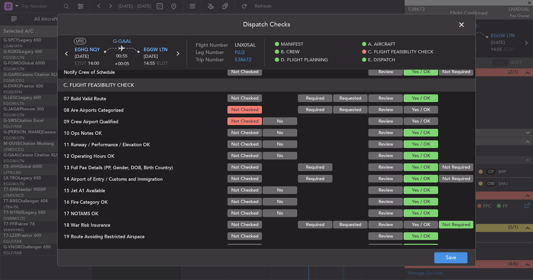
click at [410, 108] on button "Yes / OK" at bounding box center [420, 110] width 35 height 8
click at [418, 123] on button "Yes / OK" at bounding box center [420, 122] width 35 height 8
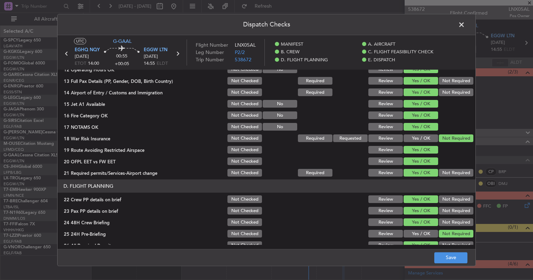
scroll to position [277, 0]
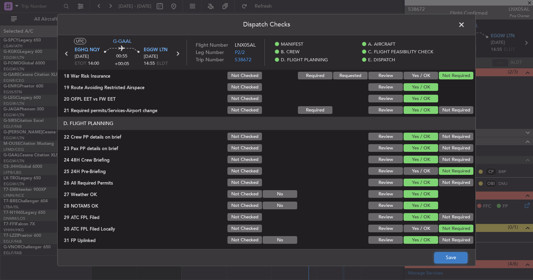
click at [452, 257] on button "Save" at bounding box center [450, 257] width 33 height 11
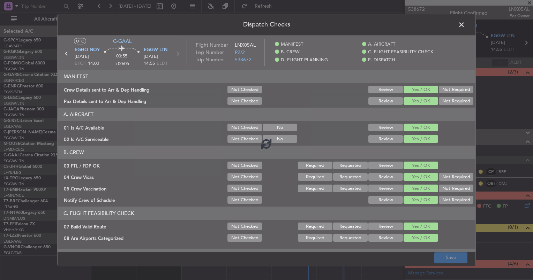
scroll to position [277, 0]
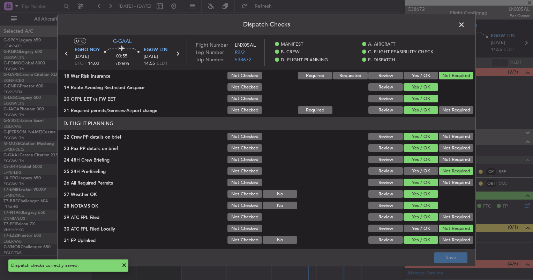
click at [465, 26] on span at bounding box center [465, 27] width 0 height 14
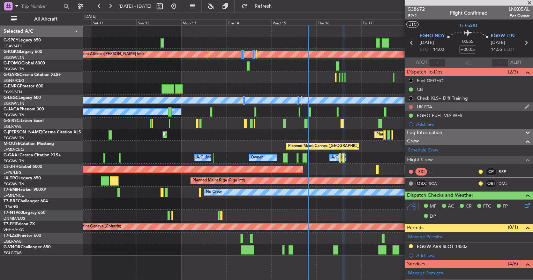
click at [410, 107] on button at bounding box center [411, 107] width 4 height 4
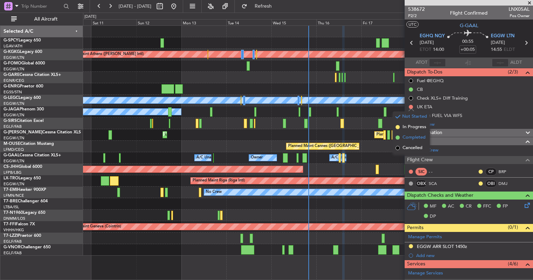
click at [418, 135] on span "Completed" at bounding box center [413, 137] width 23 height 7
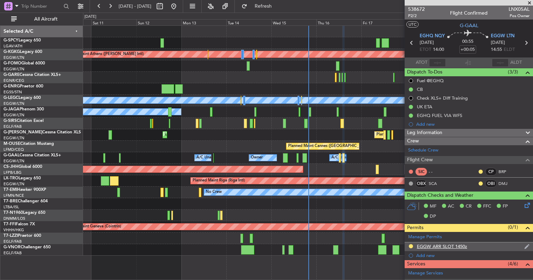
scroll to position [155, 0]
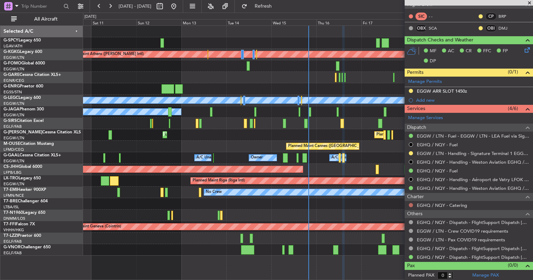
click at [410, 204] on button at bounding box center [411, 205] width 4 height 4
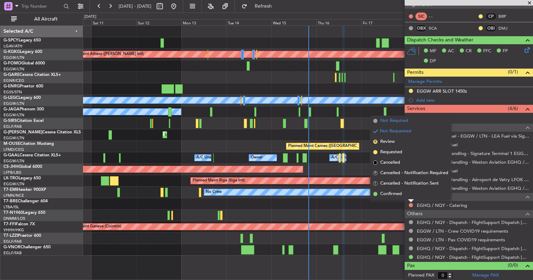
click at [392, 121] on span "Not Required" at bounding box center [394, 120] width 28 height 7
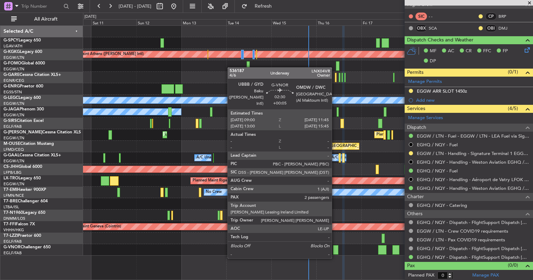
click at [335, 250] on div at bounding box center [335, 249] width 5 height 9
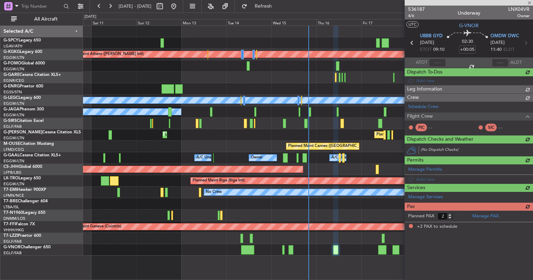
scroll to position [0, 0]
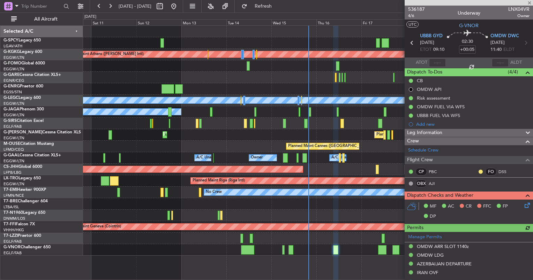
click at [523, 205] on icon at bounding box center [526, 204] width 6 height 6
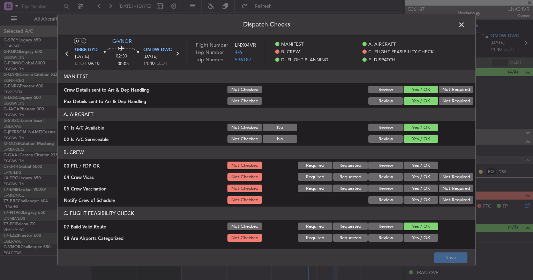
click at [415, 166] on button "Yes / OK" at bounding box center [420, 166] width 35 height 8
click at [416, 177] on button "Yes / OK" at bounding box center [420, 178] width 35 height 8
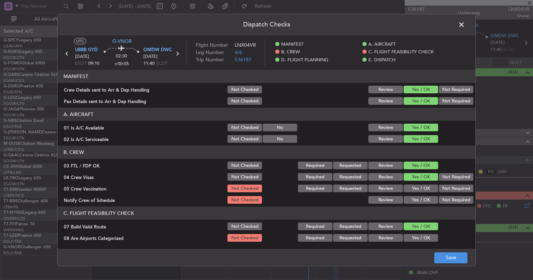
click at [418, 187] on button "Yes / OK" at bounding box center [420, 189] width 35 height 8
click at [419, 201] on button "Yes / OK" at bounding box center [420, 201] width 35 height 8
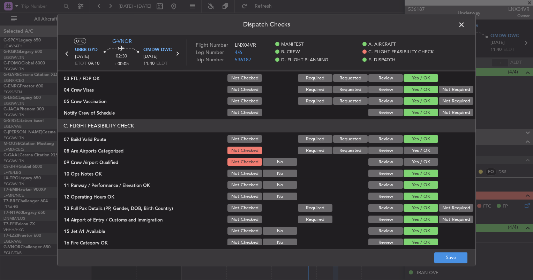
scroll to position [88, 0]
click at [412, 152] on button "Yes / OK" at bounding box center [420, 151] width 35 height 8
click at [415, 165] on button "Yes / OK" at bounding box center [420, 162] width 35 height 8
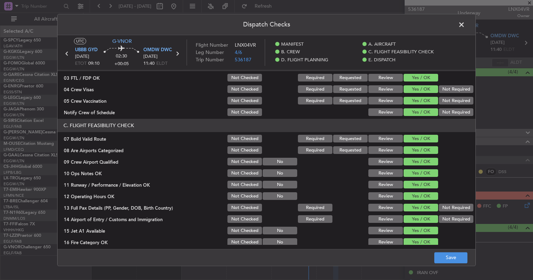
scroll to position [165, 0]
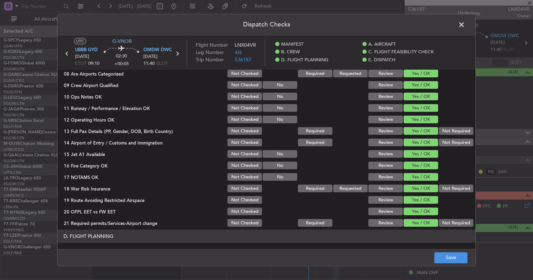
click at [457, 267] on div "Dispatch Checks UTC G-VNOR UBBB GYD 16/10/2025 ETOT 09:10 02:30 +00:05 OMDW DWC…" at bounding box center [266, 140] width 533 height 280
click at [454, 253] on button "Save" at bounding box center [450, 257] width 33 height 11
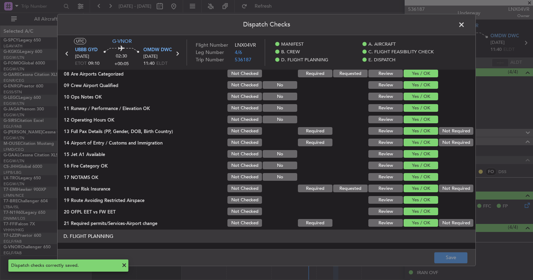
click at [465, 25] on span at bounding box center [465, 27] width 0 height 14
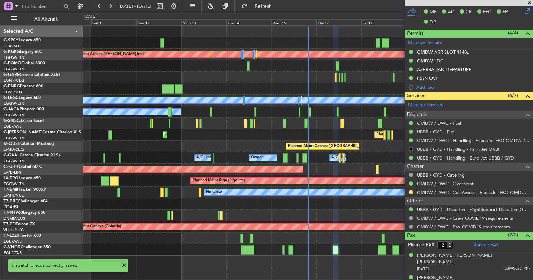
scroll to position [195, 0]
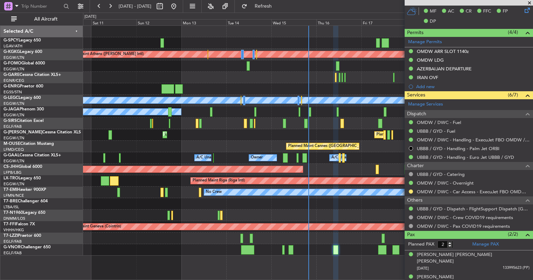
click at [529, 1] on span at bounding box center [529, 3] width 7 height 6
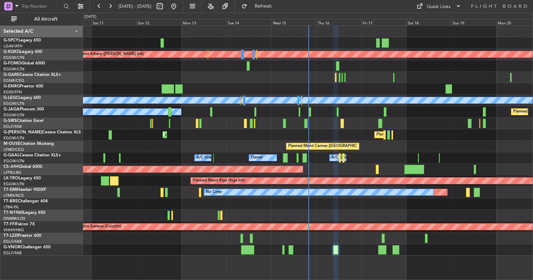
type input "0"
click at [333, 251] on div at bounding box center [335, 249] width 5 height 9
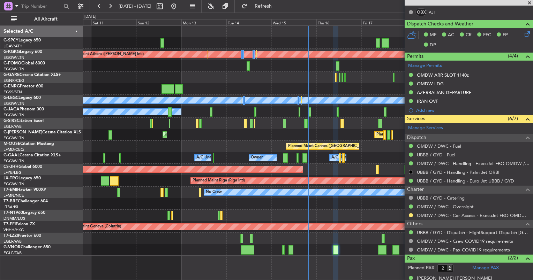
scroll to position [195, 0]
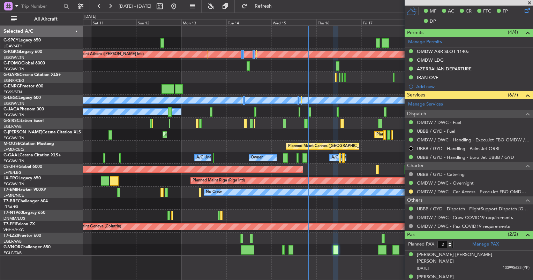
click at [528, 1] on span at bounding box center [529, 3] width 7 height 6
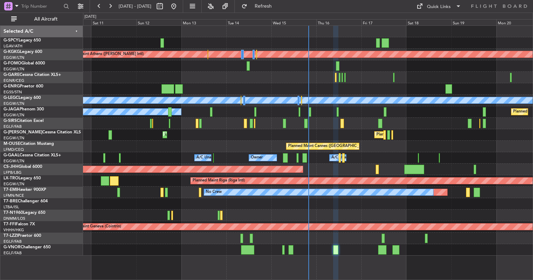
type input "0"
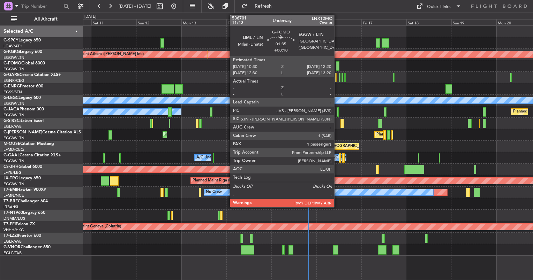
click at [337, 64] on div at bounding box center [337, 65] width 3 height 9
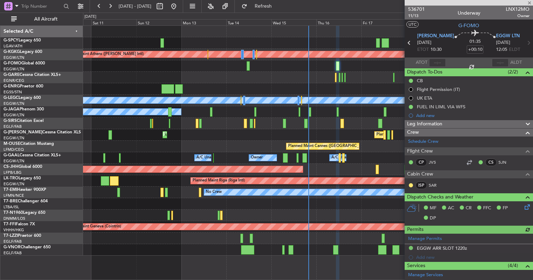
click at [465, 124] on div "Leg Information" at bounding box center [468, 124] width 128 height 8
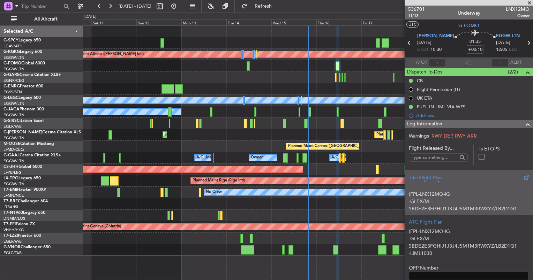
scroll to position [132, 0]
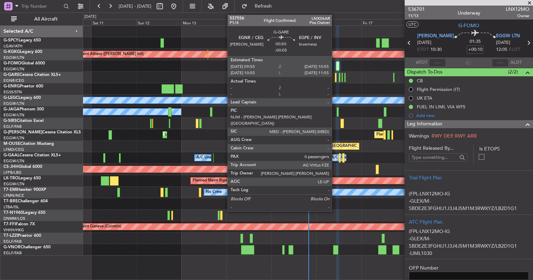
click at [335, 78] on div at bounding box center [336, 77] width 2 height 9
type input "-00:05"
type input "0"
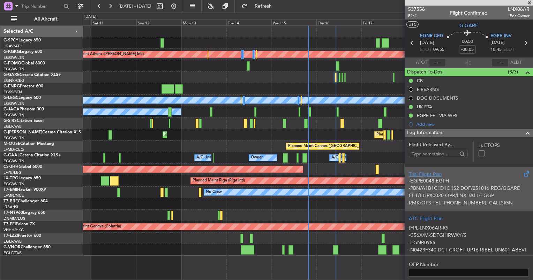
scroll to position [66, 0]
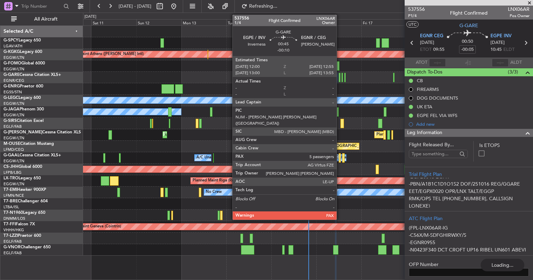
click at [340, 81] on div at bounding box center [340, 77] width 2 height 9
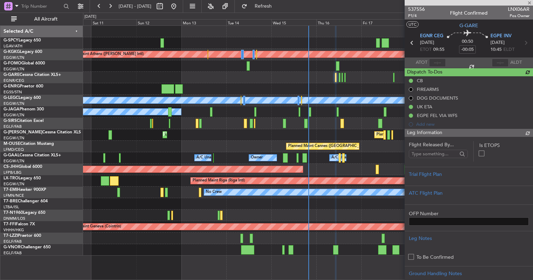
scroll to position [0, 0]
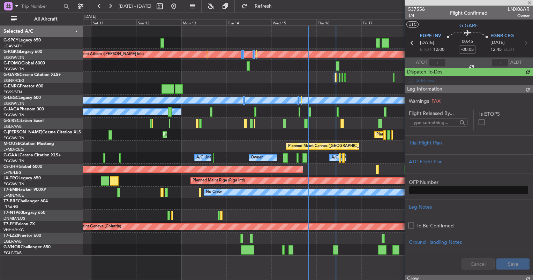
type input "-00:10"
type input "5"
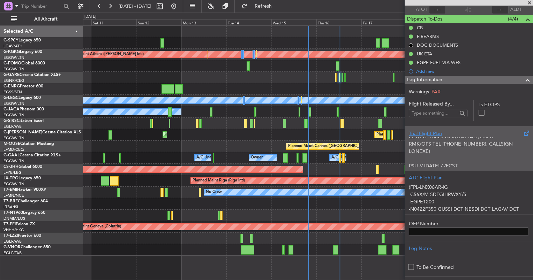
scroll to position [79, 0]
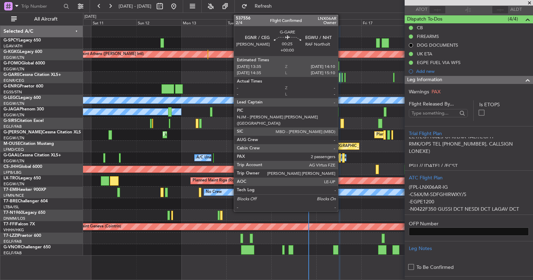
click at [341, 79] on div at bounding box center [341, 77] width 1 height 9
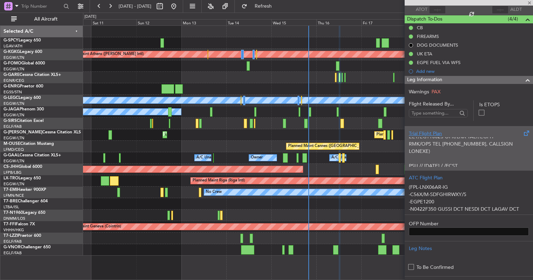
type input "2"
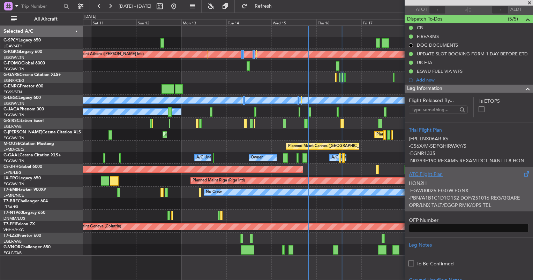
scroll to position [30, 0]
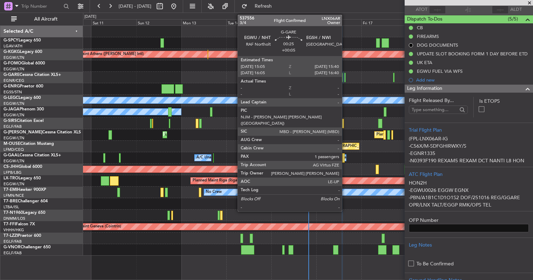
click at [345, 79] on div at bounding box center [344, 77] width 1 height 9
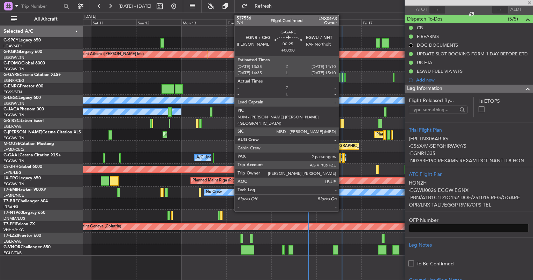
type input "+00:05"
type input "1"
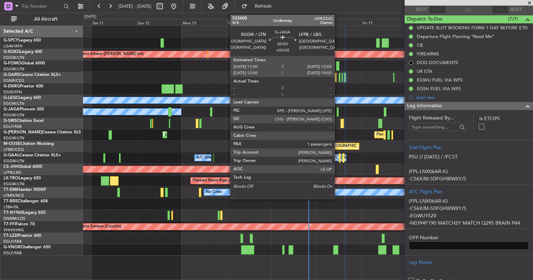
click at [337, 110] on div at bounding box center [337, 111] width 2 height 9
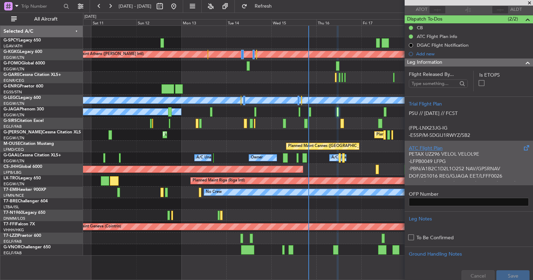
scroll to position [55, 0]
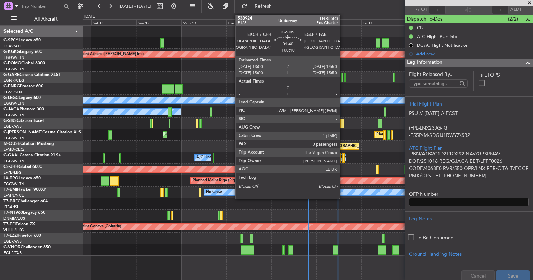
click at [343, 124] on div at bounding box center [341, 123] width 3 height 9
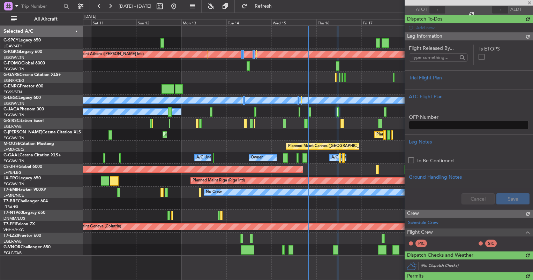
type input "+00:10"
type input "0"
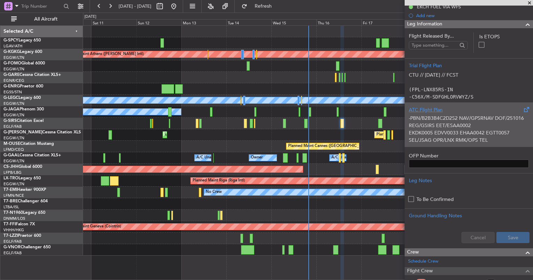
scroll to position [60, 0]
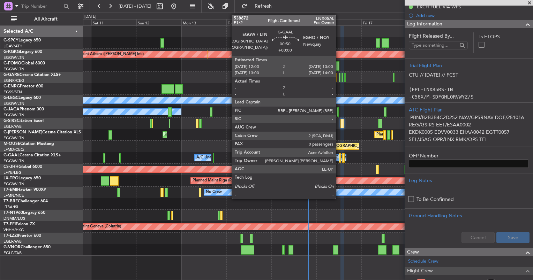
click at [339, 158] on div at bounding box center [340, 157] width 2 height 9
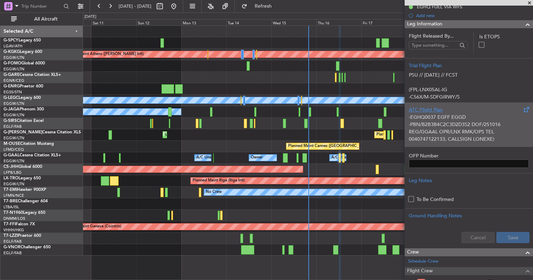
scroll to position [46, 0]
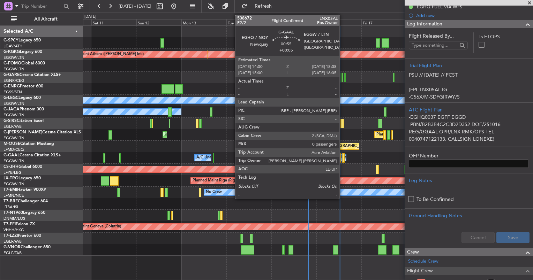
click at [343, 158] on div at bounding box center [343, 157] width 2 height 9
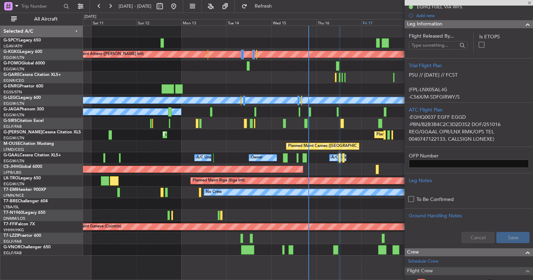
type input "+00:05"
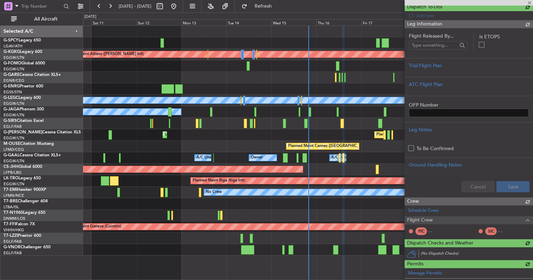
scroll to position [109, 0]
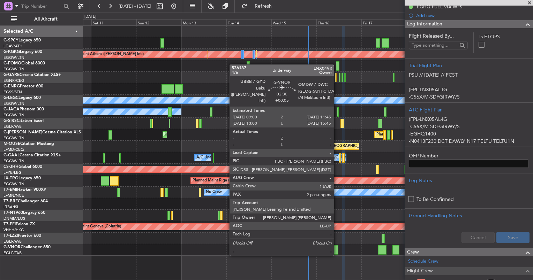
click at [337, 248] on div at bounding box center [335, 249] width 5 height 9
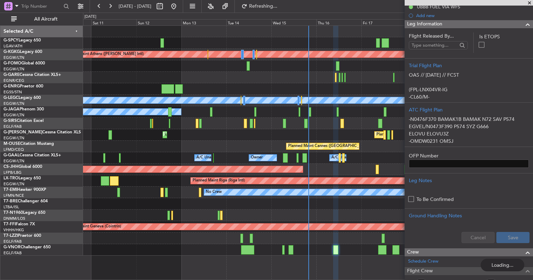
scroll to position [0, 0]
click at [527, 2] on span at bounding box center [529, 3] width 7 height 6
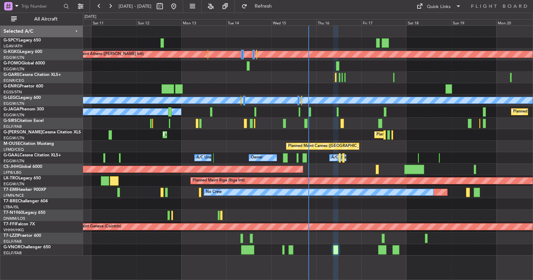
type input "0"
click at [331, 146] on div "Planned Maint Athens (Eleftherios Venizelos Intl) Unplanned Maint Istanbul (Ata…" at bounding box center [307, 141] width 449 height 230
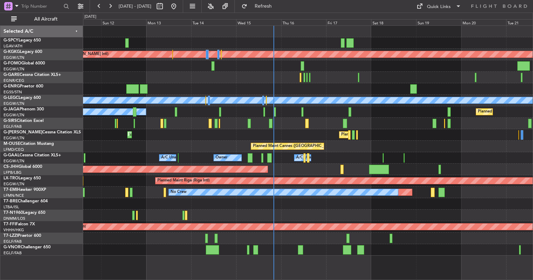
click at [57, 75] on div "Planned Maint Athens (Eleftherios Venizelos Intl) Planned Maint London (Stanste…" at bounding box center [266, 147] width 533 height 268
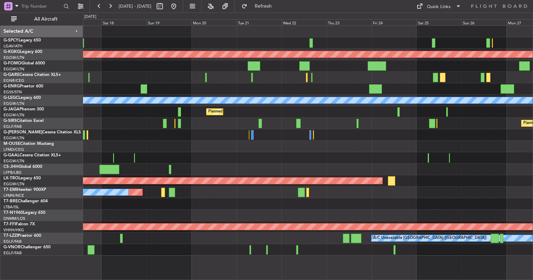
click at [85, 89] on div at bounding box center [307, 89] width 449 height 12
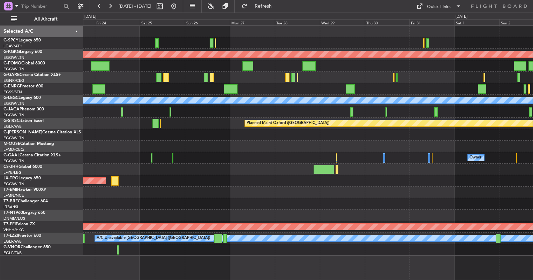
click at [132, 73] on div "Planned Maint Athens ([PERSON_NAME] Intl) Planned Maint [GEOGRAPHIC_DATA] ([GEO…" at bounding box center [307, 141] width 449 height 230
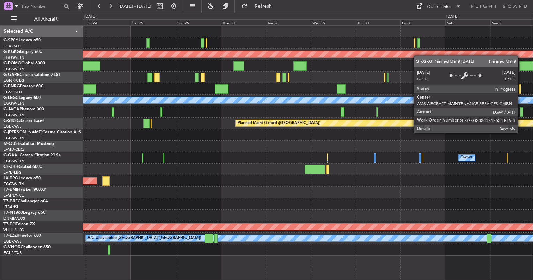
click at [450, 56] on div "Planned Maint Athens ([PERSON_NAME] Intl) Planned Maint [GEOGRAPHIC_DATA] ([GEO…" at bounding box center [307, 141] width 449 height 230
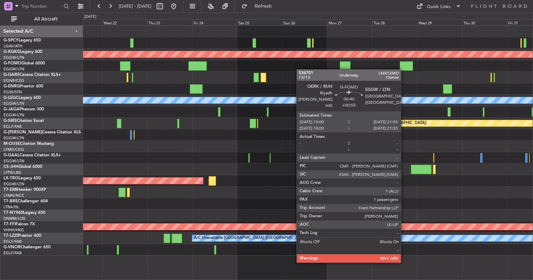
click at [474, 78] on div "Planned Maint Athens (Eleftherios Venizelos Intl) Planned Maint London (Stanste…" at bounding box center [307, 141] width 449 height 230
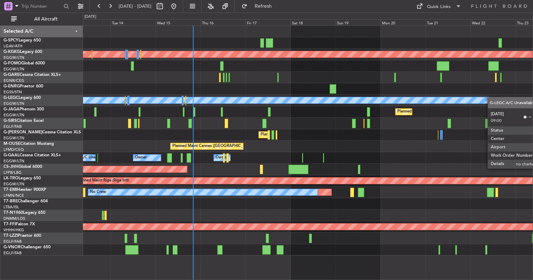
click at [488, 97] on div "Planned Maint Athens (Eleftherios Venizelos Intl) Planned Maint London (Stanste…" at bounding box center [307, 141] width 449 height 230
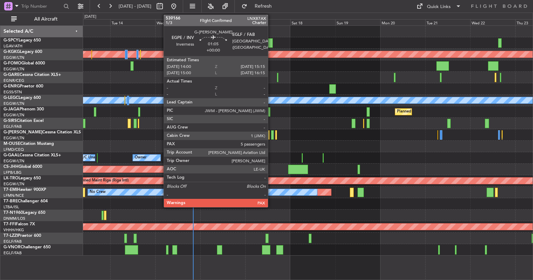
click at [271, 138] on div at bounding box center [272, 134] width 2 height 9
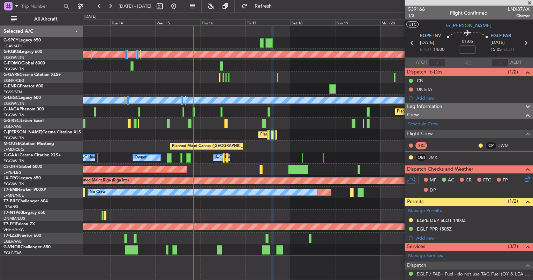
click at [434, 107] on span "Leg Information" at bounding box center [424, 107] width 35 height 8
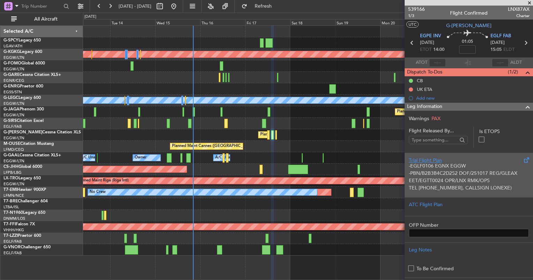
scroll to position [64, 0]
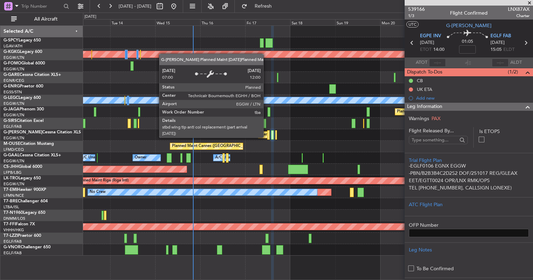
click at [267, 137] on div at bounding box center [268, 134] width 2 height 9
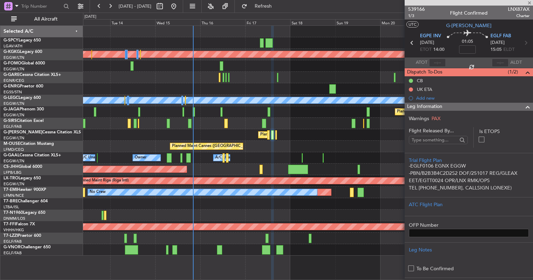
type input "+00:05"
type input "0"
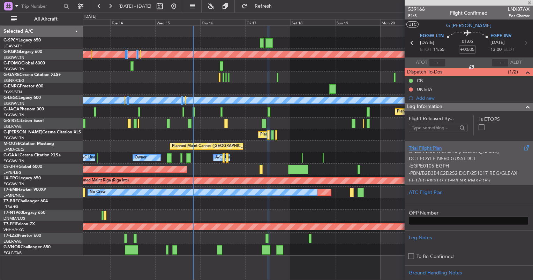
scroll to position [50, 0]
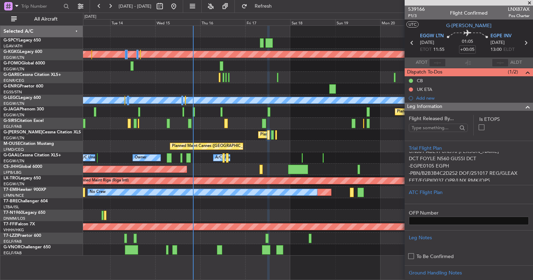
click at [324, 33] on div at bounding box center [307, 32] width 449 height 12
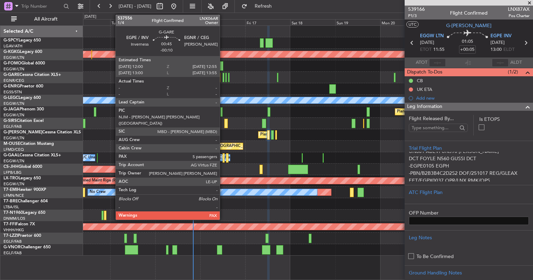
click at [223, 78] on div at bounding box center [223, 77] width 2 height 9
type input "-00:10"
type input "5"
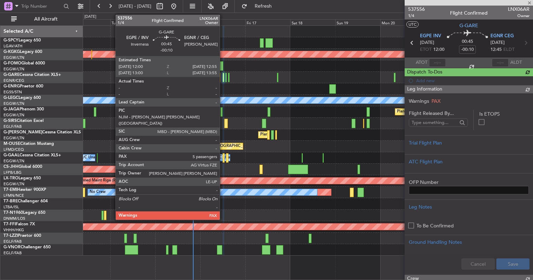
scroll to position [0, 0]
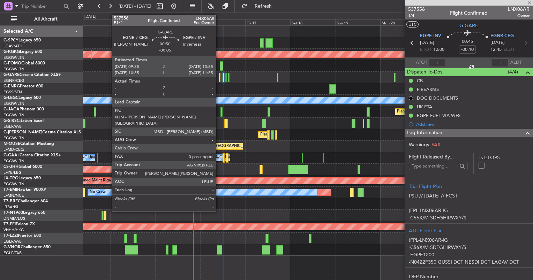
click at [219, 79] on div at bounding box center [220, 77] width 2 height 9
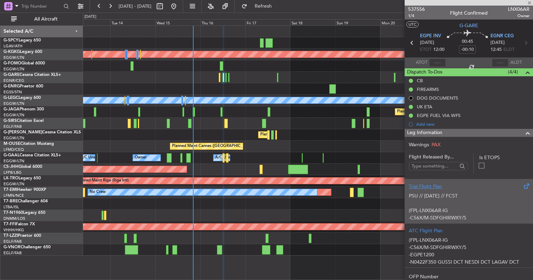
type input "-00:05"
type input "0"
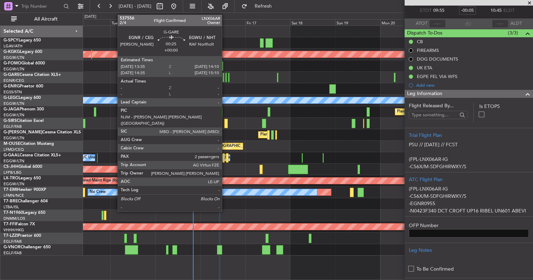
click at [225, 80] on div at bounding box center [307, 78] width 449 height 12
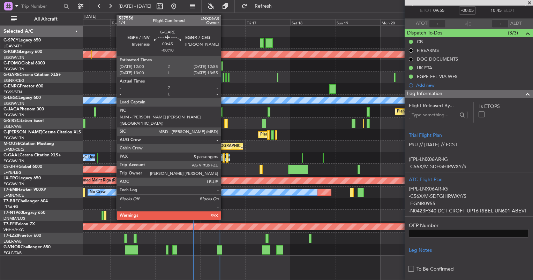
click at [224, 81] on div at bounding box center [223, 77] width 2 height 9
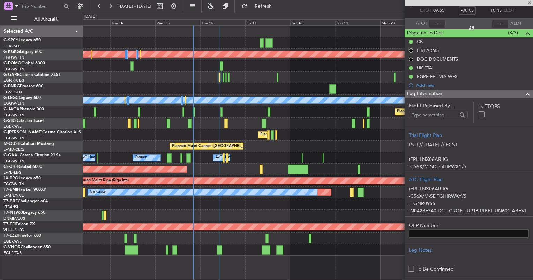
type input "-00:10"
type input "5"
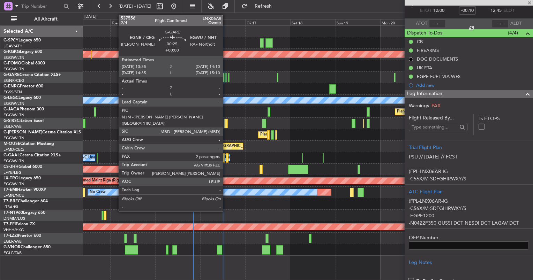
click at [226, 79] on div at bounding box center [225, 77] width 1 height 9
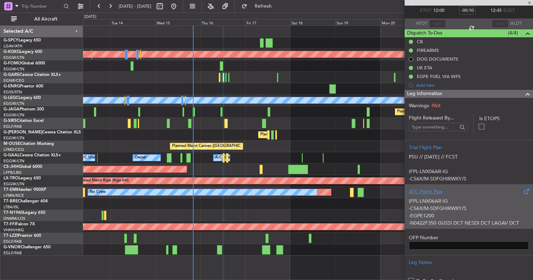
type input "2"
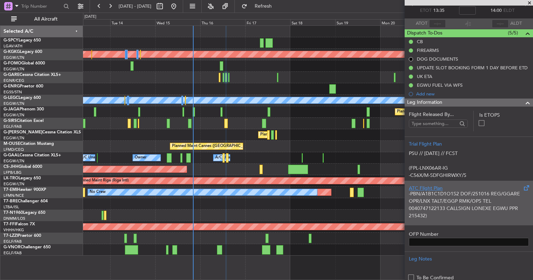
scroll to position [55, 0]
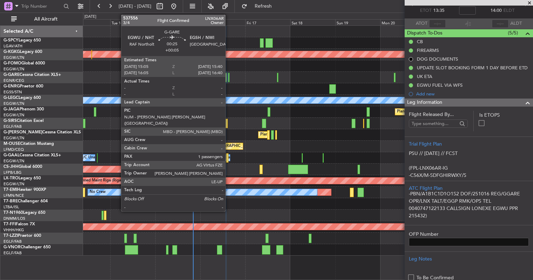
click at [228, 77] on div at bounding box center [228, 77] width 1 height 9
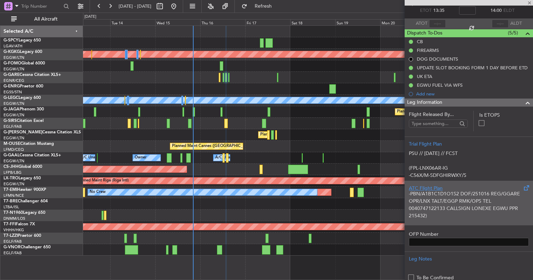
type input "+00:05"
type input "1"
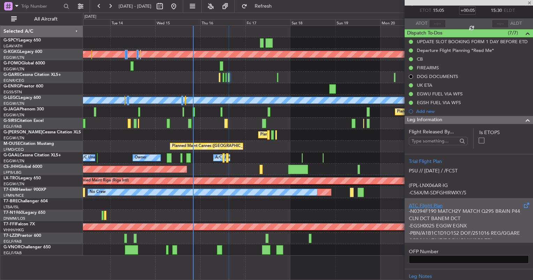
scroll to position [38, 0]
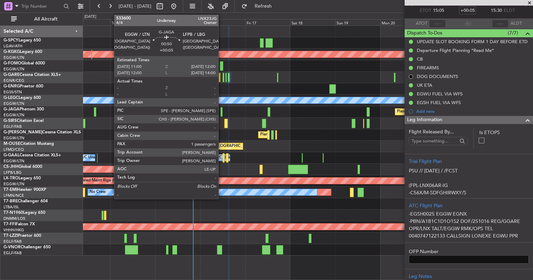
click at [221, 113] on div at bounding box center [221, 111] width 2 height 9
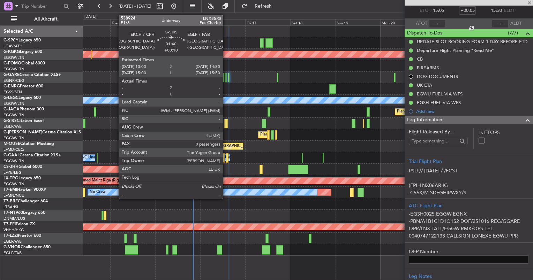
scroll to position [0, 0]
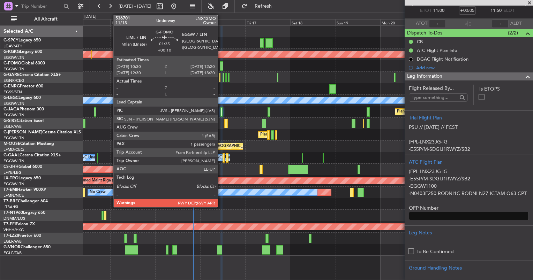
click at [221, 67] on div at bounding box center [221, 65] width 3 height 9
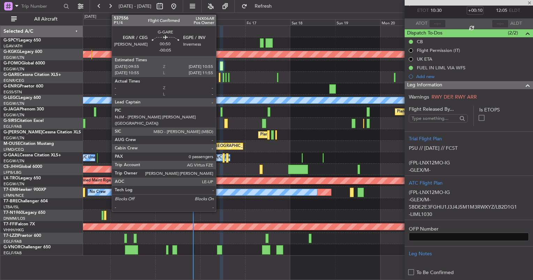
click at [219, 79] on div at bounding box center [220, 77] width 2 height 9
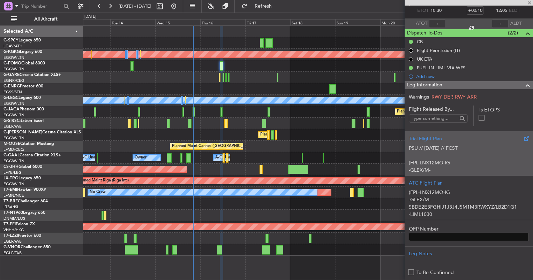
type input "-00:05"
type input "0"
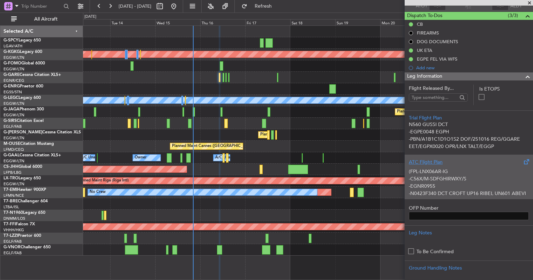
scroll to position [57, 0]
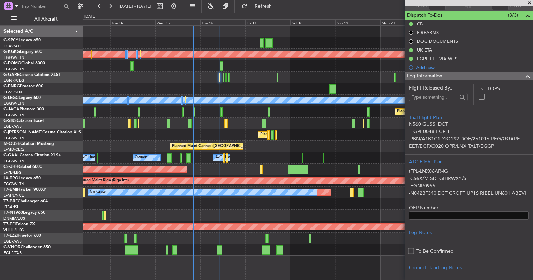
click at [320, 35] on div at bounding box center [307, 32] width 449 height 12
click at [318, 30] on div at bounding box center [307, 32] width 449 height 12
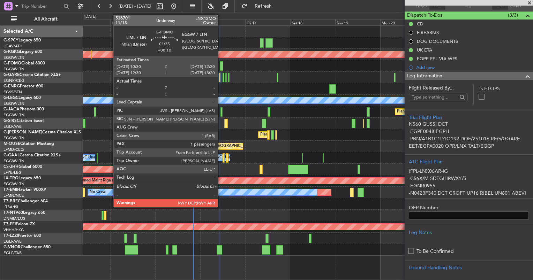
click at [222, 64] on div at bounding box center [221, 65] width 3 height 9
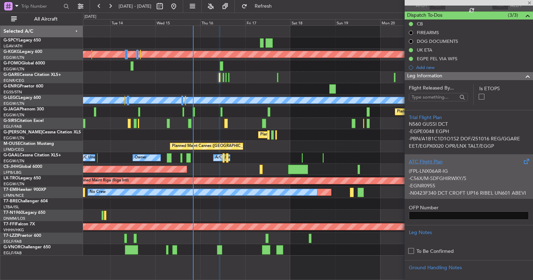
type input "+00:10"
type input "1"
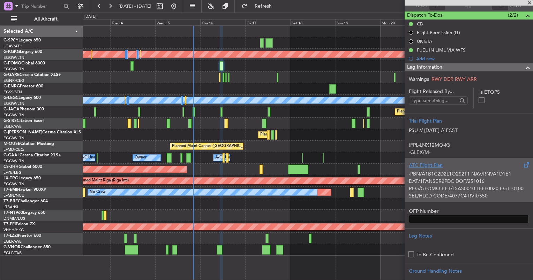
scroll to position [77, 0]
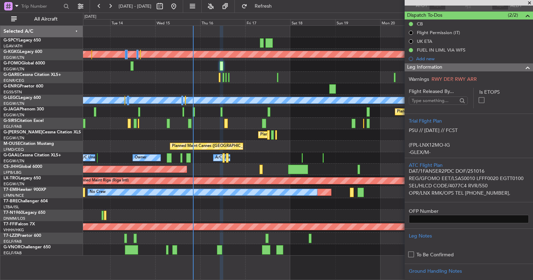
click at [310, 43] on div at bounding box center [307, 43] width 449 height 12
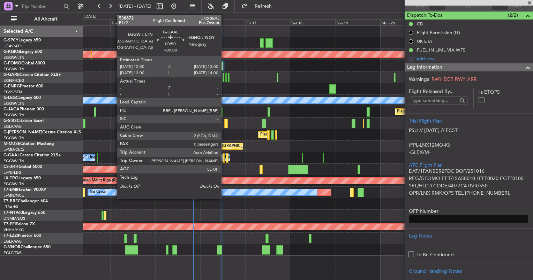
click at [224, 159] on div at bounding box center [223, 157] width 2 height 9
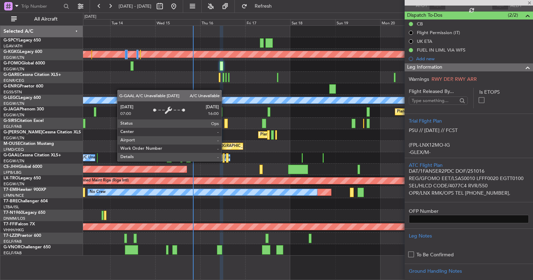
type input "0"
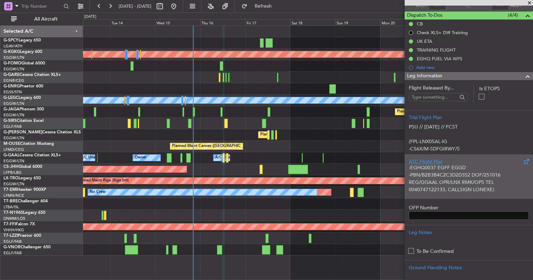
scroll to position [46, 0]
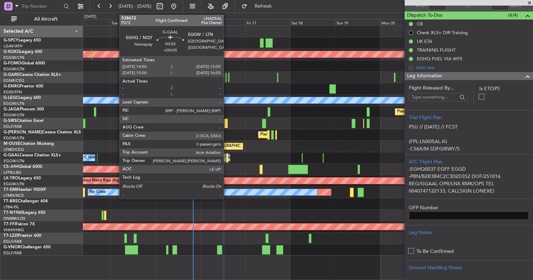
click at [227, 160] on div at bounding box center [227, 157] width 2 height 9
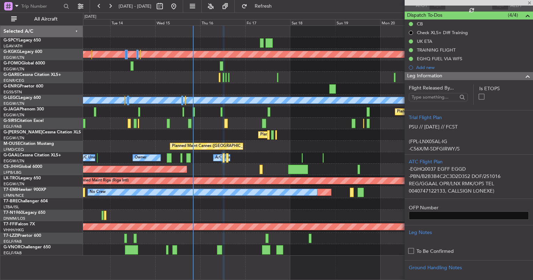
type input "+00:05"
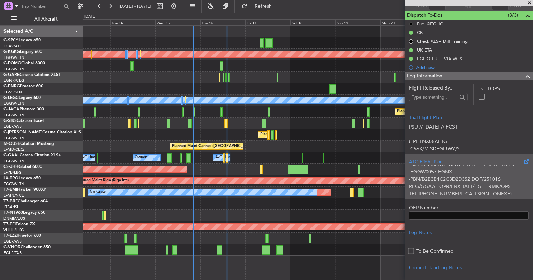
scroll to position [28, 0]
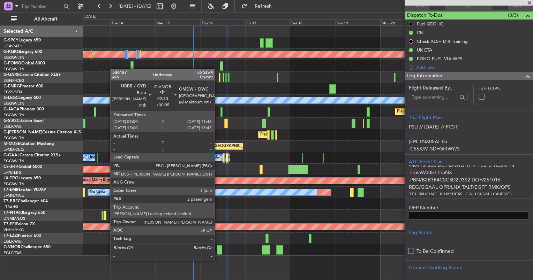
click at [217, 252] on div at bounding box center [219, 249] width 5 height 9
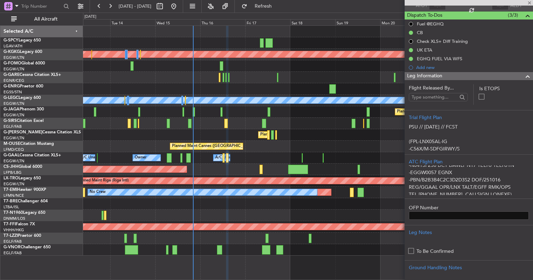
type input "2"
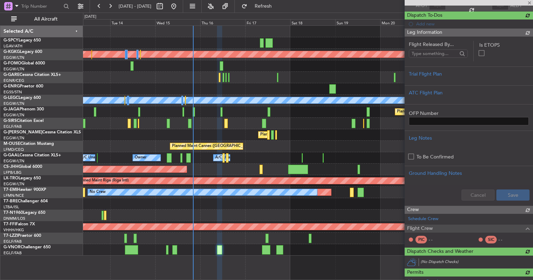
scroll to position [0, 0]
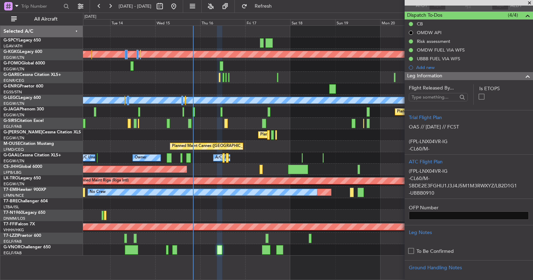
click at [328, 45] on div at bounding box center [307, 43] width 449 height 12
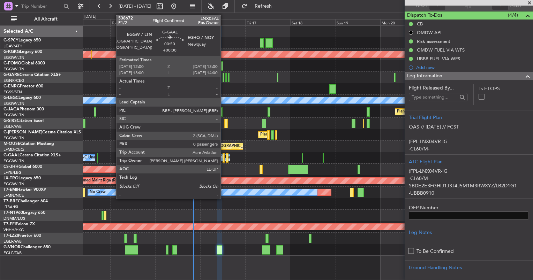
click at [223, 160] on div at bounding box center [223, 157] width 2 height 9
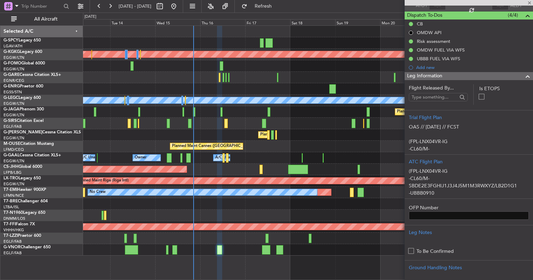
type input "0"
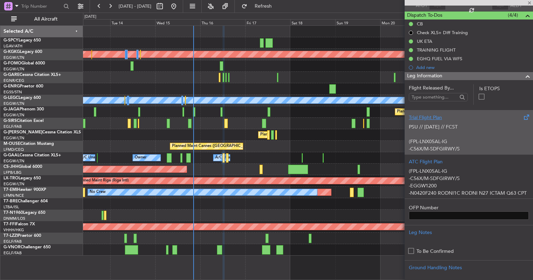
scroll to position [82, 0]
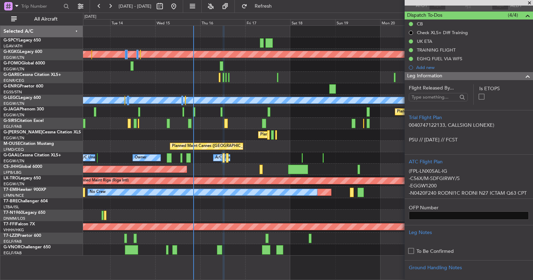
click at [446, 76] on div "Leg Information" at bounding box center [468, 76] width 128 height 8
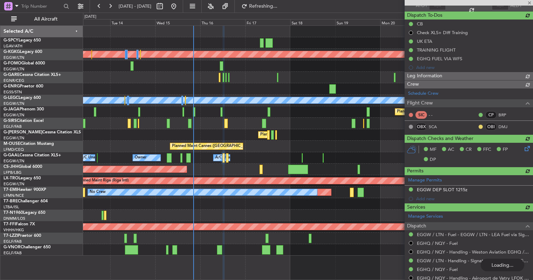
scroll to position [0, 0]
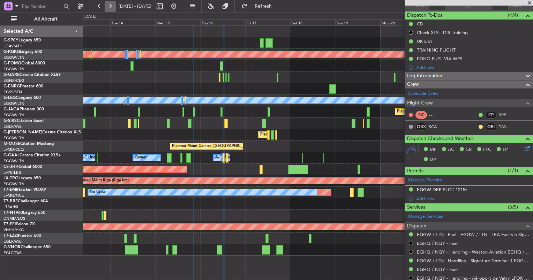
click at [112, 8] on button at bounding box center [110, 6] width 11 height 11
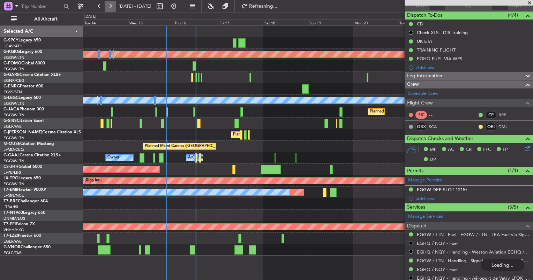
click at [112, 8] on button at bounding box center [110, 6] width 11 height 11
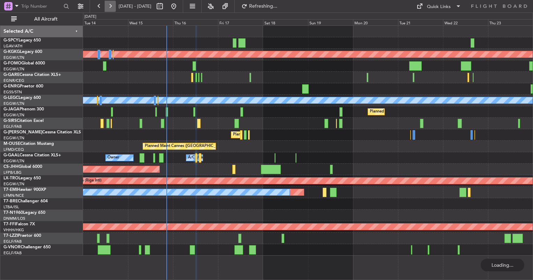
click at [112, 8] on button at bounding box center [110, 6] width 11 height 11
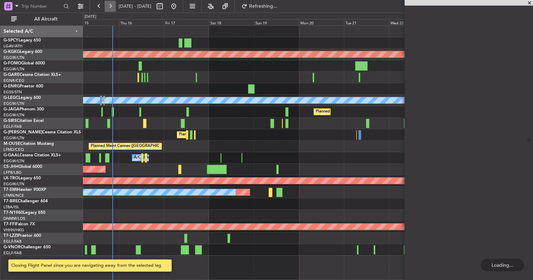
click at [112, 8] on button at bounding box center [110, 6] width 11 height 11
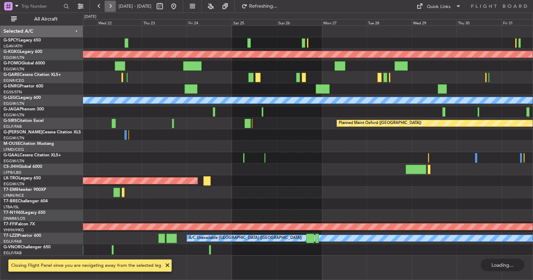
click at [112, 8] on button at bounding box center [110, 6] width 11 height 11
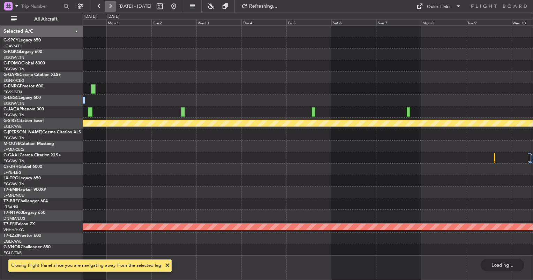
click at [112, 8] on button at bounding box center [110, 6] width 11 height 11
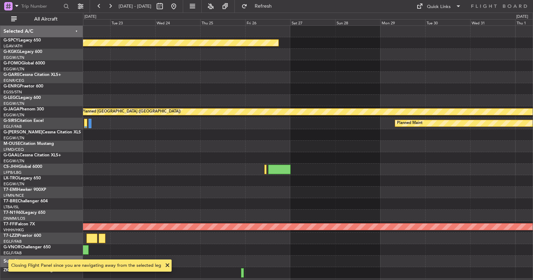
click at [72, 166] on div "Planned Maint Planned Maint St Gallen (Altenrhein) Planned Maint Planned Maint …" at bounding box center [266, 147] width 533 height 268
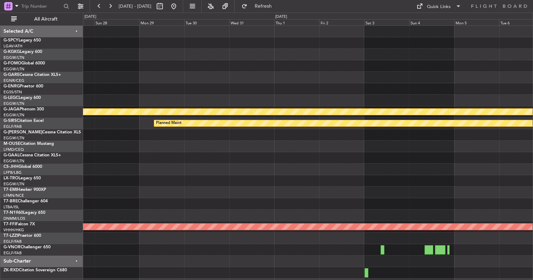
click at [279, 181] on div at bounding box center [307, 181] width 449 height 12
click at [179, 4] on button at bounding box center [173, 6] width 11 height 11
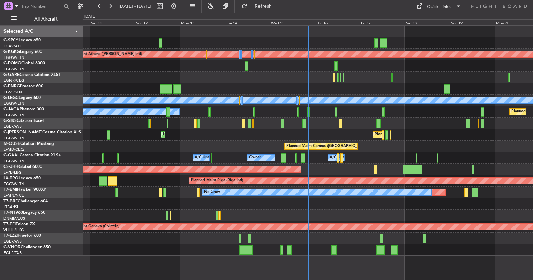
click at [521, 151] on div "Planned Maint Cannes ([GEOGRAPHIC_DATA])" at bounding box center [307, 147] width 449 height 12
click at [517, 142] on div "Planned Maint Cannes ([GEOGRAPHIC_DATA])" at bounding box center [307, 147] width 449 height 12
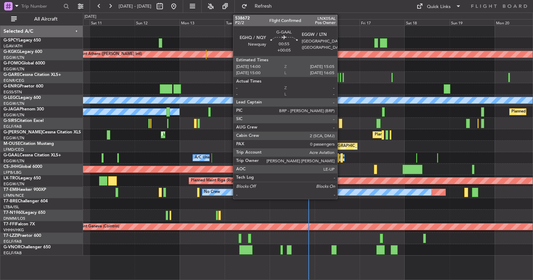
click at [340, 158] on div at bounding box center [341, 157] width 2 height 9
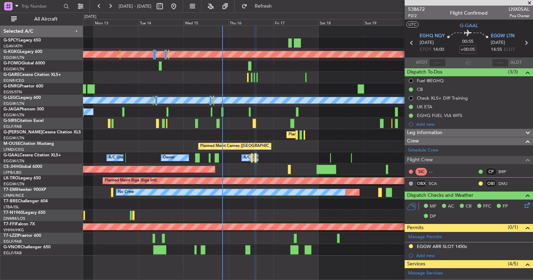
click at [204, 77] on div at bounding box center [307, 78] width 449 height 12
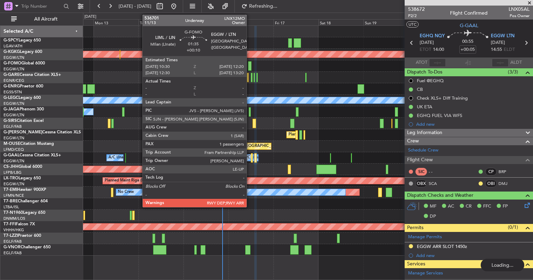
click at [250, 66] on div at bounding box center [249, 65] width 3 height 9
type input "+00:10"
type input "1"
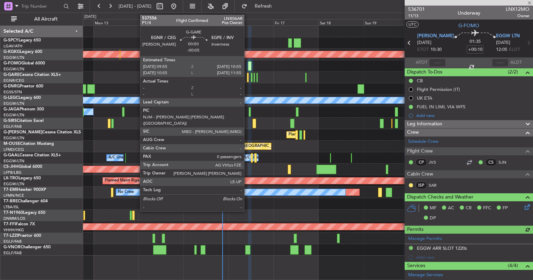
click at [247, 79] on div at bounding box center [248, 77] width 2 height 9
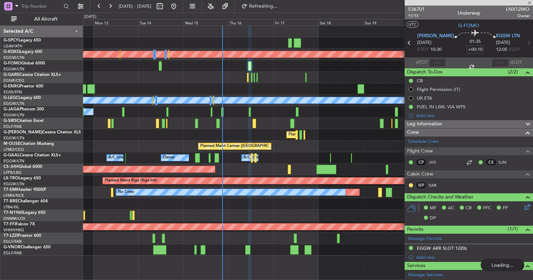
type input "-00:05"
type input "0"
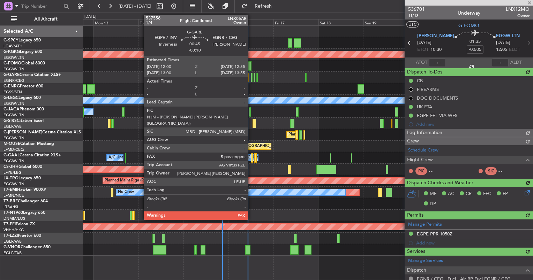
type input "+00:10"
type input "1"
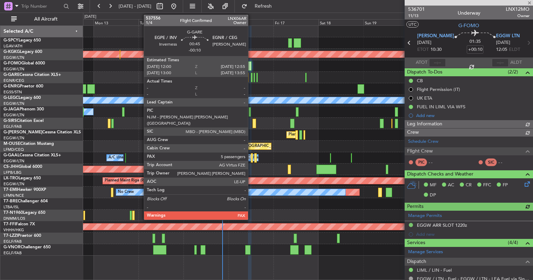
click at [251, 79] on div at bounding box center [252, 77] width 2 height 9
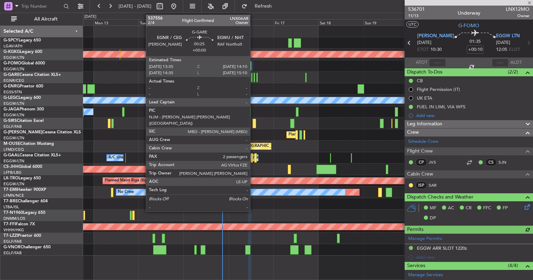
type input "-00:10"
type input "5"
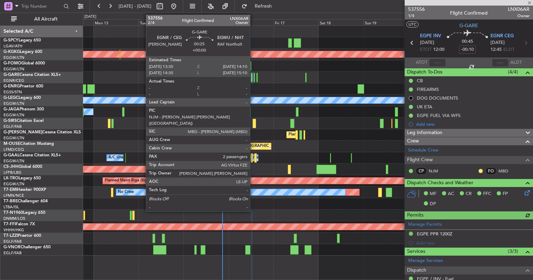
click at [253, 79] on div at bounding box center [253, 77] width 1 height 9
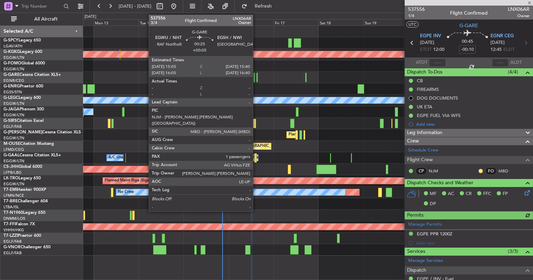
type input "2"
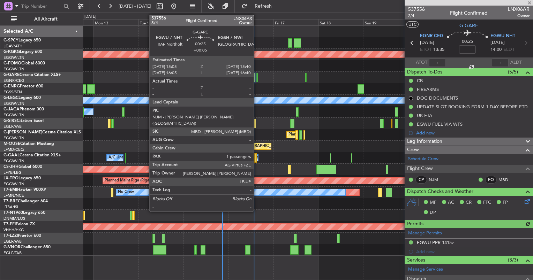
click at [257, 81] on div at bounding box center [256, 77] width 1 height 9
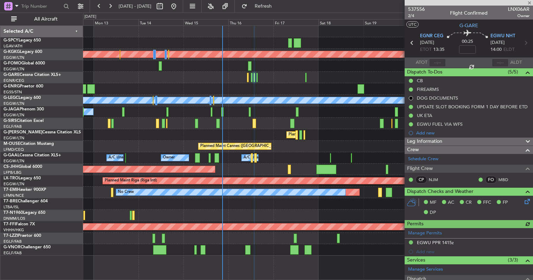
type input "+00:05"
type input "1"
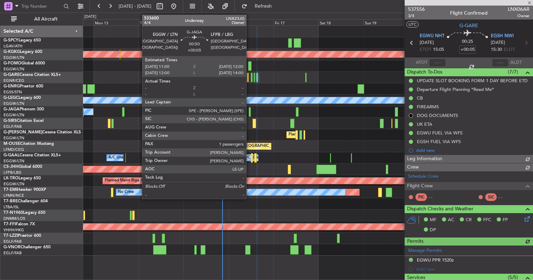
click at [249, 112] on div at bounding box center [250, 111] width 2 height 9
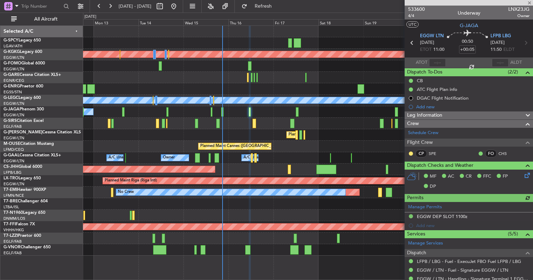
click at [251, 125] on div at bounding box center [307, 124] width 449 height 12
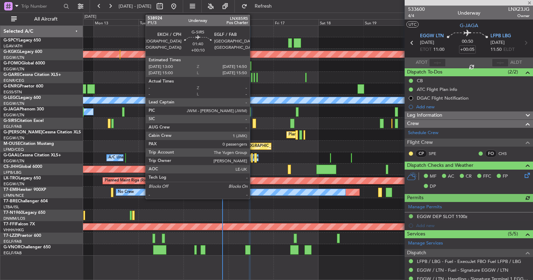
click at [253, 125] on div at bounding box center [253, 123] width 3 height 9
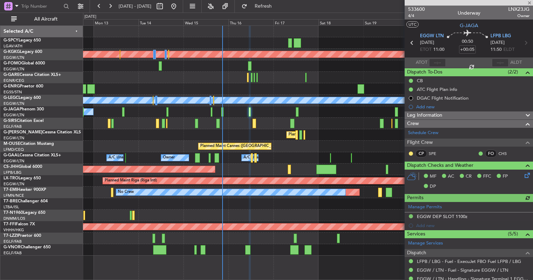
type input "+00:10"
type input "0"
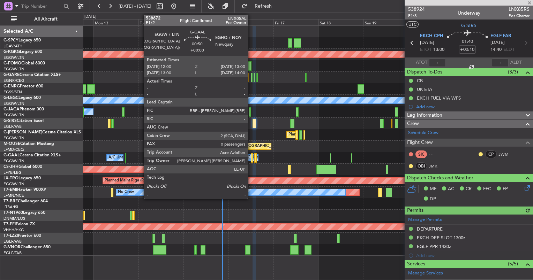
click at [251, 160] on div at bounding box center [252, 157] width 2 height 9
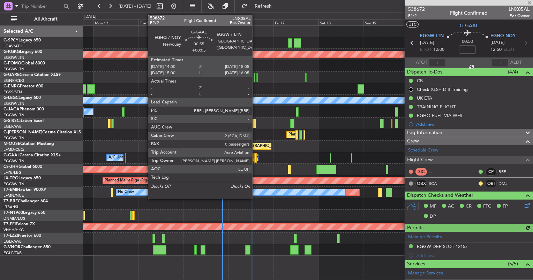
click at [255, 160] on div at bounding box center [255, 157] width 2 height 9
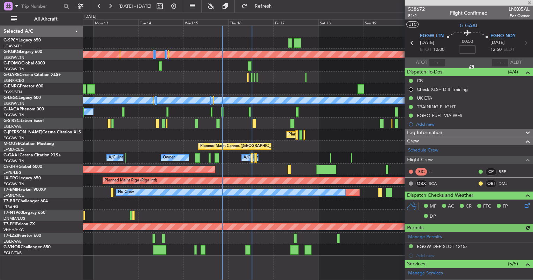
type input "+00:05"
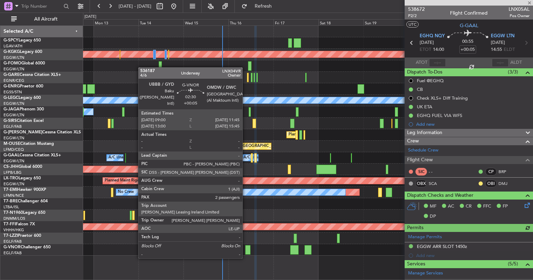
click at [245, 251] on div at bounding box center [247, 249] width 5 height 9
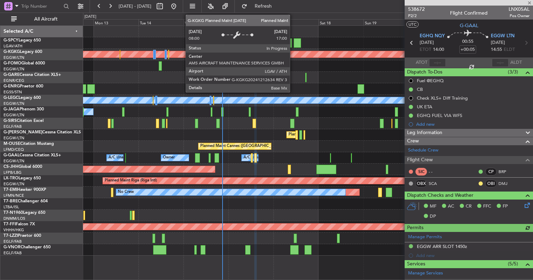
type input "2"
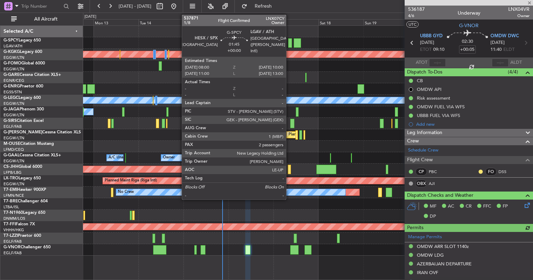
click at [289, 44] on div at bounding box center [290, 42] width 4 height 9
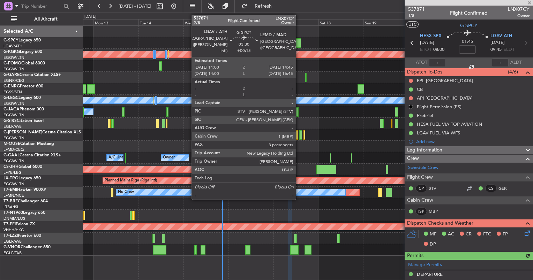
click at [299, 42] on div at bounding box center [297, 42] width 7 height 9
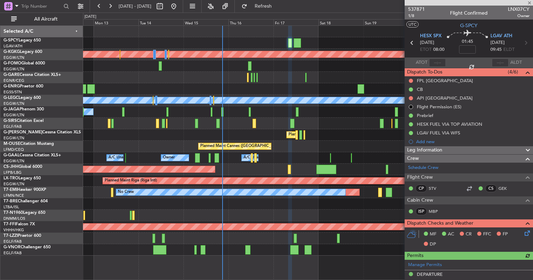
scroll to position [28, 0]
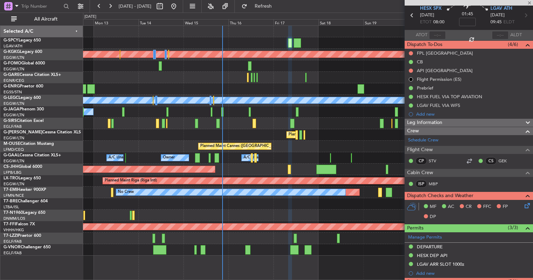
type input "+00:15"
type input "3"
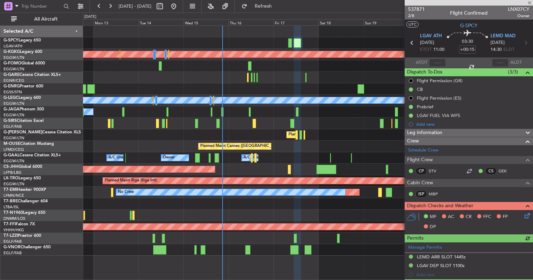
scroll to position [82, 0]
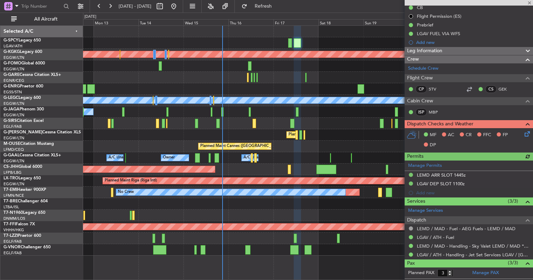
click at [305, 78] on div at bounding box center [305, 77] width 1 height 9
type input "1"
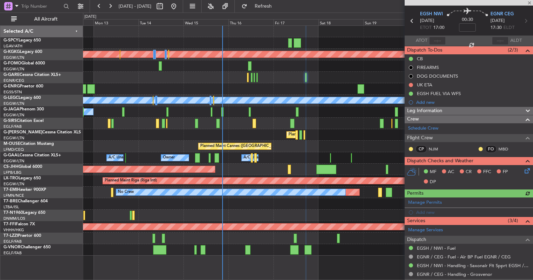
scroll to position [22, 0]
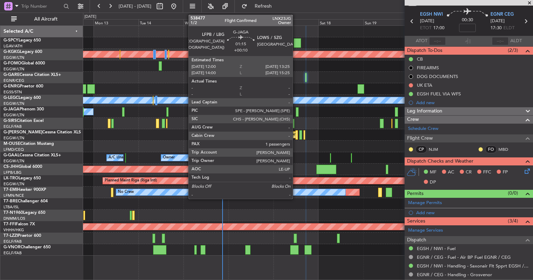
click at [297, 113] on div at bounding box center [297, 111] width 3 height 9
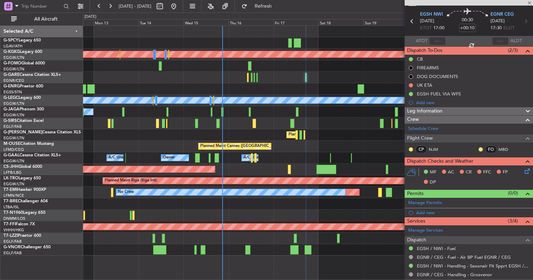
scroll to position [0, 0]
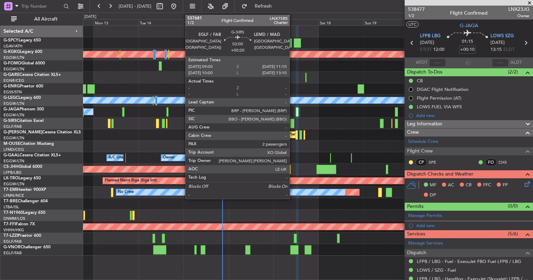
click at [292, 126] on div at bounding box center [292, 123] width 4 height 9
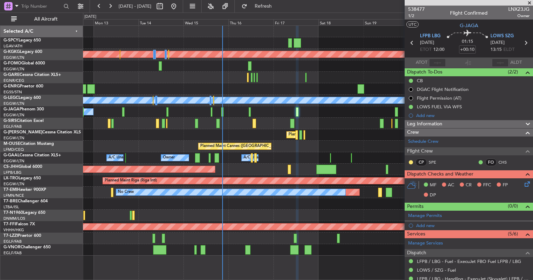
click at [291, 125] on div at bounding box center [292, 123] width 4 height 9
type input "+00:20"
type input "2"
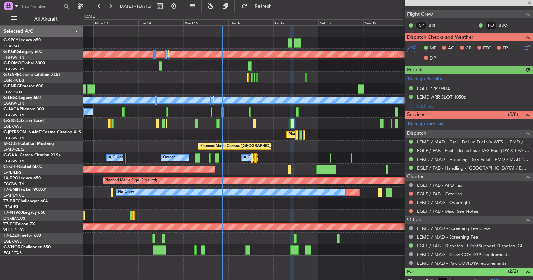
scroll to position [128, 0]
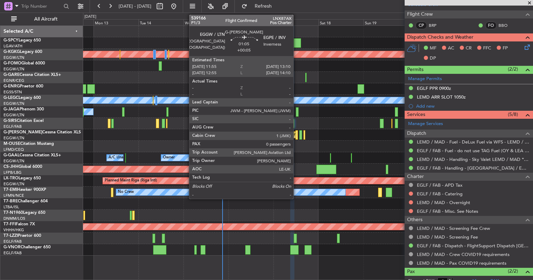
click at [295, 137] on div at bounding box center [296, 134] width 2 height 9
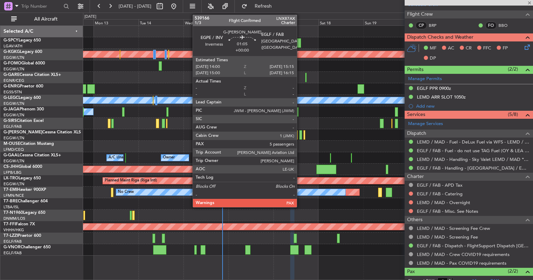
type input "+00:05"
type input "0"
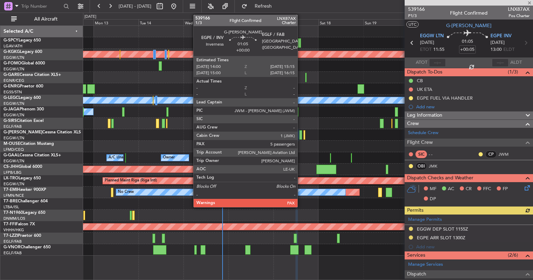
click at [301, 139] on div at bounding box center [300, 134] width 2 height 9
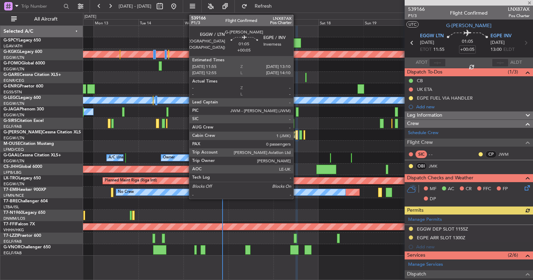
type input "5"
click at [296, 137] on div at bounding box center [296, 134] width 2 height 9
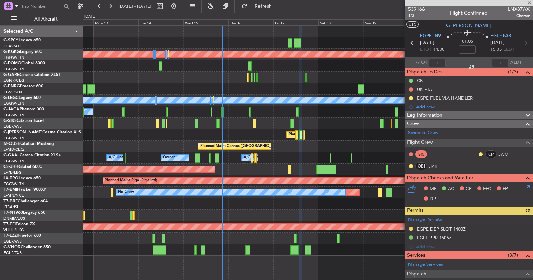
type input "+00:05"
type input "0"
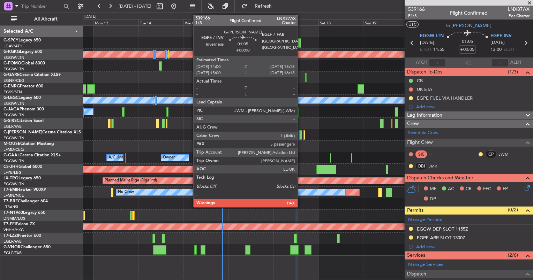
click at [301, 135] on div at bounding box center [300, 134] width 2 height 9
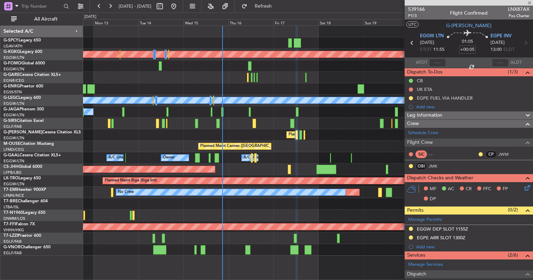
type input "5"
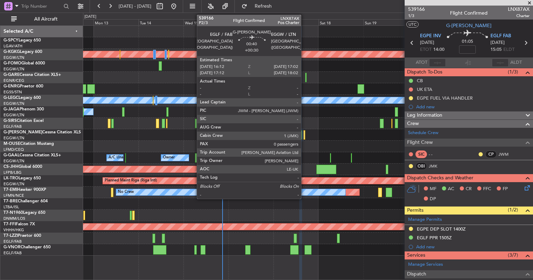
click at [304, 135] on div at bounding box center [304, 134] width 2 height 9
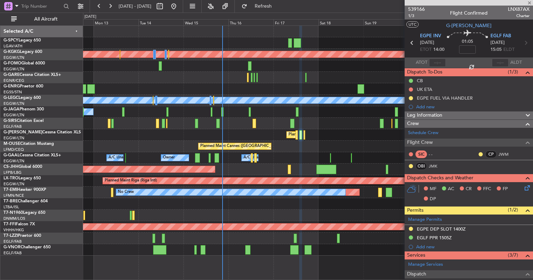
type input "+00:30"
type input "0"
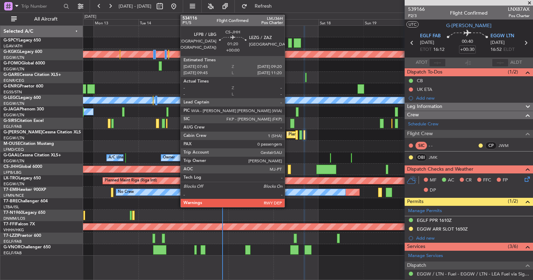
click at [288, 169] on div at bounding box center [289, 169] width 3 height 9
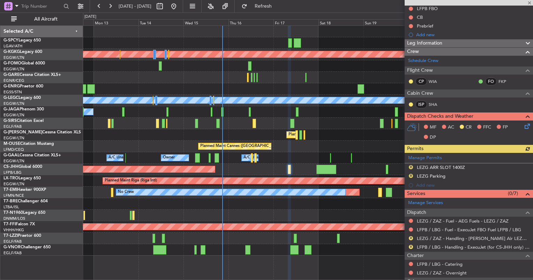
scroll to position [86, 0]
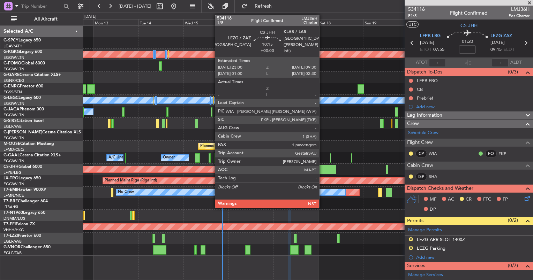
scroll to position [86, 0]
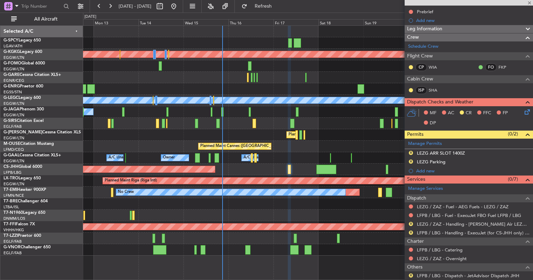
type input "1"
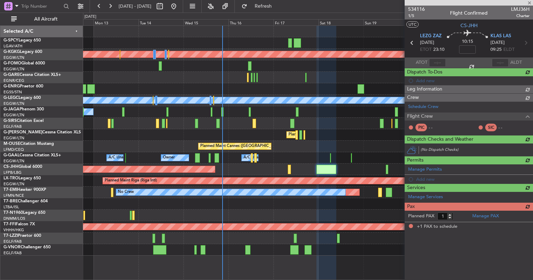
scroll to position [0, 0]
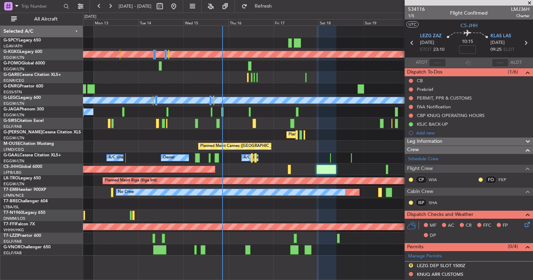
click at [294, 237] on div at bounding box center [295, 238] width 3 height 9
type input "+00:10"
type input "5"
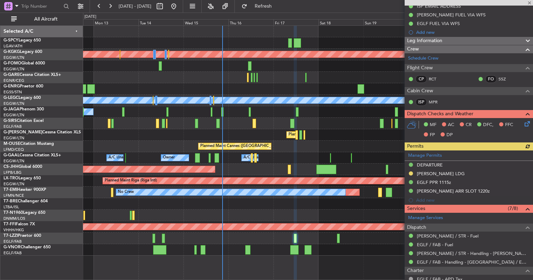
scroll to position [84, 0]
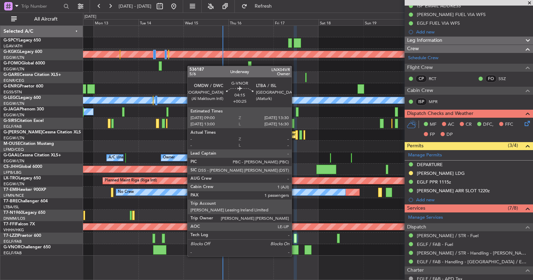
click at [295, 249] on div at bounding box center [294, 249] width 9 height 9
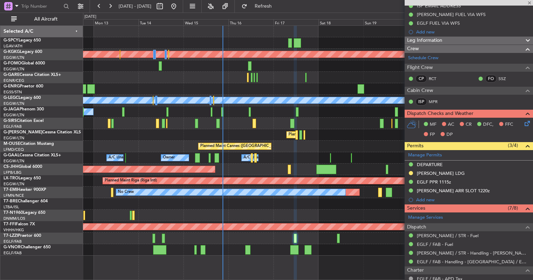
type input "+00:25"
type input "1"
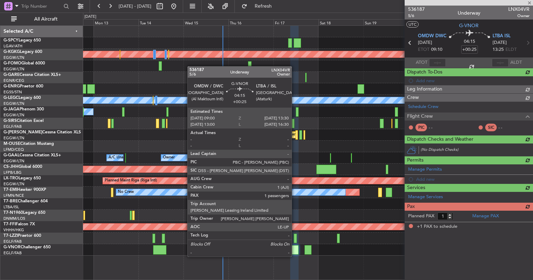
scroll to position [0, 0]
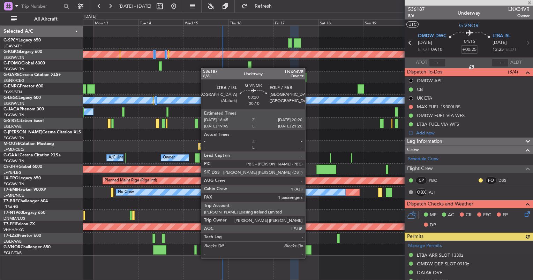
click at [308, 252] on div at bounding box center [307, 249] width 7 height 9
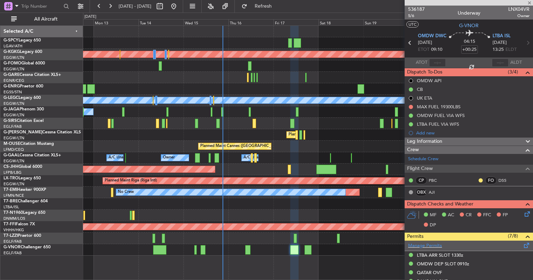
type input "-00:10"
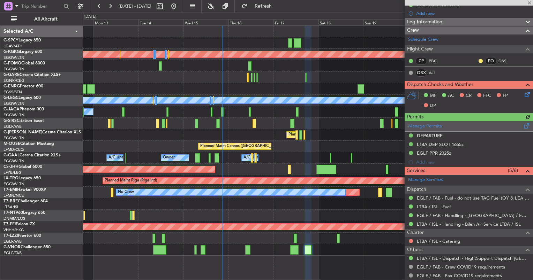
scroll to position [98, 0]
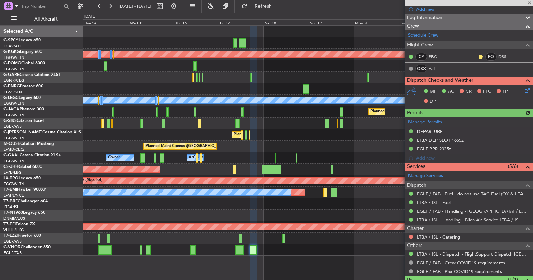
click at [290, 124] on div "Planned Maint Athens ([PERSON_NAME] Intl) Planned Maint [GEOGRAPHIC_DATA] ([GEO…" at bounding box center [307, 141] width 449 height 230
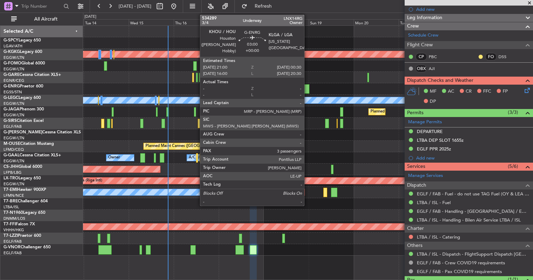
click at [307, 85] on div at bounding box center [306, 88] width 7 height 9
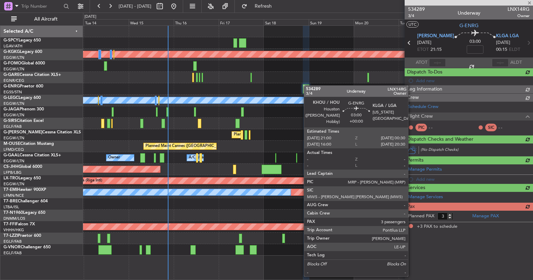
scroll to position [0, 0]
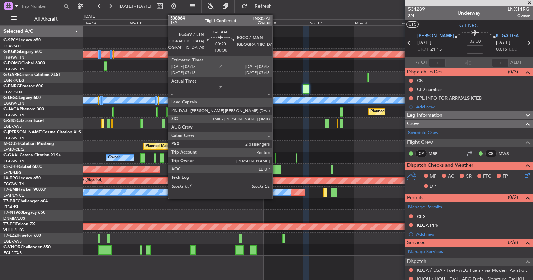
click at [276, 160] on div at bounding box center [275, 157] width 1 height 9
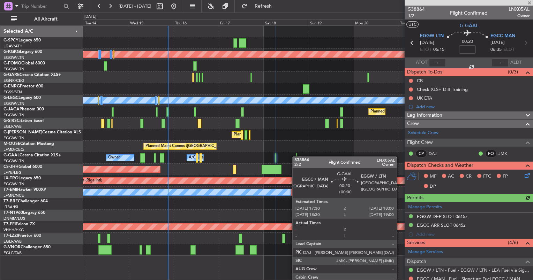
click at [296, 157] on div at bounding box center [296, 157] width 1 height 9
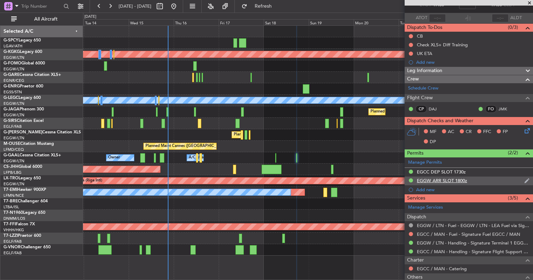
scroll to position [67, 0]
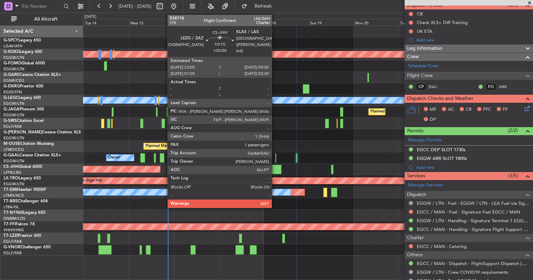
click at [275, 168] on div at bounding box center [271, 169] width 20 height 9
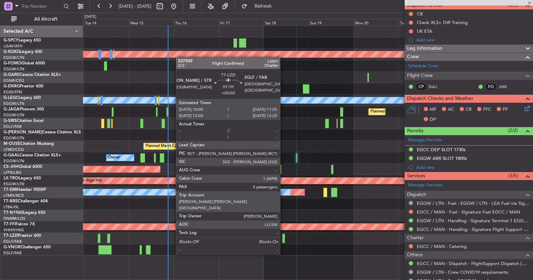
click at [283, 241] on div at bounding box center [283, 238] width 3 height 9
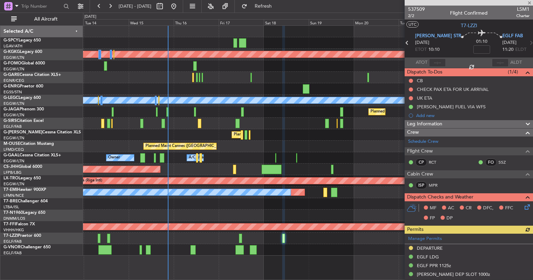
scroll to position [35, 0]
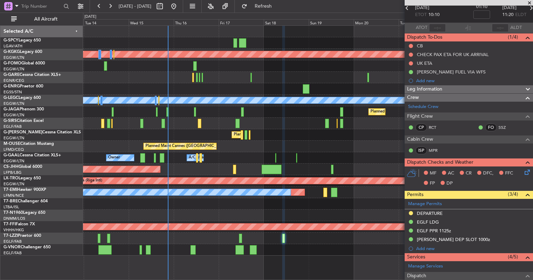
click at [269, 169] on div at bounding box center [271, 169] width 20 height 9
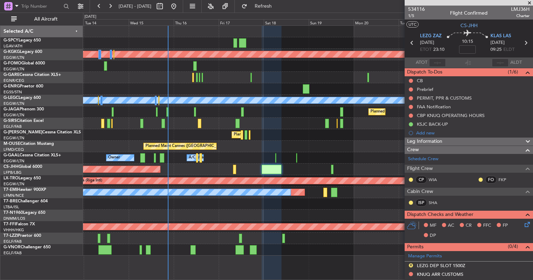
scroll to position [69, 0]
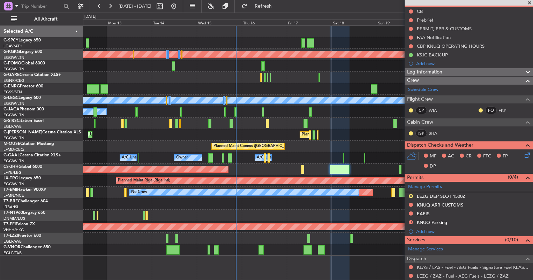
click at [348, 139] on div "Planned Maint [GEOGRAPHIC_DATA] ([GEOGRAPHIC_DATA]) Unplanned Maint [GEOGRAPHIC…" at bounding box center [307, 135] width 449 height 12
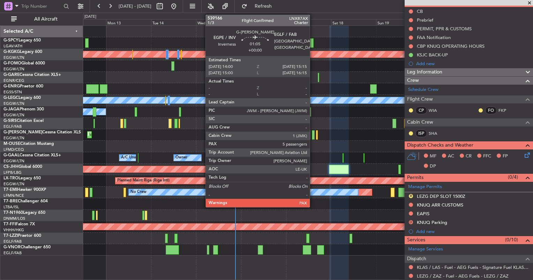
click at [313, 136] on div at bounding box center [313, 134] width 2 height 9
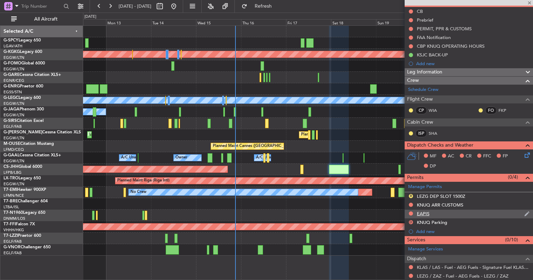
type input "5"
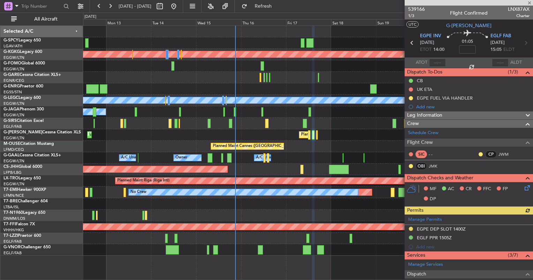
scroll to position [121, 0]
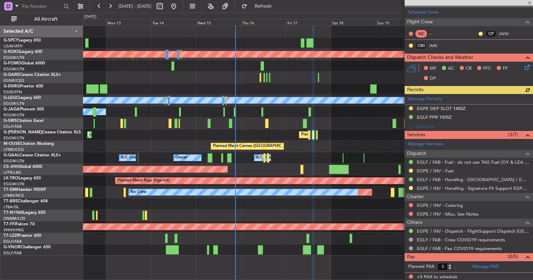
click at [305, 112] on div "No Crew Planned Maint [GEOGRAPHIC_DATA] ([GEOGRAPHIC_DATA])" at bounding box center [307, 112] width 449 height 12
click at [307, 112] on div "No Crew Planned Maint [GEOGRAPHIC_DATA] ([GEOGRAPHIC_DATA])" at bounding box center [307, 112] width 449 height 12
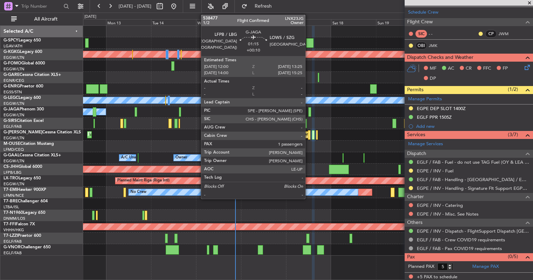
click at [308, 112] on div at bounding box center [309, 111] width 3 height 9
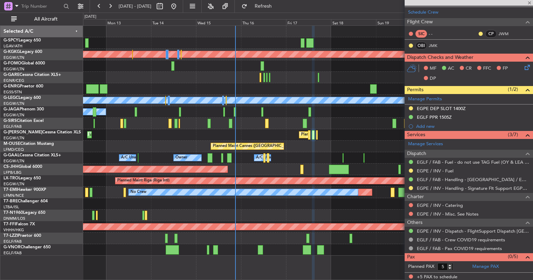
type input "+00:10"
type input "1"
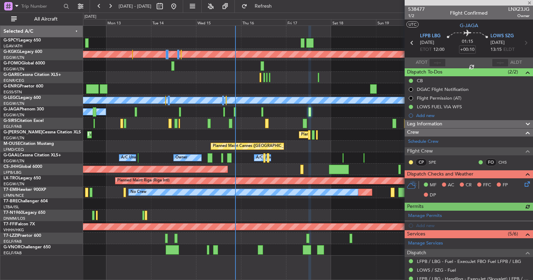
scroll to position [98, 0]
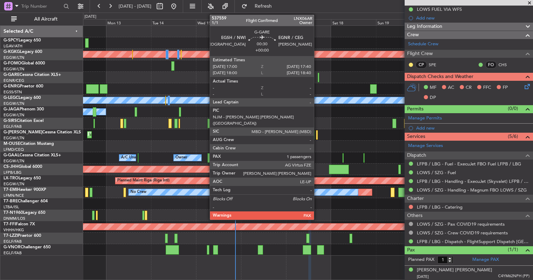
click at [318, 78] on div at bounding box center [318, 77] width 1 height 9
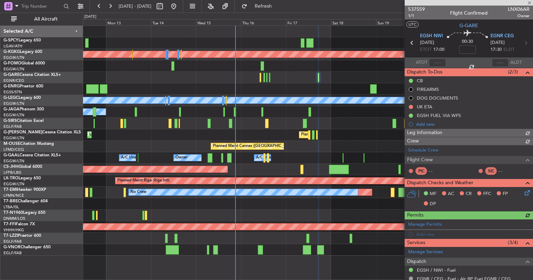
scroll to position [106, 0]
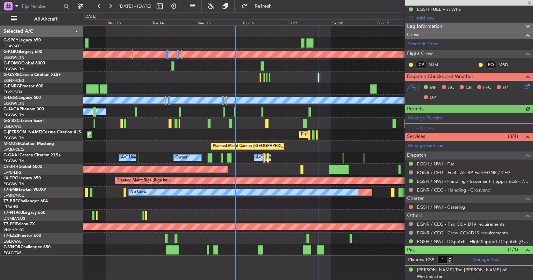
click at [338, 164] on div "Planned Maint [GEOGRAPHIC_DATA] ([GEOGRAPHIC_DATA])" at bounding box center [307, 170] width 449 height 12
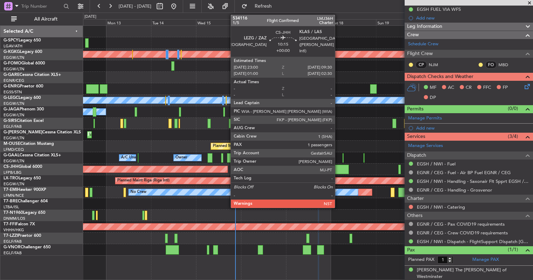
click at [338, 169] on div at bounding box center [339, 169] width 20 height 9
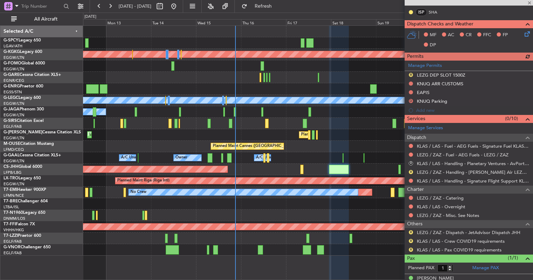
scroll to position [199, 0]
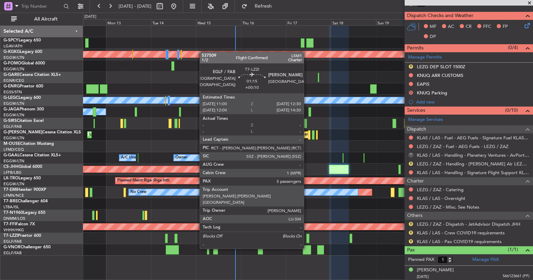
click at [307, 236] on div at bounding box center [307, 238] width 3 height 9
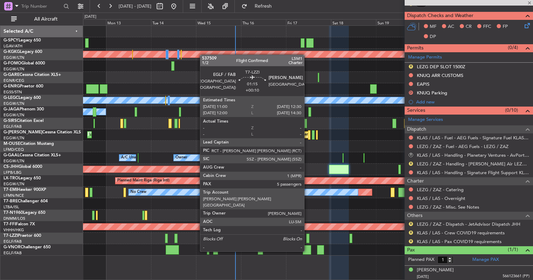
type input "+00:10"
type input "5"
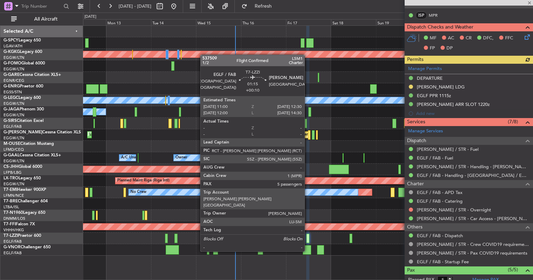
scroll to position [253, 0]
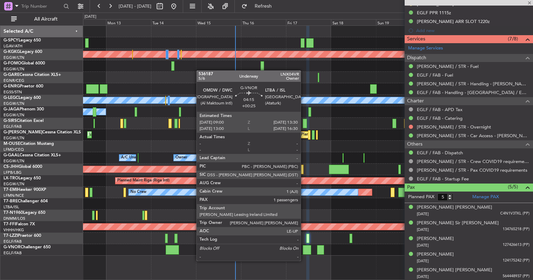
click at [304, 254] on div at bounding box center [307, 249] width 9 height 9
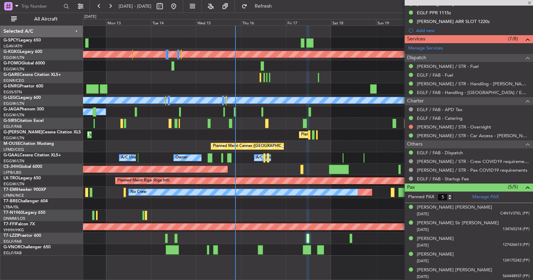
click at [304, 253] on div at bounding box center [307, 249] width 9 height 9
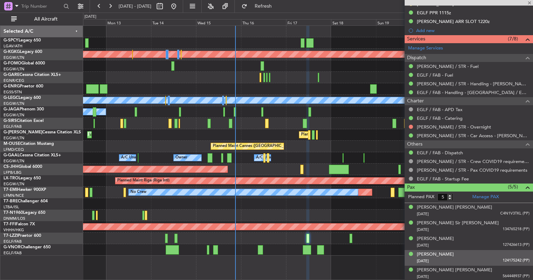
type input "+00:25"
type input "1"
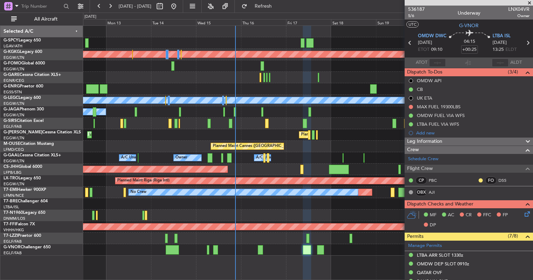
scroll to position [215, 0]
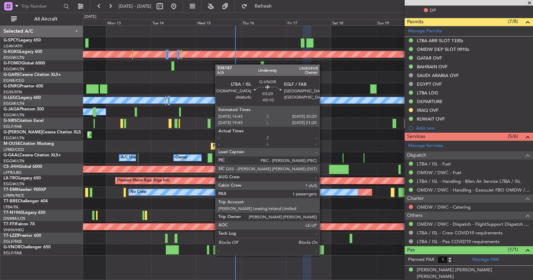
click at [322, 248] on div at bounding box center [320, 249] width 7 height 9
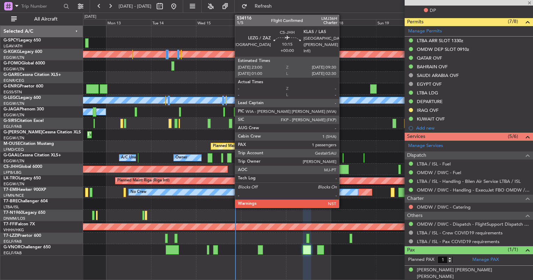
type input "-00:10"
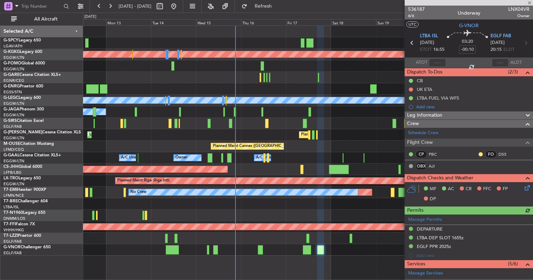
click at [287, 129] on div "Planned Maint Athens ([PERSON_NAME] Intl) Planned Maint [GEOGRAPHIC_DATA] ([GEO…" at bounding box center [307, 141] width 449 height 230
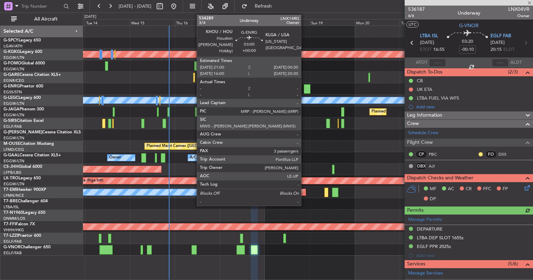
click at [304, 89] on div at bounding box center [307, 88] width 7 height 9
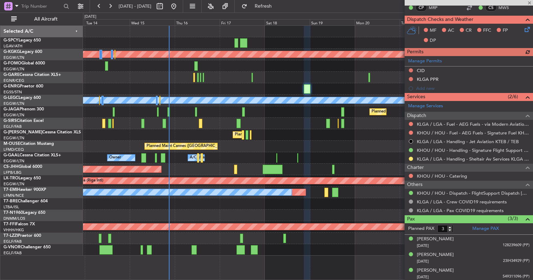
scroll to position [146, 0]
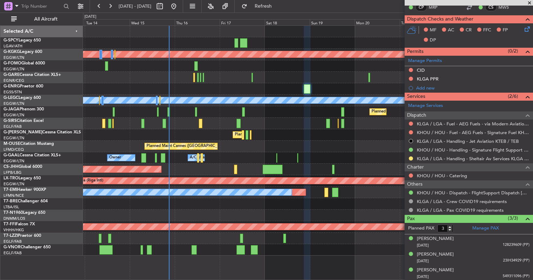
click at [275, 160] on div "Owner Owner A/C Unavailable A/C Unavailable" at bounding box center [307, 158] width 449 height 12
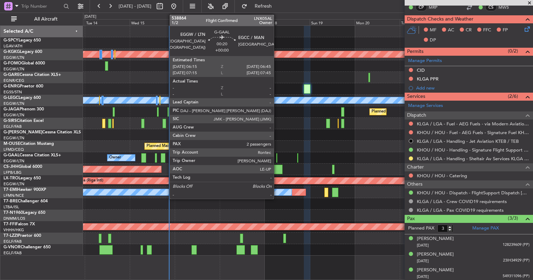
click at [277, 160] on div at bounding box center [276, 157] width 1 height 9
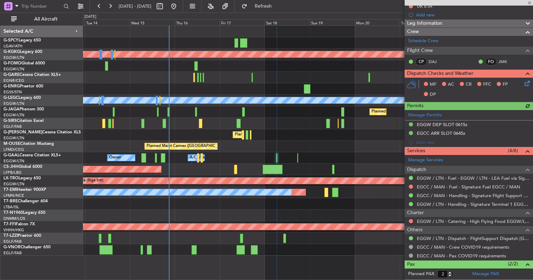
scroll to position [122, 0]
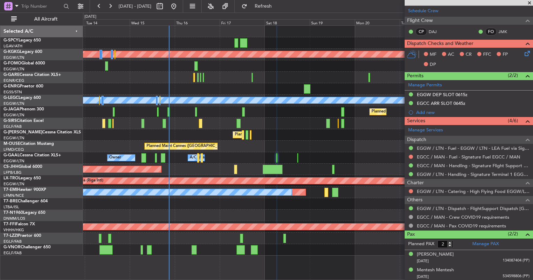
click at [298, 158] on div "Owner Owner A/C Unavailable A/C Unavailable" at bounding box center [307, 158] width 449 height 12
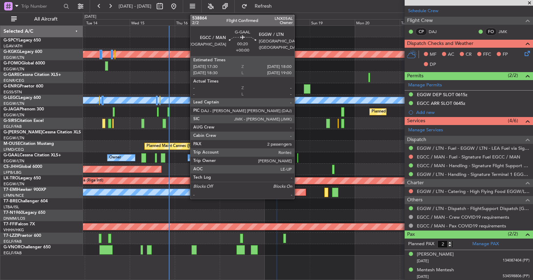
click at [297, 158] on div at bounding box center [297, 157] width 1 height 9
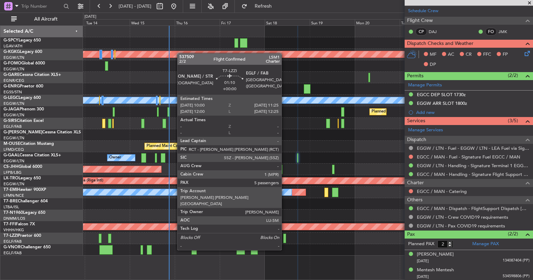
click at [284, 237] on div at bounding box center [284, 238] width 3 height 9
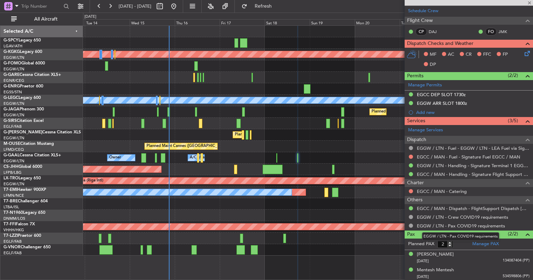
type input "5"
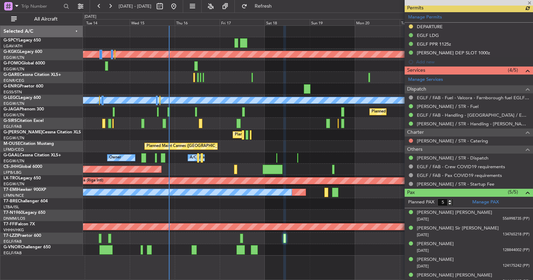
scroll to position [227, 0]
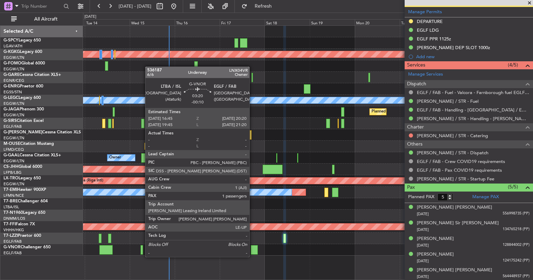
click at [252, 250] on div at bounding box center [254, 249] width 7 height 9
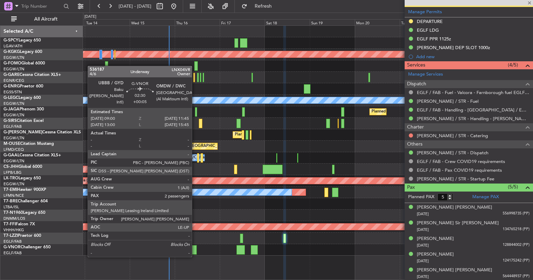
type input "-00:10"
type input "1"
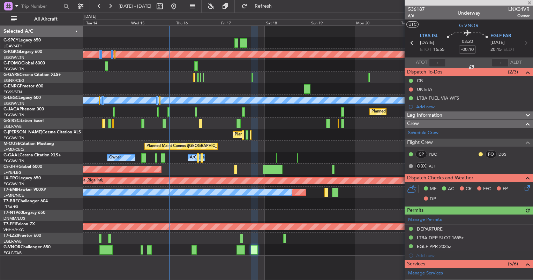
type input "+00:05"
type input "2"
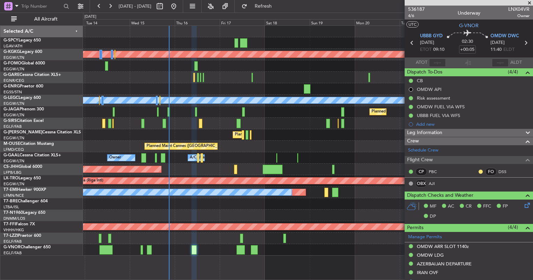
click at [311, 261] on div "Planned Maint Athens ([PERSON_NAME] Intl) Planned Maint [GEOGRAPHIC_DATA] ([GEO…" at bounding box center [308, 152] width 450 height 255
click at [315, 251] on div at bounding box center [307, 250] width 449 height 12
click at [304, 249] on div at bounding box center [307, 250] width 449 height 12
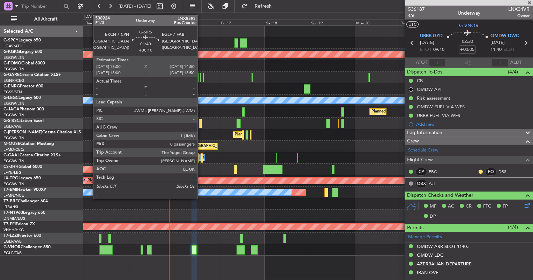
click at [200, 120] on div at bounding box center [200, 123] width 3 height 9
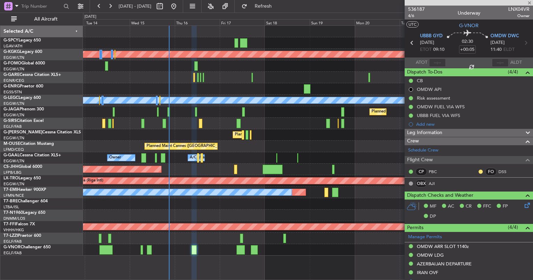
type input "+00:10"
type input "0"
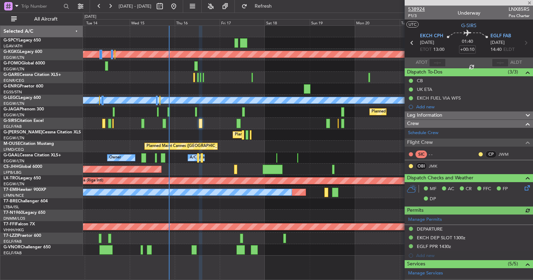
click at [420, 10] on span "538924" at bounding box center [416, 9] width 17 height 7
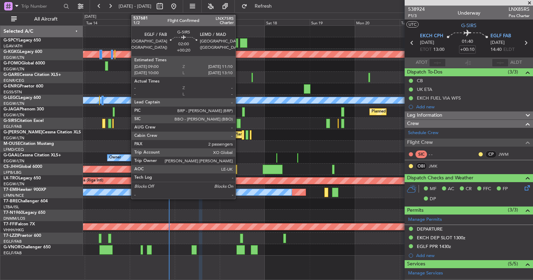
click at [239, 123] on div at bounding box center [238, 123] width 4 height 9
type input "+00:20"
type input "2"
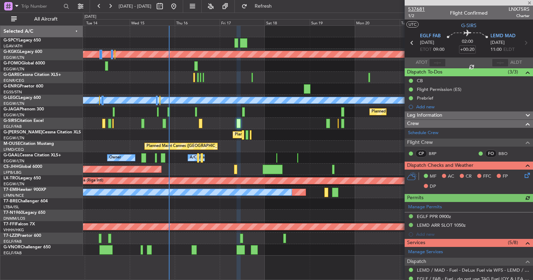
click at [417, 9] on span "537681" at bounding box center [416, 9] width 17 height 7
click at [262, 148] on div "Planned Maint Cannes ([GEOGRAPHIC_DATA])" at bounding box center [307, 147] width 449 height 12
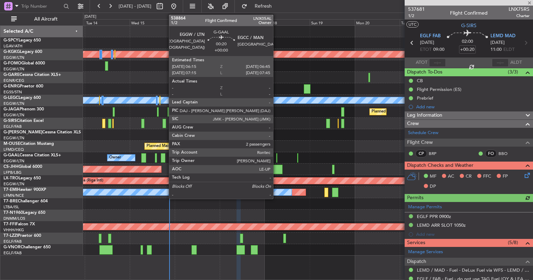
click at [276, 158] on div at bounding box center [276, 157] width 1 height 9
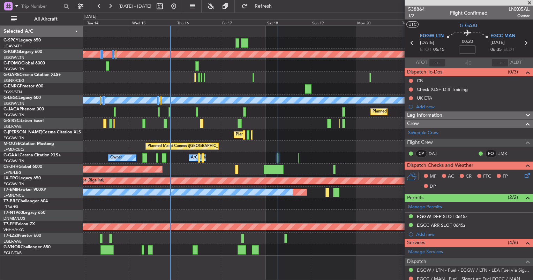
click at [248, 153] on div "Planned Maint Athens ([PERSON_NAME] Intl) Planned Maint [GEOGRAPHIC_DATA] ([GEO…" at bounding box center [307, 141] width 449 height 230
click at [122, 116] on div "Planned Maint Athens ([PERSON_NAME] Intl) Planned Maint [GEOGRAPHIC_DATA] ([GEO…" at bounding box center [307, 141] width 449 height 230
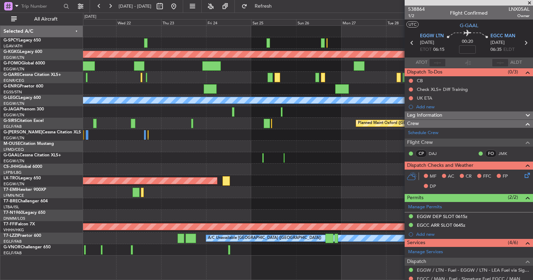
click at [183, 140] on div "Planned Maint Athens ([PERSON_NAME] Intl) Planned Maint [GEOGRAPHIC_DATA] ([GEO…" at bounding box center [307, 141] width 449 height 230
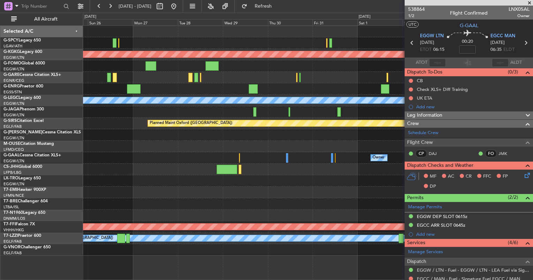
click at [72, 139] on div "Planned Maint Athens (Eleftherios Venizelos Intl) Planned Maint London (Stanste…" at bounding box center [266, 147] width 533 height 268
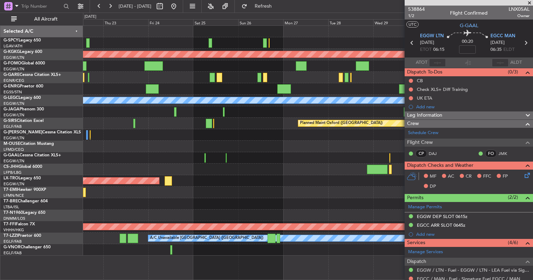
click at [403, 77] on div "Planned Maint Athens (Eleftherios Venizelos Intl) Planned Maint London (Stanste…" at bounding box center [307, 141] width 449 height 230
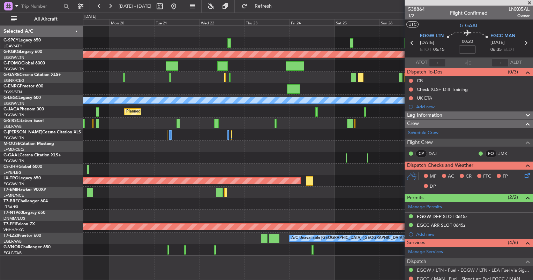
click at [326, 142] on div "Planned Maint Athens (Eleftherios Venizelos Intl) Planned Maint London (Stanste…" at bounding box center [307, 141] width 449 height 230
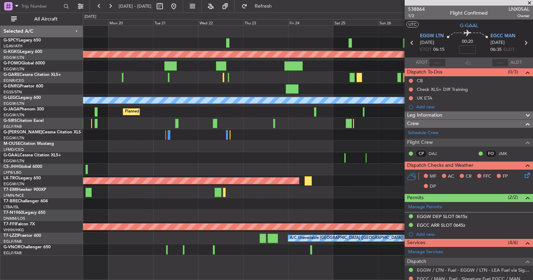
click at [325, 113] on div "Planned Maint Athens (Eleftherios Venizelos Intl) Planned Maint London (Stanste…" at bounding box center [307, 141] width 449 height 230
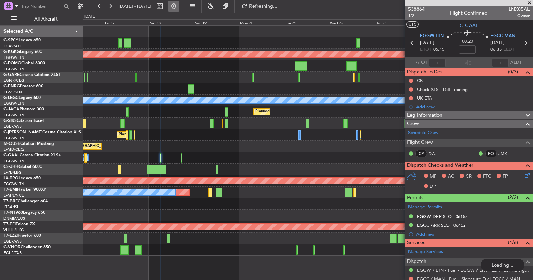
click at [179, 7] on button at bounding box center [173, 6] width 11 height 11
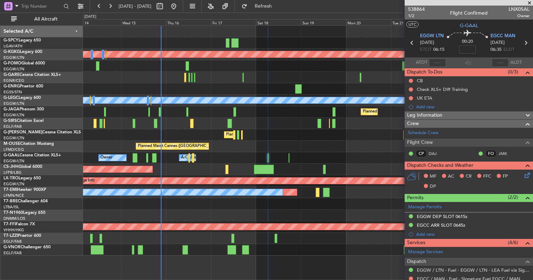
click at [317, 32] on div at bounding box center [307, 32] width 449 height 12
click at [166, 75] on div "Planned Maint Athens ([PERSON_NAME] Intl) Planned Maint [GEOGRAPHIC_DATA] ([GEO…" at bounding box center [307, 141] width 449 height 230
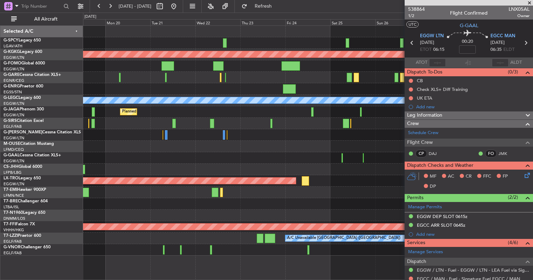
click at [122, 80] on div "Planned Maint Athens (Eleftherios Venizelos Intl) Planned Maint London (Stanste…" at bounding box center [307, 141] width 449 height 230
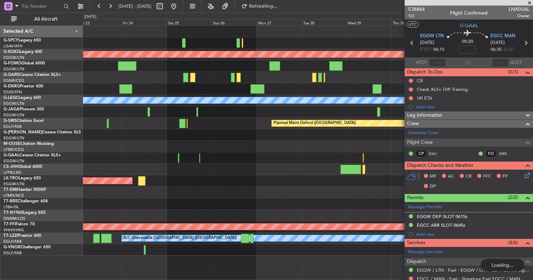
click at [71, 59] on div "Planned Maint Athens (Eleftherios Venizelos Intl) Planned Maint London (Stanste…" at bounding box center [266, 147] width 533 height 268
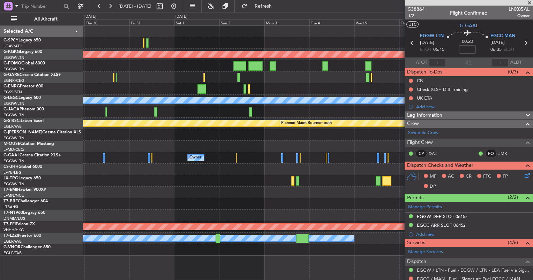
click at [320, 258] on div "Planned Maint Athens ([PERSON_NAME] Intl) Planned Maint [GEOGRAPHIC_DATA] ([GEO…" at bounding box center [308, 152] width 450 height 255
click at [333, 182] on div "Planned Maint Athens ([PERSON_NAME] Intl) Planned Maint [GEOGRAPHIC_DATA] ([GEO…" at bounding box center [307, 141] width 449 height 230
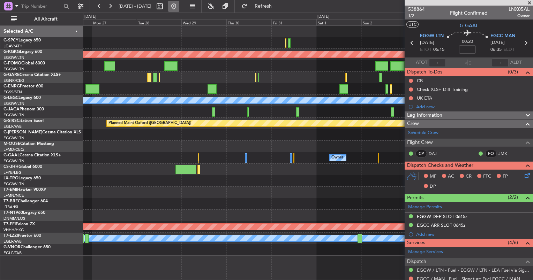
click at [179, 6] on button at bounding box center [173, 6] width 11 height 11
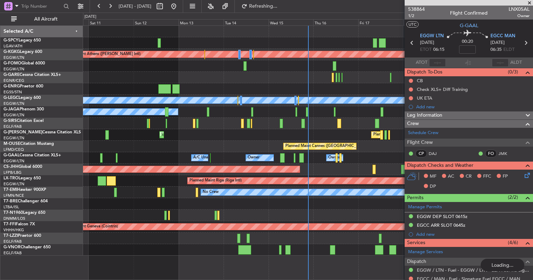
click at [128, 189] on div "Planned Maint Athens (Eleftherios Venizelos Intl) Unplanned Maint Istanbul (Ata…" at bounding box center [307, 141] width 449 height 230
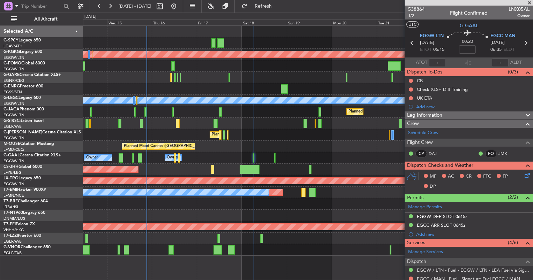
click at [231, 200] on div at bounding box center [307, 204] width 449 height 12
click at [529, 1] on span at bounding box center [529, 3] width 7 height 6
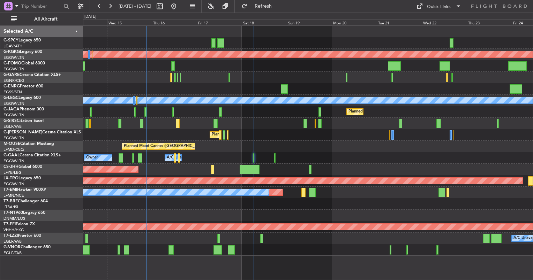
type input "0"
click at [446, 7] on div "Quick Links" at bounding box center [439, 6] width 24 height 7
click at [439, 27] on button "Trip Builder" at bounding box center [439, 23] width 52 height 17
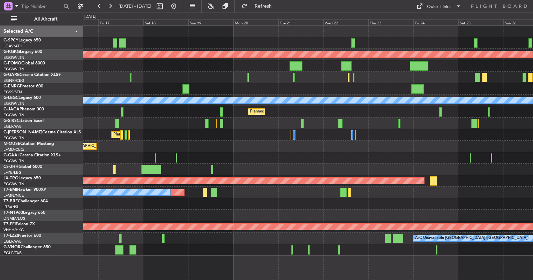
click at [187, 158] on div "Planned Maint Athens (Eleftherios Venizelos Intl) Planned Maint London (Stanste…" at bounding box center [307, 141] width 449 height 230
click at [179, 9] on button at bounding box center [173, 6] width 11 height 11
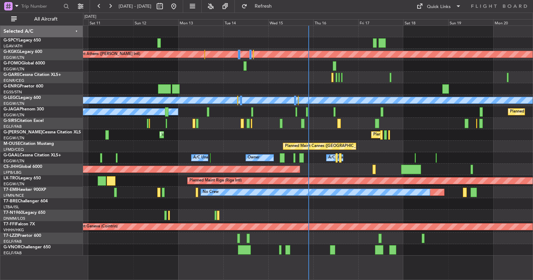
click at [241, 138] on div "Unplanned Maint London (Luton) Planned Maint London (Luton) Planned Maint Londo…" at bounding box center [307, 135] width 449 height 12
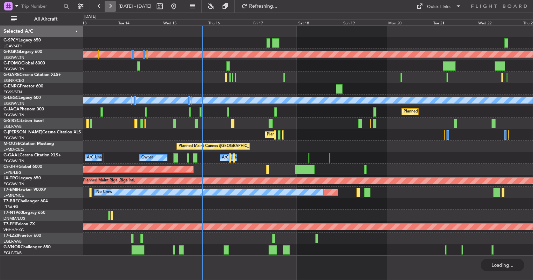
click at [107, 7] on button at bounding box center [110, 6] width 11 height 11
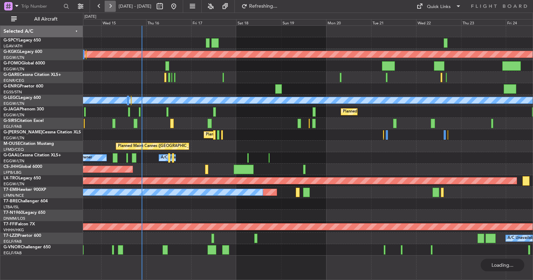
click at [107, 7] on button at bounding box center [110, 6] width 11 height 11
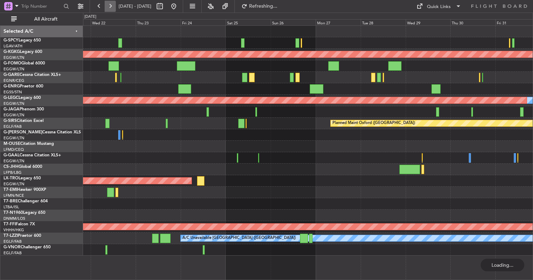
click at [107, 7] on button at bounding box center [110, 6] width 11 height 11
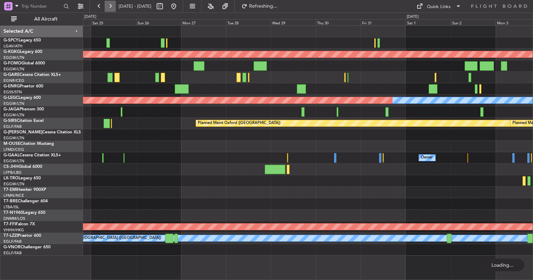
click at [107, 7] on button at bounding box center [110, 6] width 11 height 11
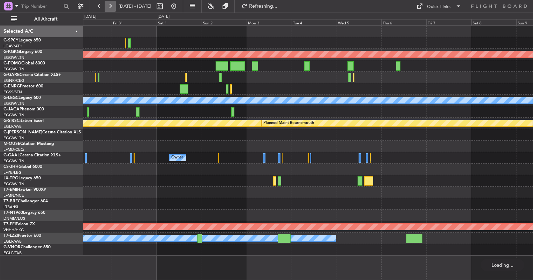
click at [107, 7] on button at bounding box center [110, 6] width 11 height 11
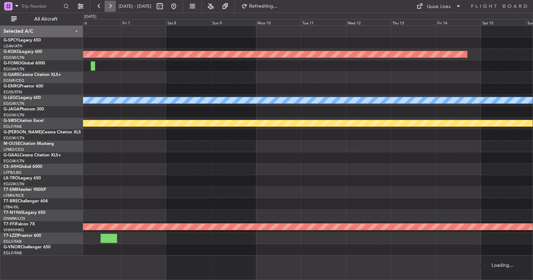
click at [107, 7] on button at bounding box center [110, 6] width 11 height 11
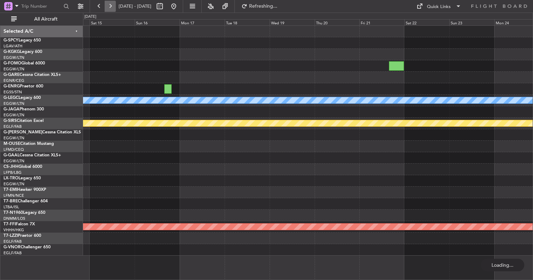
click at [107, 7] on button at bounding box center [110, 6] width 11 height 11
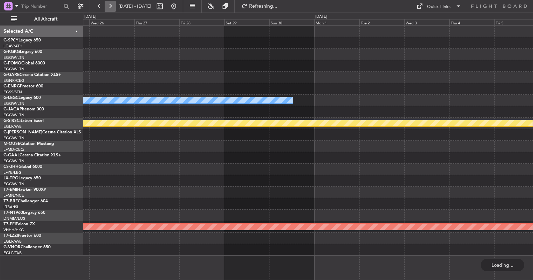
click at [107, 7] on button at bounding box center [110, 6] width 11 height 11
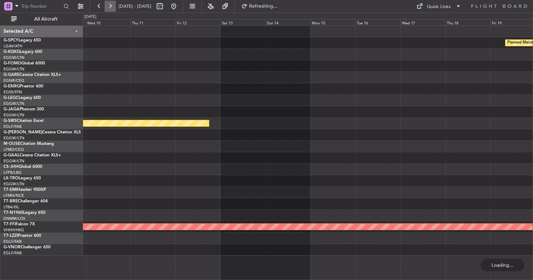
click at [107, 7] on button at bounding box center [110, 6] width 11 height 11
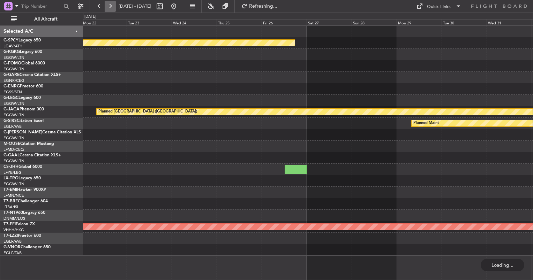
click at [107, 7] on button at bounding box center [110, 6] width 11 height 11
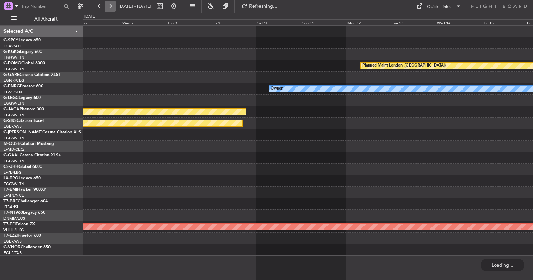
click at [107, 7] on button at bounding box center [110, 6] width 11 height 11
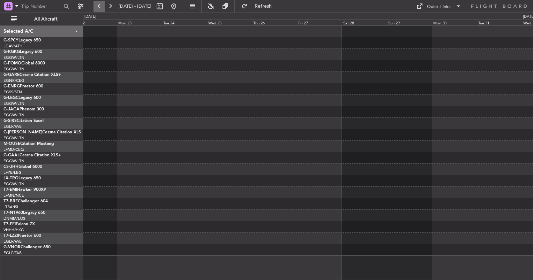
click at [104, 11] on button at bounding box center [98, 6] width 11 height 11
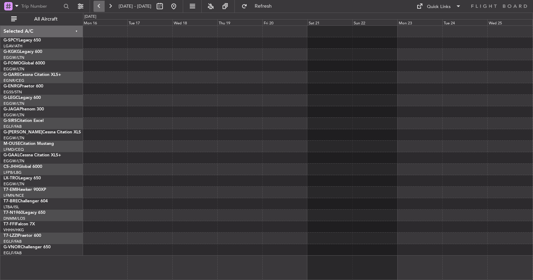
click at [104, 11] on button at bounding box center [98, 6] width 11 height 11
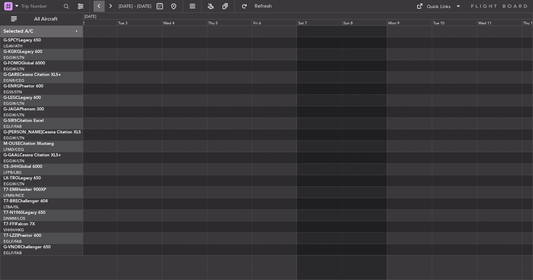
click at [104, 11] on button at bounding box center [98, 6] width 11 height 11
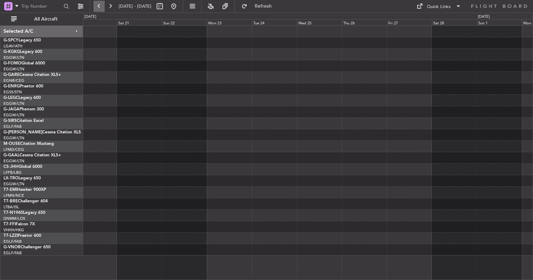
click at [104, 11] on button at bounding box center [98, 6] width 11 height 11
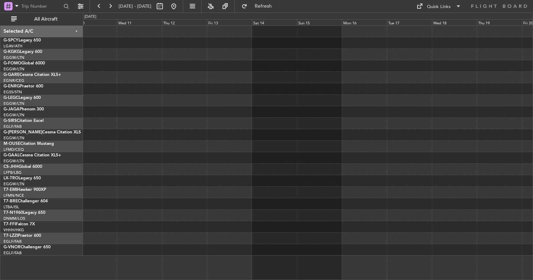
click at [208, 156] on div at bounding box center [307, 158] width 449 height 12
click at [179, 7] on button at bounding box center [173, 6] width 11 height 11
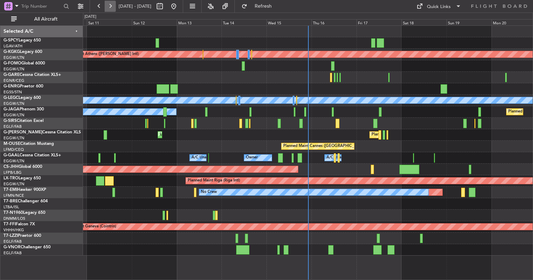
click at [106, 6] on button at bounding box center [110, 6] width 11 height 11
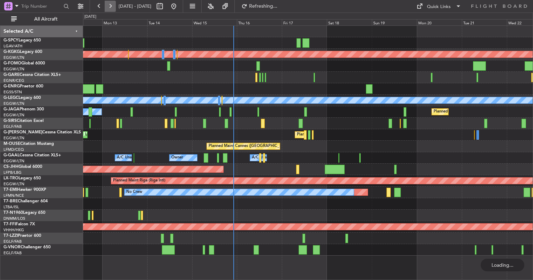
click at [106, 6] on button at bounding box center [110, 6] width 11 height 11
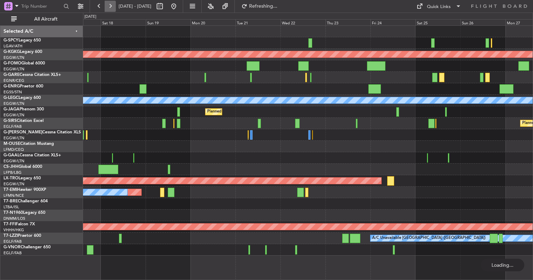
click at [106, 6] on button at bounding box center [110, 6] width 11 height 11
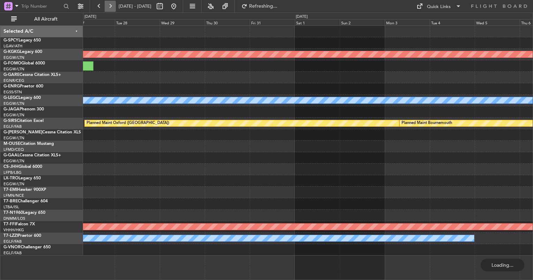
click at [106, 6] on button at bounding box center [110, 6] width 11 height 11
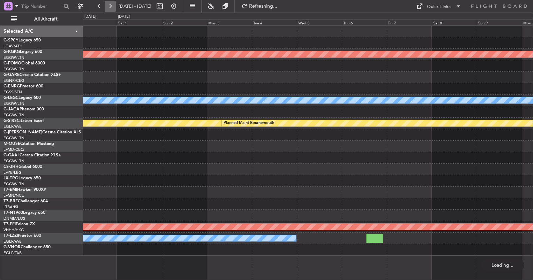
click at [106, 6] on button at bounding box center [110, 6] width 11 height 11
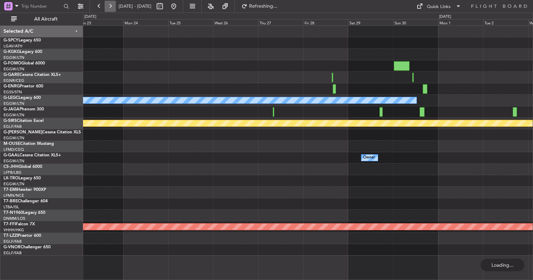
click at [106, 6] on button at bounding box center [110, 6] width 11 height 11
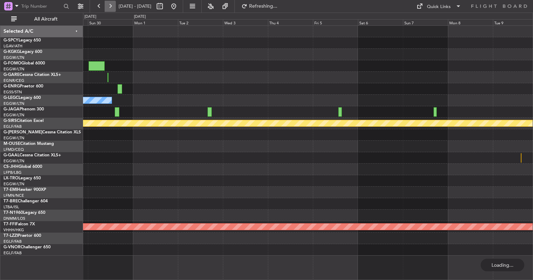
click at [106, 5] on button at bounding box center [110, 6] width 11 height 11
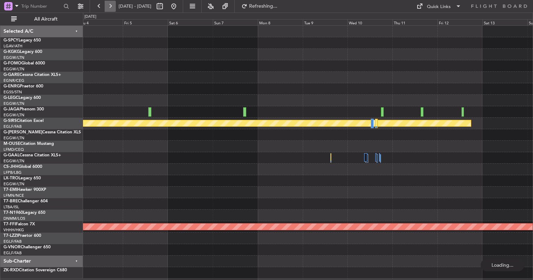
click at [106, 5] on button at bounding box center [110, 6] width 11 height 11
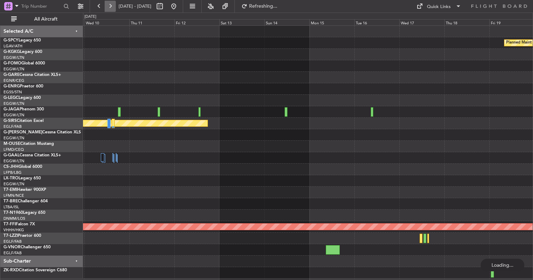
click at [106, 5] on button at bounding box center [110, 6] width 11 height 11
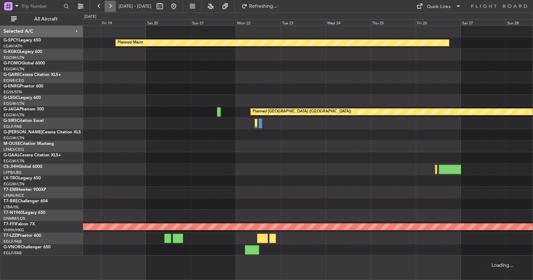
click at [106, 5] on button at bounding box center [110, 6] width 11 height 11
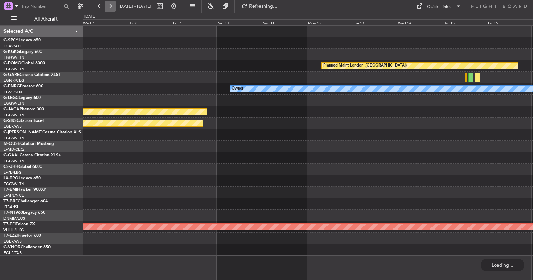
click at [106, 5] on button at bounding box center [110, 6] width 11 height 11
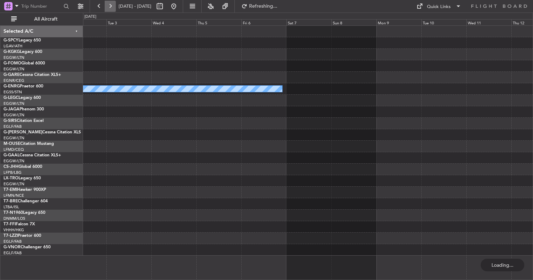
click at [106, 5] on button at bounding box center [110, 6] width 11 height 11
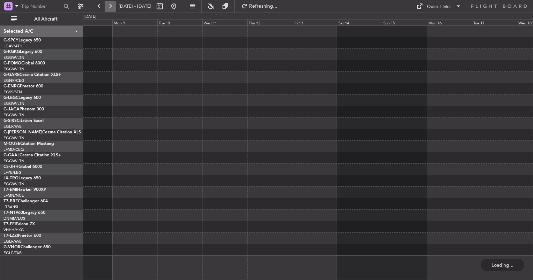
click at [106, 5] on button at bounding box center [110, 6] width 11 height 11
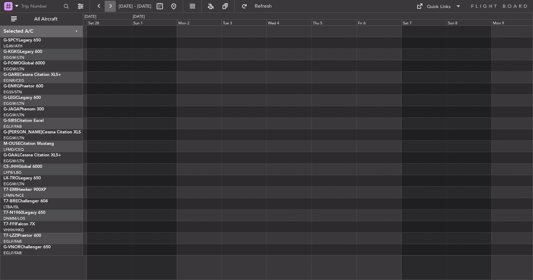
click at [106, 5] on button at bounding box center [110, 6] width 11 height 11
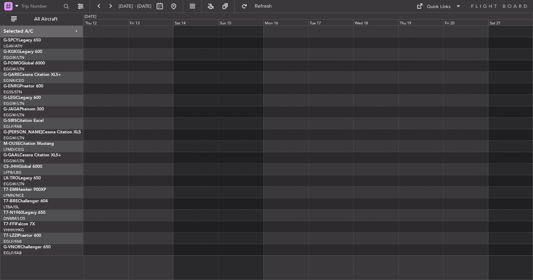
click at [0, 117] on html "09 Mar 2026 - 19 Mar 2026 Refresh Quick Links All Aircraft Selected A/C G-SPCY …" at bounding box center [266, 140] width 533 height 280
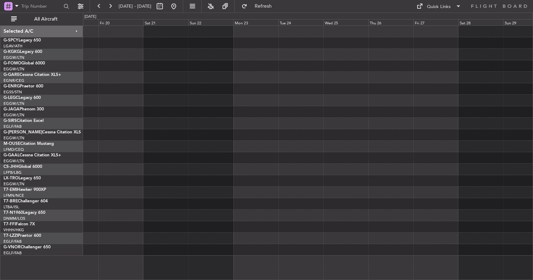
click at [105, 149] on div at bounding box center [307, 141] width 449 height 230
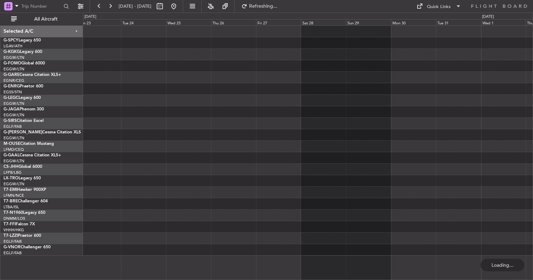
click at [168, 147] on div at bounding box center [307, 141] width 449 height 230
click at [197, 12] on mat-tooltip-component "Go to [DATE]" at bounding box center [197, 21] width 36 height 18
click at [179, 10] on button at bounding box center [173, 6] width 11 height 11
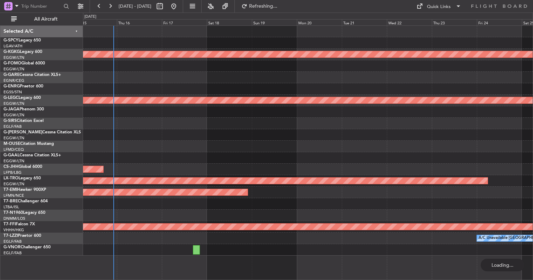
click at [216, 130] on div at bounding box center [307, 135] width 449 height 12
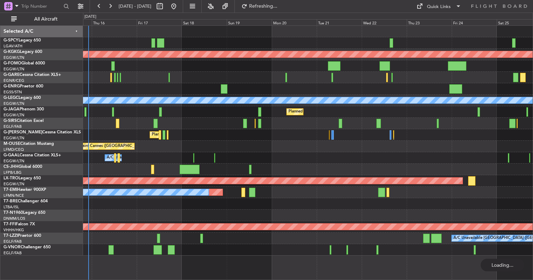
click at [295, 82] on div at bounding box center [307, 78] width 449 height 12
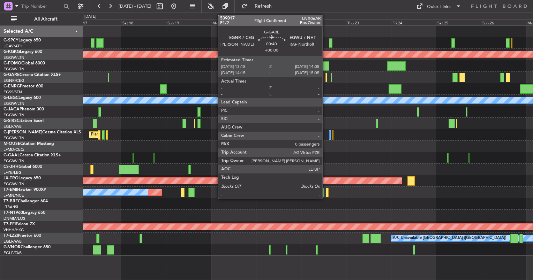
click at [325, 80] on div at bounding box center [326, 77] width 2 height 9
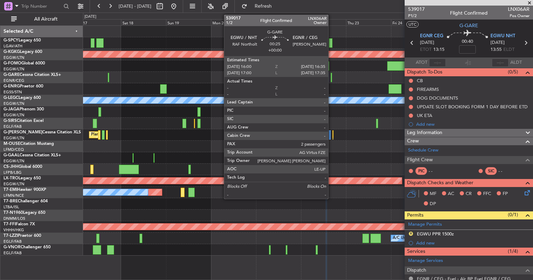
click at [331, 80] on div at bounding box center [330, 77] width 1 height 9
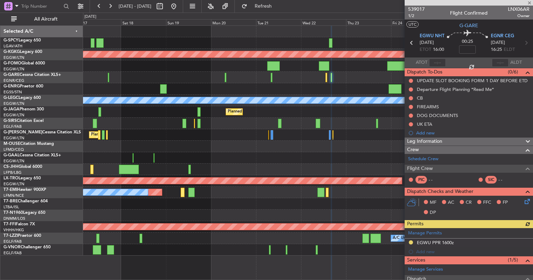
scroll to position [138, 0]
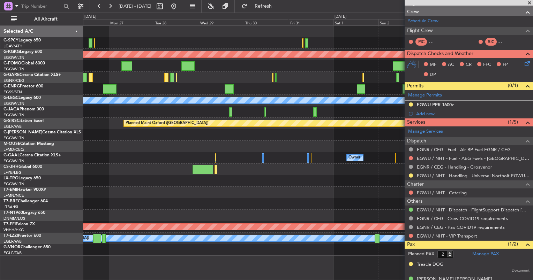
click at [106, 147] on div "Planned Maint Athens ([PERSON_NAME] Intl) Planned Maint [GEOGRAPHIC_DATA] ([GEO…" at bounding box center [307, 141] width 449 height 230
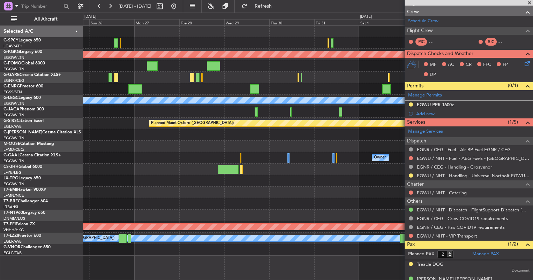
click at [322, 158] on div "Owner" at bounding box center [307, 158] width 449 height 12
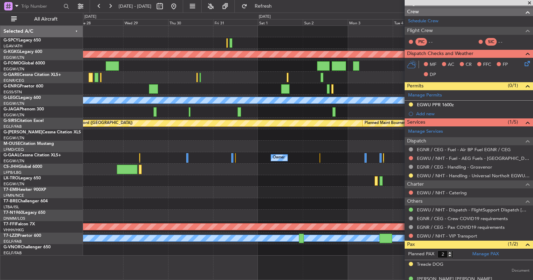
click at [161, 177] on div at bounding box center [307, 181] width 449 height 12
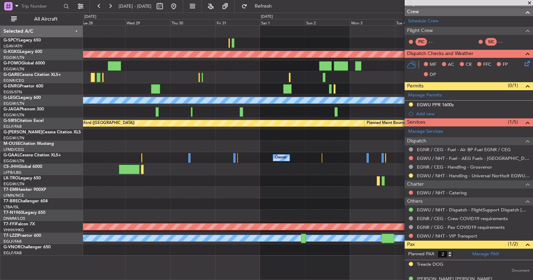
click at [526, 3] on span at bounding box center [529, 3] width 7 height 6
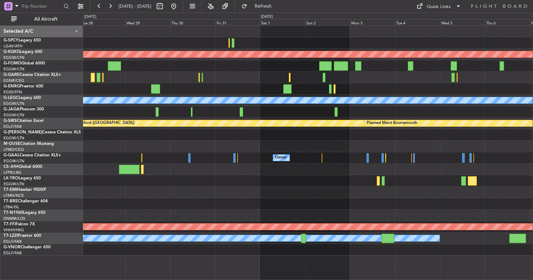
type input "0"
click at [434, 6] on div "Quick Links" at bounding box center [439, 6] width 24 height 7
click at [434, 16] on button "Trip Builder" at bounding box center [439, 23] width 52 height 17
click at [215, 158] on div "Owner Owner" at bounding box center [307, 158] width 449 height 12
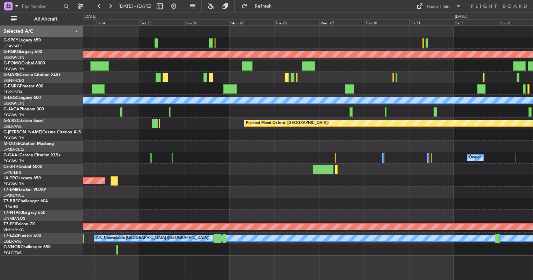
click at [441, 125] on div "Planned Maint Athens ([PERSON_NAME] Intl) Planned Maint [GEOGRAPHIC_DATA] ([GEO…" at bounding box center [307, 141] width 449 height 230
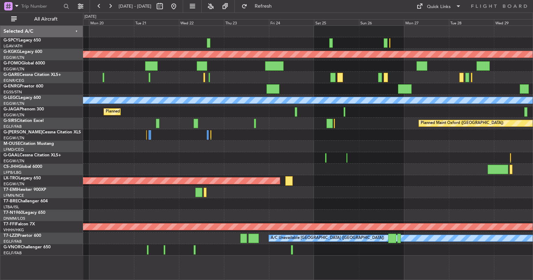
click at [411, 152] on div "Planned Maint Athens ([PERSON_NAME] Intl) Planned Maint [GEOGRAPHIC_DATA] ([GEO…" at bounding box center [307, 141] width 449 height 230
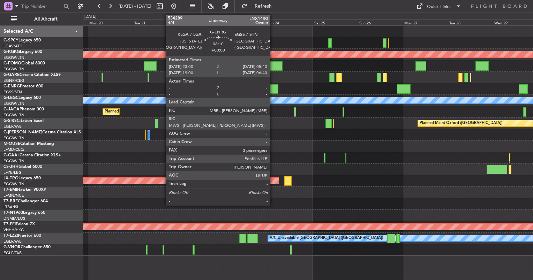
click at [273, 89] on div at bounding box center [271, 88] width 13 height 9
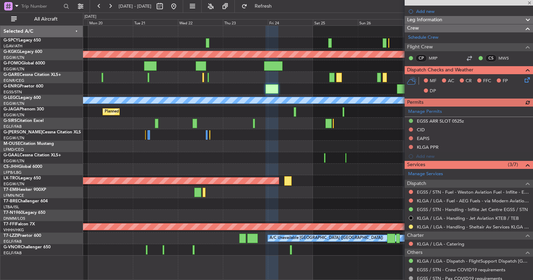
scroll to position [103, 0]
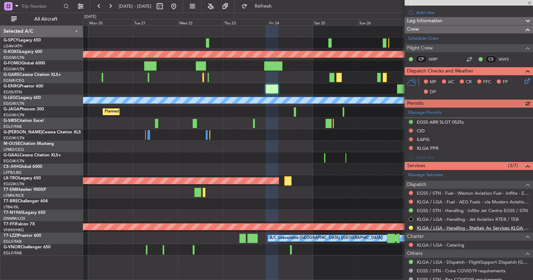
click at [476, 225] on link "KLGA / LGA - Handling - Sheltair Av Services KLGA / LGA" at bounding box center [473, 228] width 113 height 6
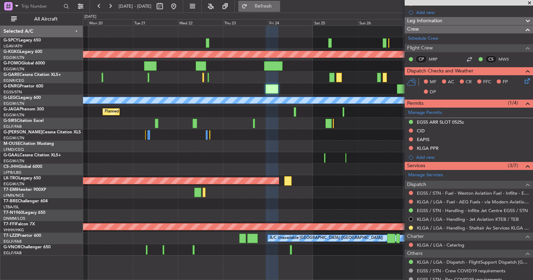
click at [268, 5] on button "Refresh" at bounding box center [259, 6] width 42 height 11
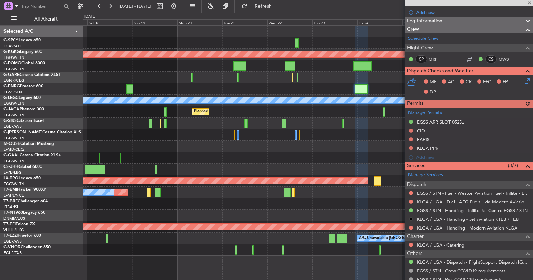
click at [275, 84] on div at bounding box center [307, 89] width 449 height 12
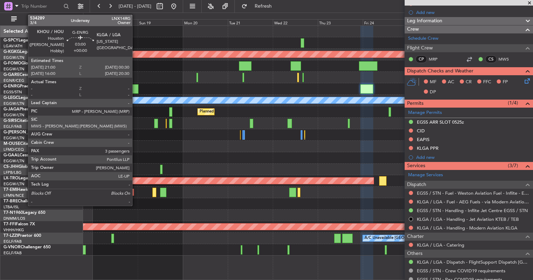
click at [136, 88] on div at bounding box center [135, 88] width 7 height 9
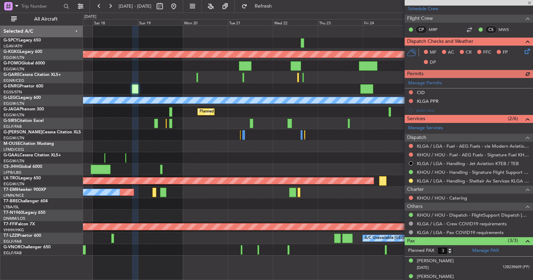
scroll to position [124, 0]
click at [478, 179] on link "KLGA / LGA - Handling - Sheltair Av Services KLGA / LGA" at bounding box center [473, 181] width 113 height 6
click at [278, 8] on span "Refresh" at bounding box center [263, 6] width 29 height 5
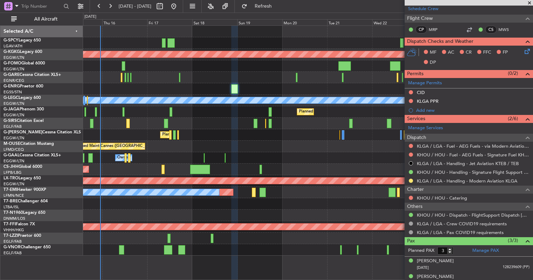
click at [305, 136] on div "Planned Maint Athens ([PERSON_NAME] Intl) Planned Maint [GEOGRAPHIC_DATA] ([GEO…" at bounding box center [307, 141] width 449 height 230
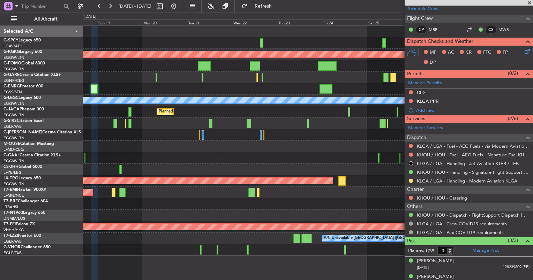
click at [166, 130] on div "Planned Maint Athens ([PERSON_NAME] Intl) Planned Maint [GEOGRAPHIC_DATA] ([GEO…" at bounding box center [307, 141] width 449 height 230
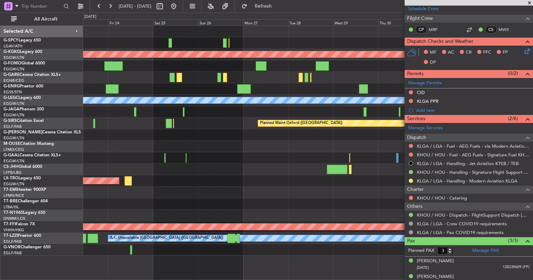
click at [135, 125] on div "Planned Maint Athens ([PERSON_NAME] Intl) Planned Maint [GEOGRAPHIC_DATA] ([GEO…" at bounding box center [307, 141] width 449 height 230
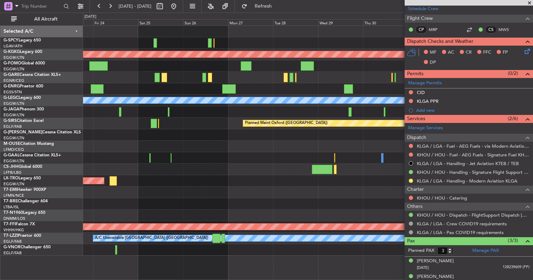
click at [196, 131] on div "Planned Maint Athens ([PERSON_NAME] Intl) Planned Maint [GEOGRAPHIC_DATA] ([GEO…" at bounding box center [307, 141] width 449 height 230
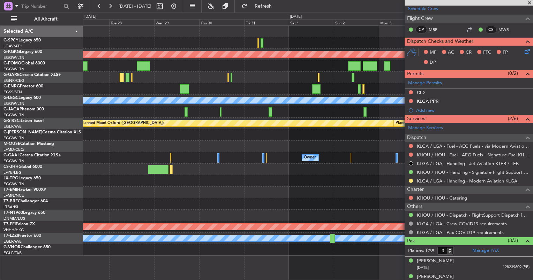
click at [204, 146] on div "Planned Maint Athens ([PERSON_NAME] Intl) Planned Maint [GEOGRAPHIC_DATA] ([GEO…" at bounding box center [307, 141] width 449 height 230
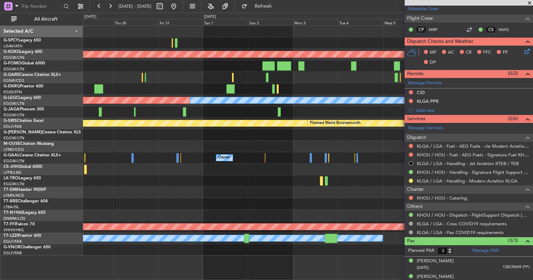
click at [532, 158] on html "[DATE] - [DATE] Refresh Quick Links All Aircraft Planned Maint [GEOGRAPHIC_DATA…" at bounding box center [266, 140] width 533 height 280
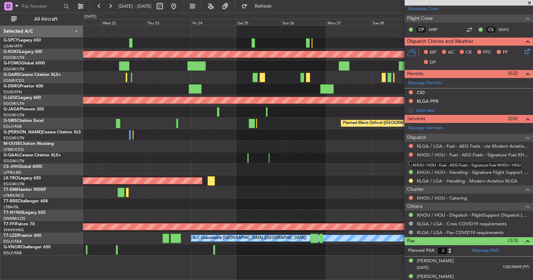
click at [446, 161] on body "[DATE] - [DATE] Refresh Quick Links All Aircraft Planned Maint [GEOGRAPHIC_DATA…" at bounding box center [266, 140] width 533 height 280
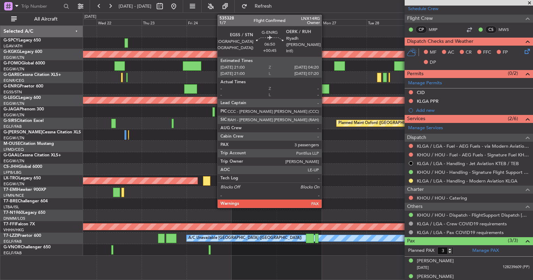
click at [325, 85] on div at bounding box center [322, 88] width 14 height 9
type input "+00:45"
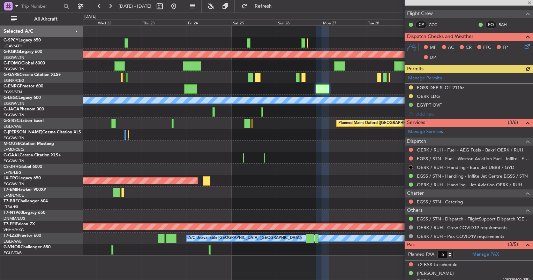
scroll to position [146, 0]
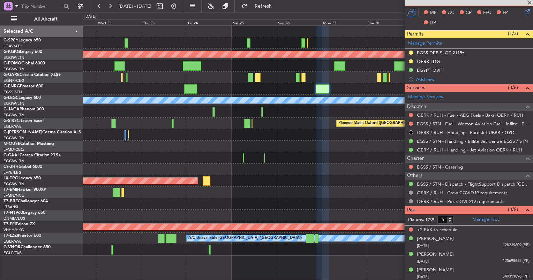
click at [528, 2] on span at bounding box center [529, 3] width 7 height 6
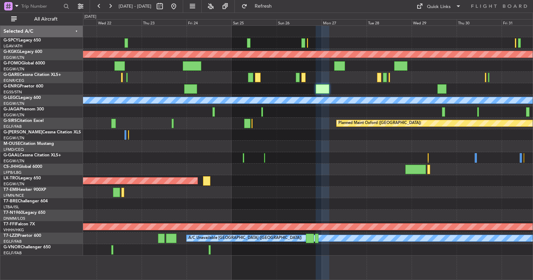
type input "0"
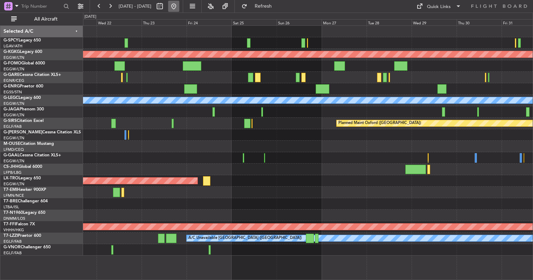
click at [179, 6] on button at bounding box center [173, 6] width 11 height 11
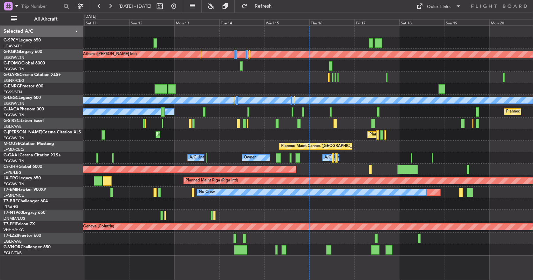
click at [137, 53] on div "Planned Maint Athens ([PERSON_NAME] Intl) Unplanned Maint [GEOGRAPHIC_DATA] (At…" at bounding box center [307, 141] width 449 height 230
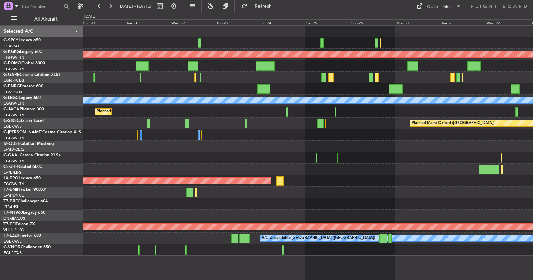
click at [176, 67] on div "Planned Maint Athens ([PERSON_NAME] Intl) Planned Maint [GEOGRAPHIC_DATA] ([GEO…" at bounding box center [307, 141] width 449 height 230
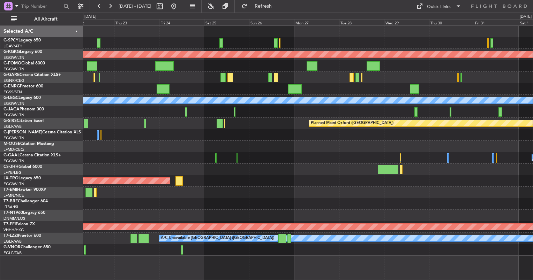
click at [237, 72] on div at bounding box center [307, 78] width 449 height 12
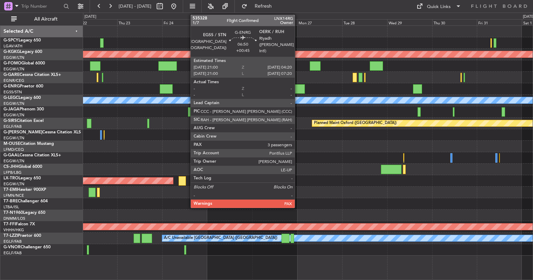
click at [297, 89] on div at bounding box center [298, 88] width 14 height 9
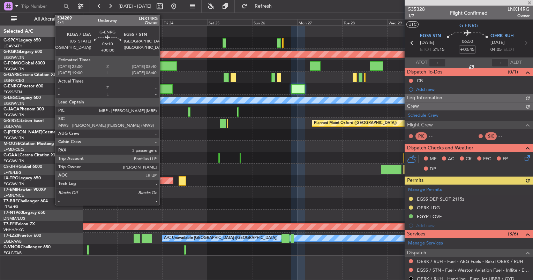
click at [162, 89] on div at bounding box center [166, 88] width 13 height 9
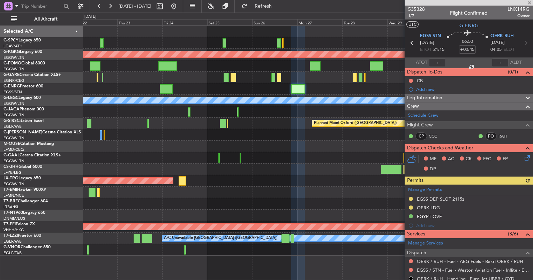
type input "3"
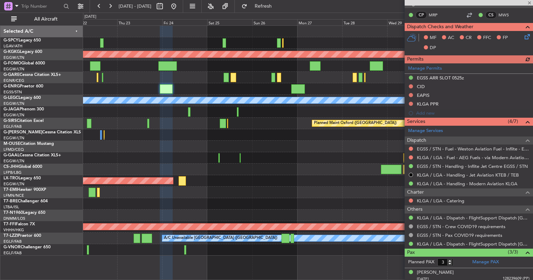
scroll to position [181, 0]
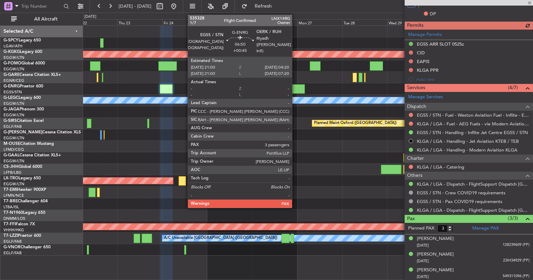
click at [295, 85] on div at bounding box center [298, 88] width 14 height 9
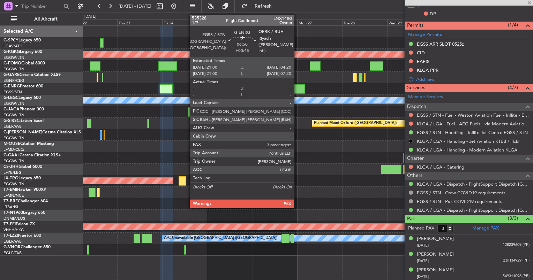
type input "+00:45"
type input "5"
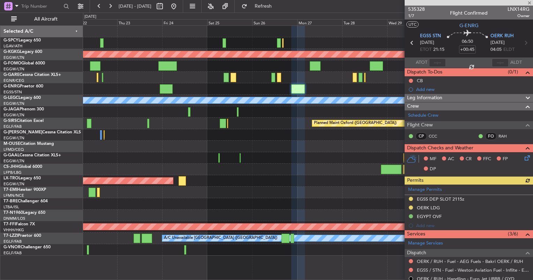
scroll to position [146, 0]
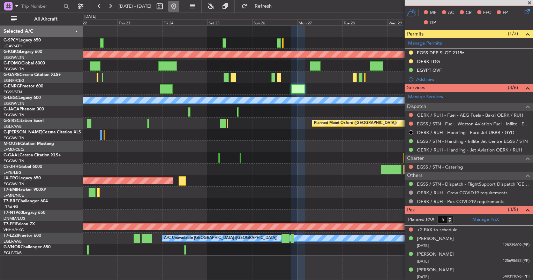
click at [179, 8] on button at bounding box center [173, 6] width 11 height 11
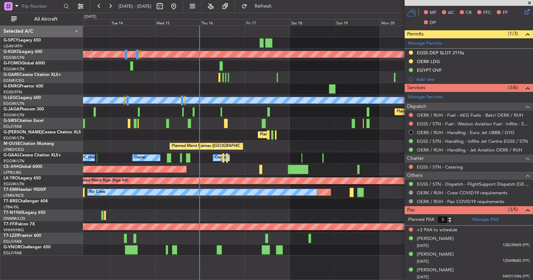
click at [201, 174] on div "Planned Maint [GEOGRAPHIC_DATA] ([GEOGRAPHIC_DATA])" at bounding box center [307, 170] width 449 height 12
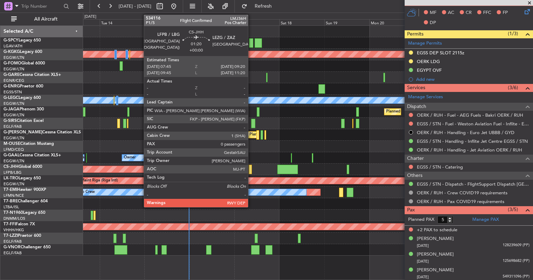
click at [250, 169] on div at bounding box center [250, 169] width 3 height 9
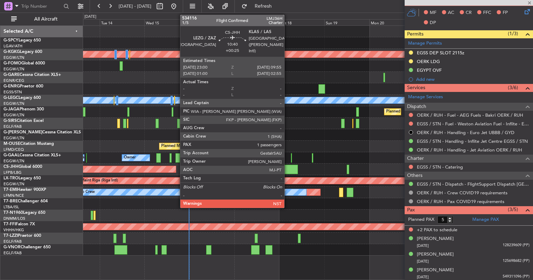
click at [287, 170] on div at bounding box center [287, 169] width 21 height 9
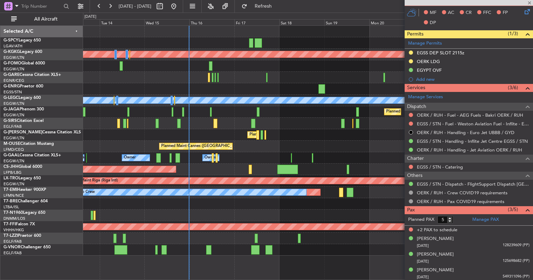
type input "+00:25"
type input "1"
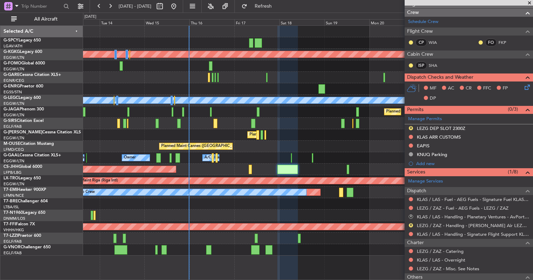
scroll to position [172, 0]
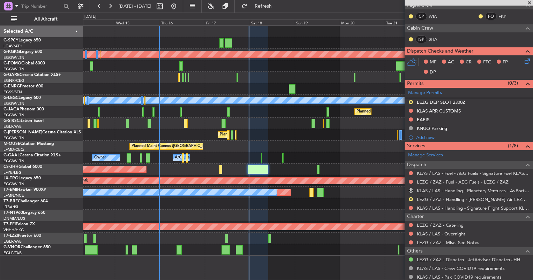
click at [264, 203] on div "Planned Maint Athens ([PERSON_NAME] Intl) Planned Maint [GEOGRAPHIC_DATA] ([GEO…" at bounding box center [307, 141] width 449 height 230
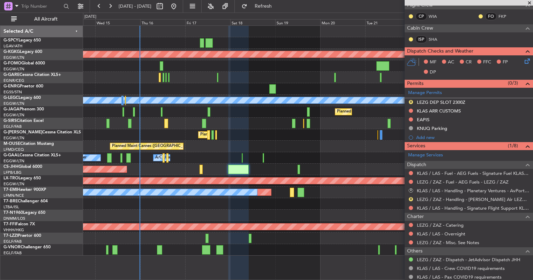
click at [304, 266] on div "Planned Maint Athens ([PERSON_NAME] Intl) Planned Maint [GEOGRAPHIC_DATA] ([GEO…" at bounding box center [308, 152] width 450 height 255
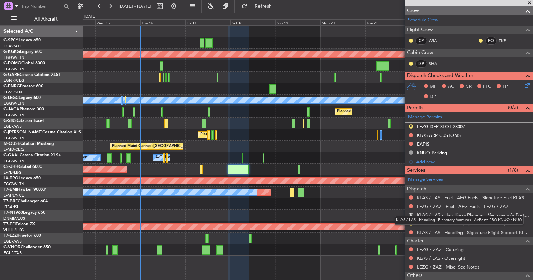
scroll to position [145, 0]
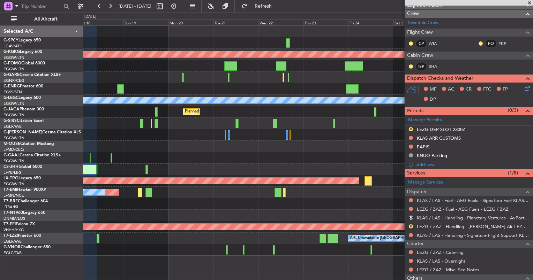
click at [152, 139] on div "Planned Maint Athens ([PERSON_NAME] Intl) Planned Maint [GEOGRAPHIC_DATA] ([GEO…" at bounding box center [307, 141] width 449 height 230
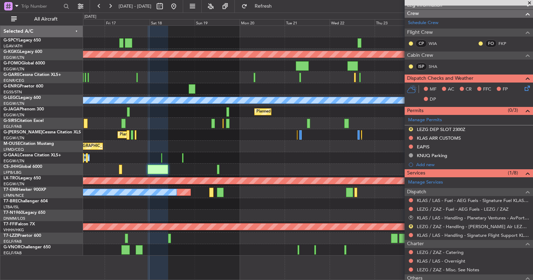
click at [353, 242] on div "A/C Unavailable [GEOGRAPHIC_DATA] ([GEOGRAPHIC_DATA])" at bounding box center [307, 239] width 449 height 12
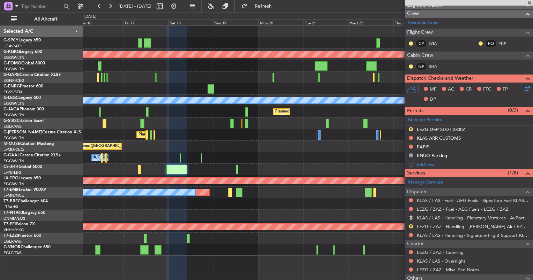
click at [249, 169] on div "Planned Maint [GEOGRAPHIC_DATA] ([GEOGRAPHIC_DATA])" at bounding box center [307, 170] width 449 height 12
